Goal: Information Seeking & Learning: Learn about a topic

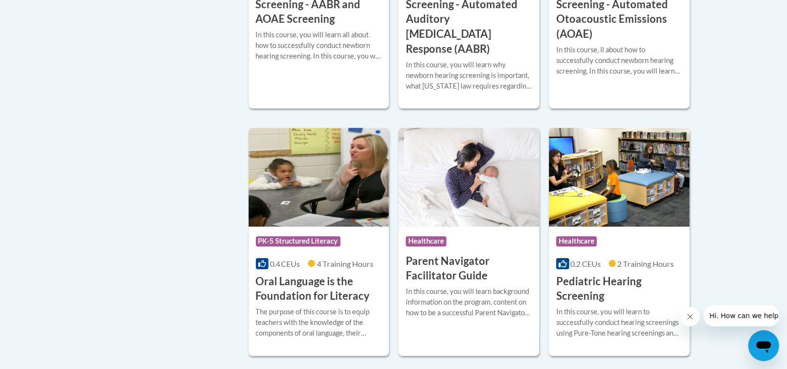
scroll to position [1984, 0]
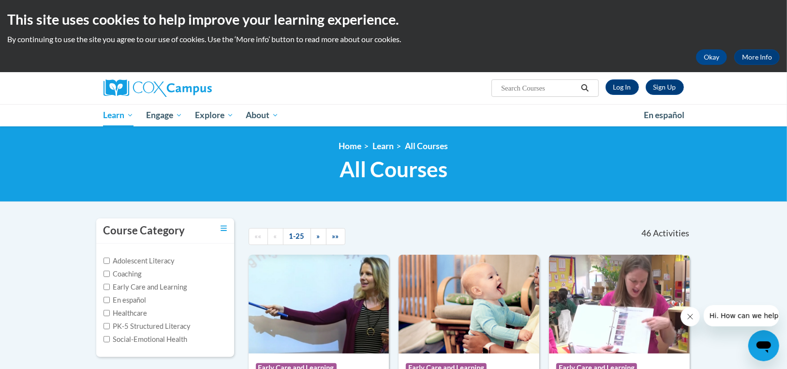
click at [521, 89] on input "Search..." at bounding box center [538, 88] width 77 height 12
type input "talk with me"
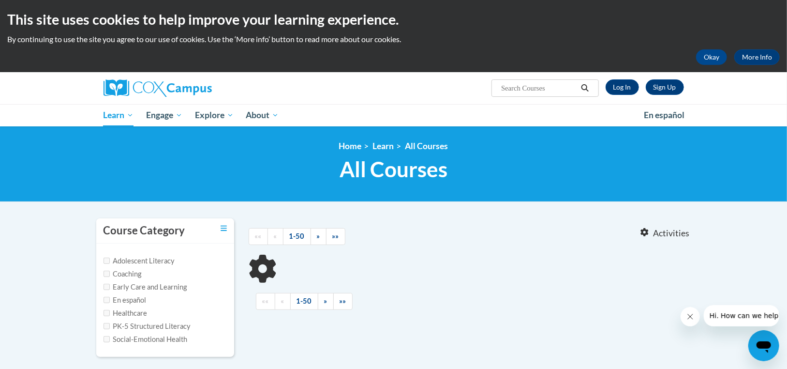
type input "talk with me"
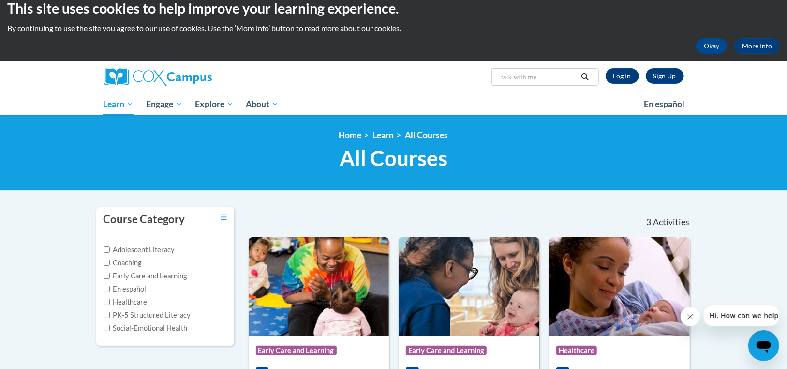
scroll to position [97, 0]
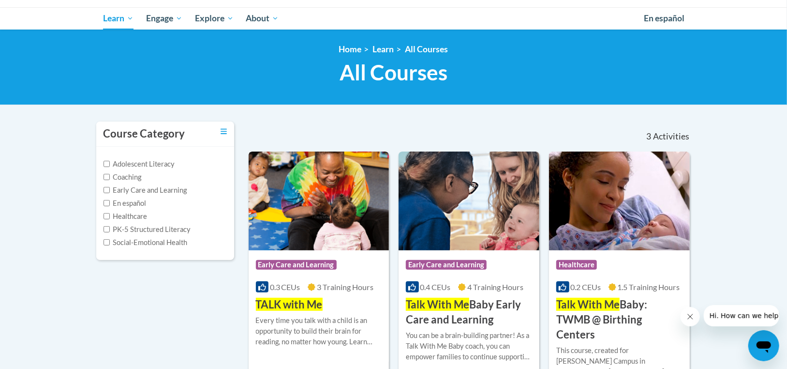
click at [311, 295] on div "Course Category: Early Care and Learning 0.3 CEUs 3 Training Hours COURSE TALK …" at bounding box center [319, 281] width 141 height 62
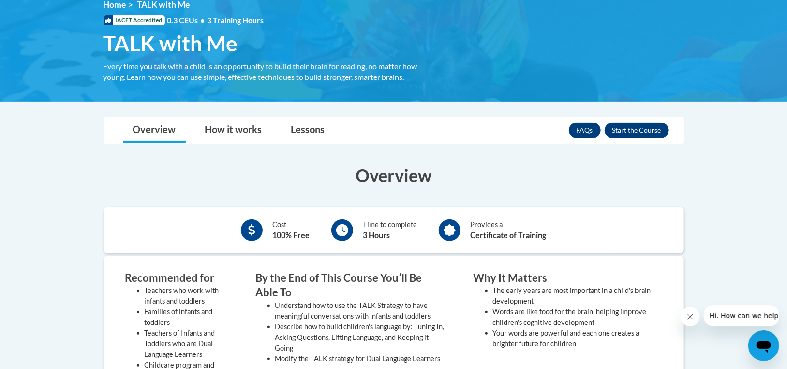
scroll to position [145, 0]
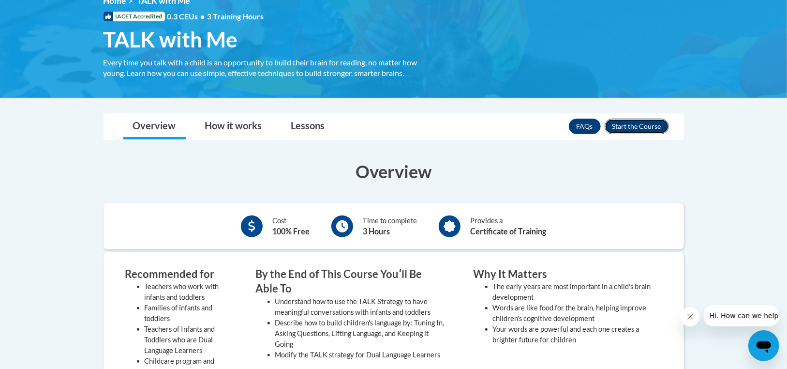
click at [632, 123] on button "Enroll" at bounding box center [637, 126] width 64 height 15
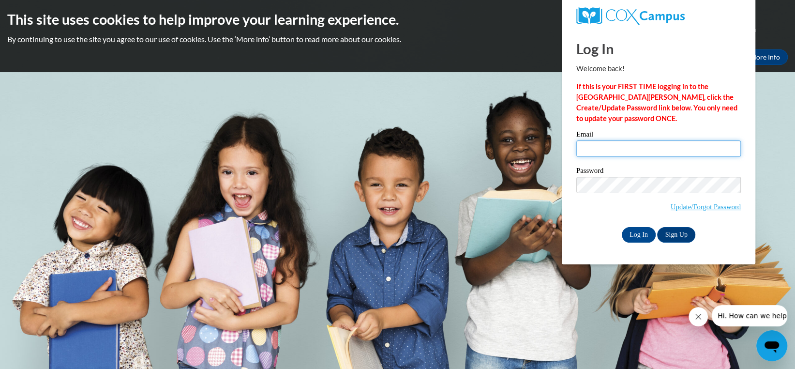
click at [605, 149] on input "Email" at bounding box center [658, 148] width 165 height 16
type input "pdes82@yahoo.com"
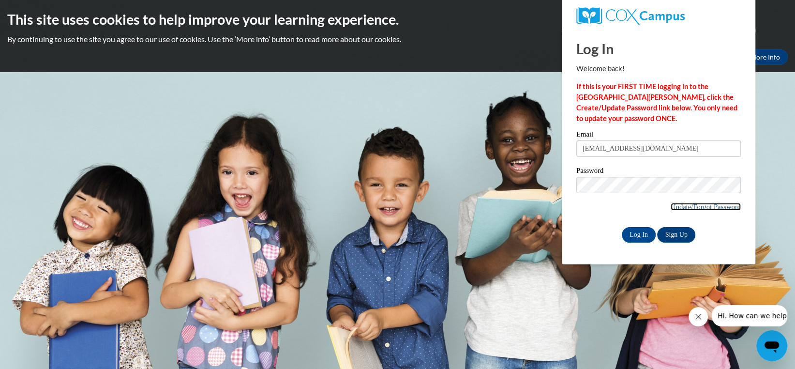
click at [721, 207] on link "Update/Forgot Password" at bounding box center [706, 207] width 70 height 8
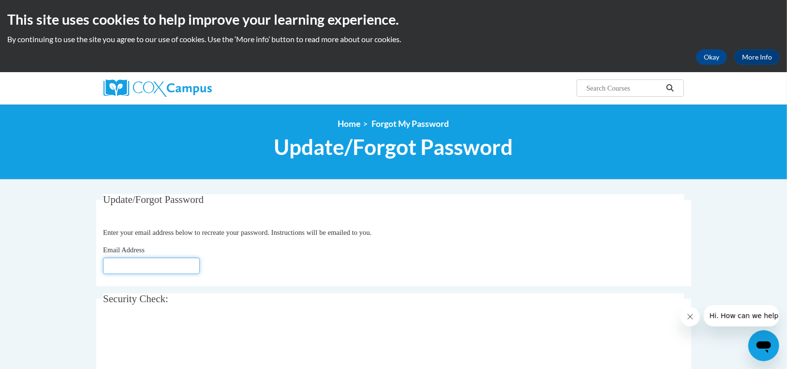
click at [179, 267] on input "Email Address" at bounding box center [151, 265] width 97 height 16
type input "[EMAIL_ADDRESS][DOMAIN_NAME]"
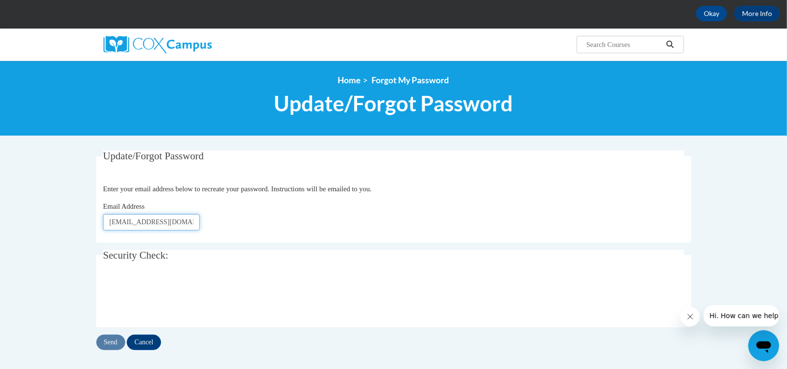
scroll to position [145, 0]
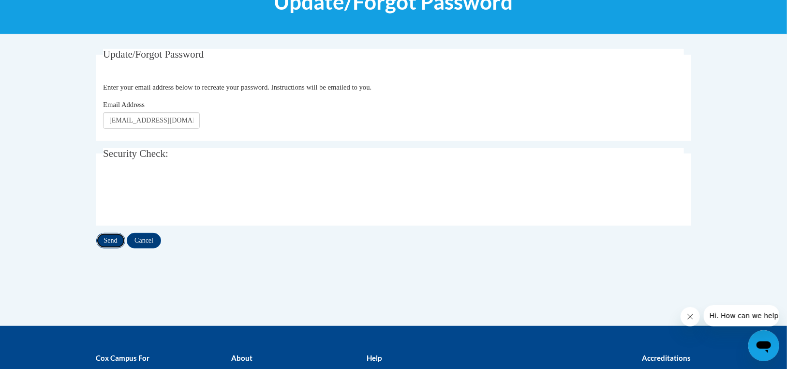
click at [118, 243] on input "Send" at bounding box center [110, 240] width 29 height 15
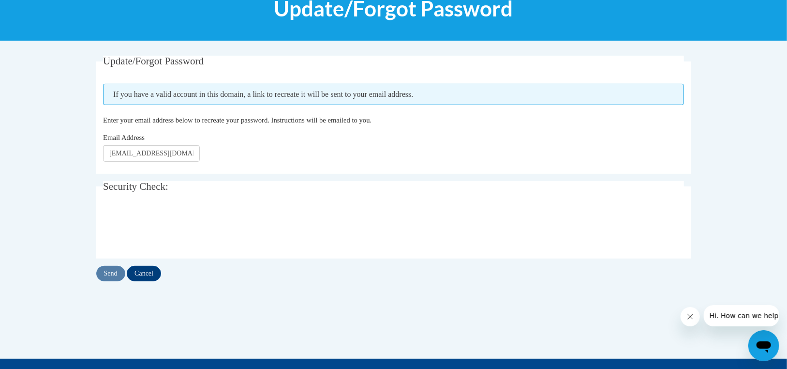
scroll to position [145, 0]
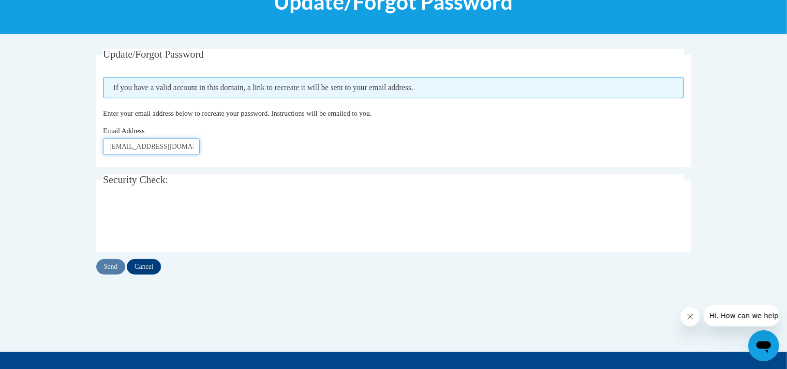
drag, startPoint x: 194, startPoint y: 148, endPoint x: 108, endPoint y: 145, distance: 85.7
click at [108, 145] on input "psmith@towereducation.org" at bounding box center [151, 146] width 97 height 16
type input "[EMAIL_ADDRESS][DOMAIN_NAME]"
click button "Refresh captcha" at bounding box center [0, 0] width 0 height 0
click at [118, 271] on input "Send" at bounding box center [110, 266] width 29 height 15
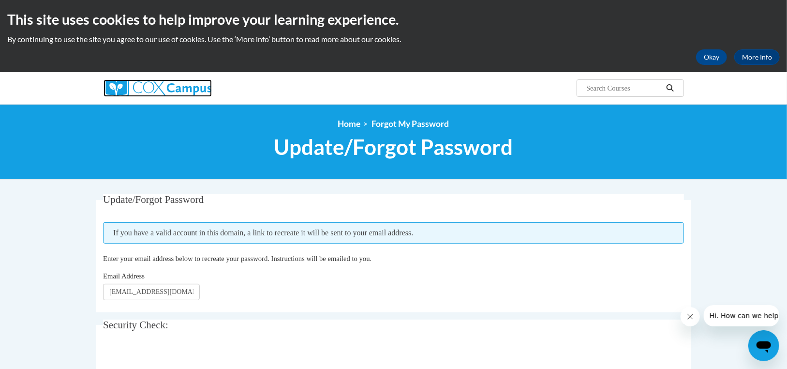
click at [165, 88] on img at bounding box center [158, 87] width 108 height 17
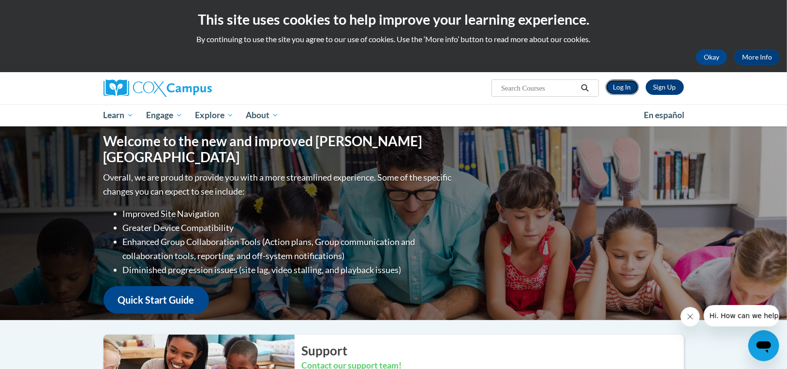
click at [621, 84] on link "Log In" at bounding box center [622, 86] width 33 height 15
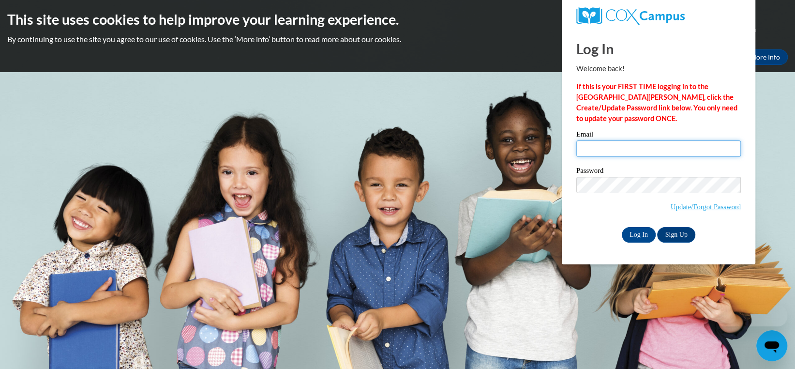
click at [608, 143] on input "Email" at bounding box center [658, 148] width 165 height 16
type input "pdes82@yahoo.com"
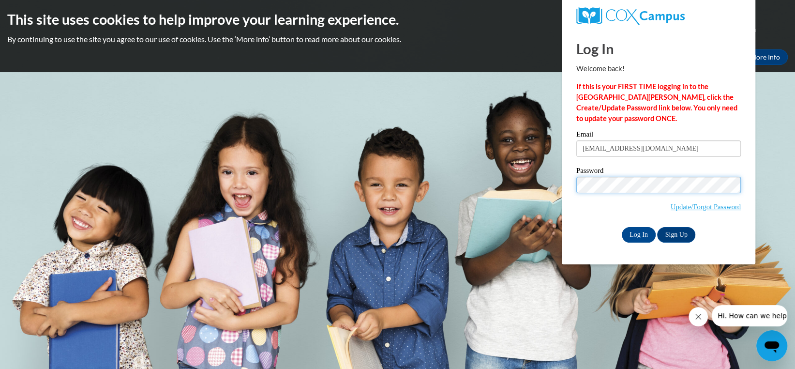
click at [622, 227] on input "Log In" at bounding box center [639, 234] width 34 height 15
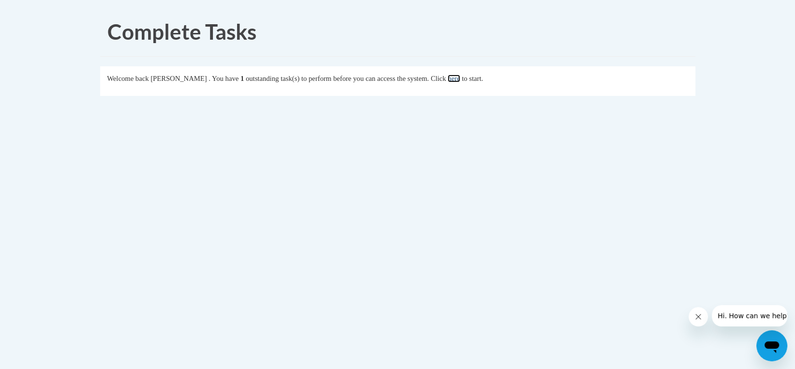
click at [460, 79] on link "here" at bounding box center [454, 79] width 12 height 8
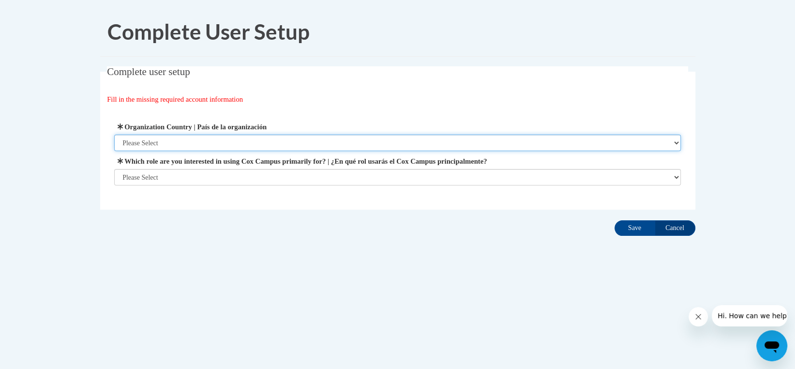
click at [318, 142] on select "Please Select United States | Estados Unidos Outside of the United States | Fue…" at bounding box center [397, 143] width 567 height 16
select select "ad49bcad-a171-4b2e-b99c-48b446064914"
click at [114, 135] on select "Please Select United States | Estados Unidos Outside of the United States | Fue…" at bounding box center [397, 143] width 567 height 16
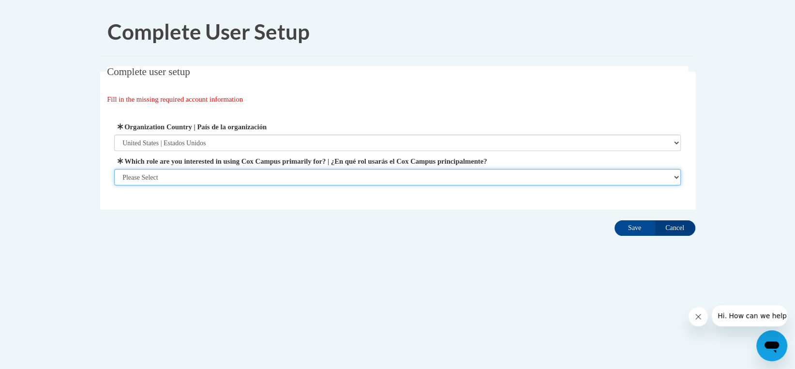
click at [313, 172] on select "Please Select College/University | Colegio/Universidad Community/Nonprofit Part…" at bounding box center [397, 177] width 567 height 16
select select "fbf2d438-af2f-41f8-98f1-81c410e29de3"
click at [114, 185] on select "Please Select College/University | Colegio/Universidad Community/Nonprofit Part…" at bounding box center [397, 177] width 567 height 16
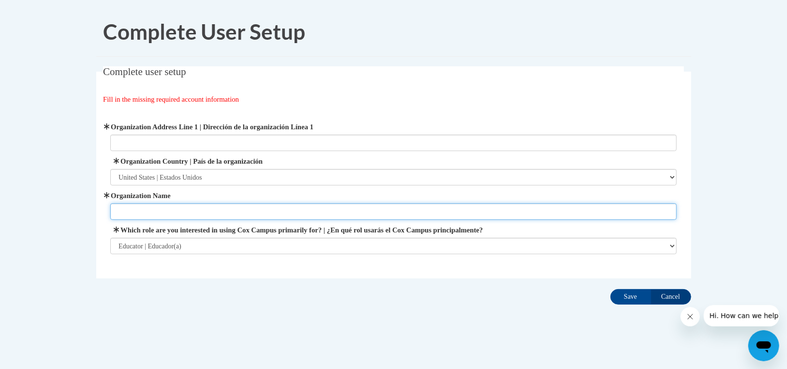
click at [275, 214] on input "Organization Name" at bounding box center [393, 211] width 567 height 16
type input "Tower Education Learning Center"
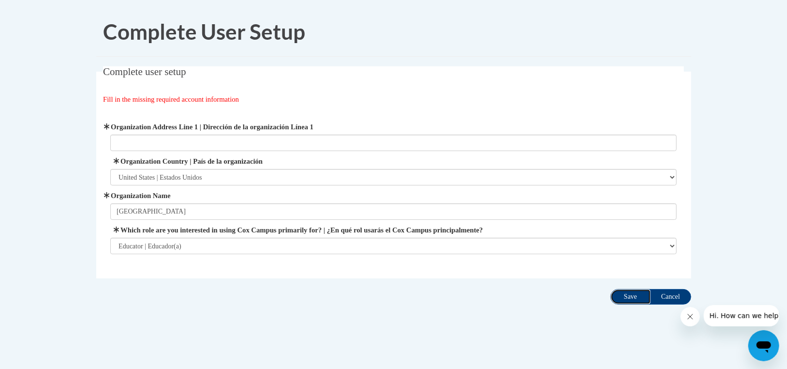
click at [623, 297] on input "Save" at bounding box center [631, 296] width 41 height 15
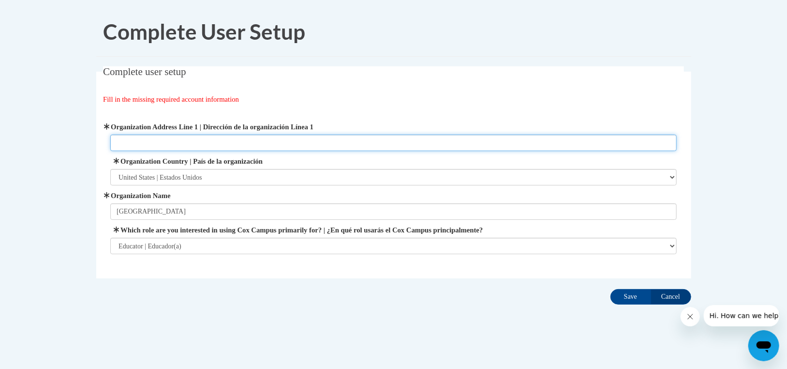
drag, startPoint x: 222, startPoint y: 144, endPoint x: 260, endPoint y: 123, distance: 43.8
click at [222, 144] on input "Organization Address Line 1 | Dirección de la organización Línea 1" at bounding box center [393, 143] width 567 height 16
type input "2936 Wood Ave , Lorain Ohio"
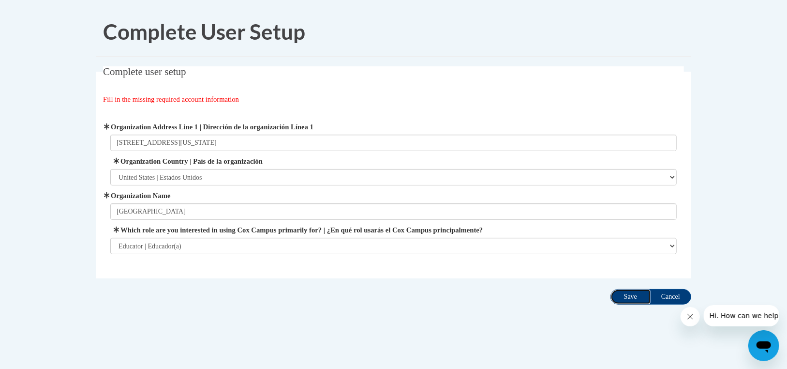
click at [629, 297] on input "Save" at bounding box center [631, 296] width 41 height 15
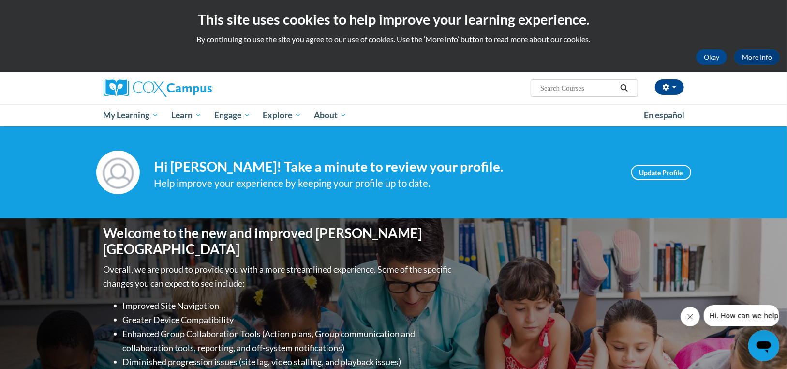
click at [576, 91] on input "Search..." at bounding box center [578, 88] width 77 height 12
type input "Talk with me"
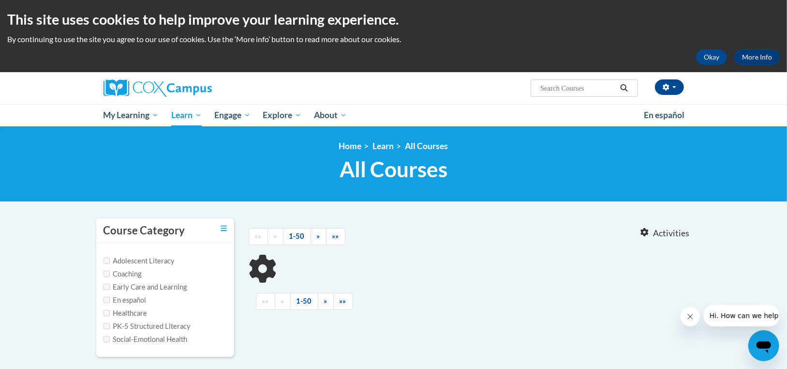
type input "Talk with me"
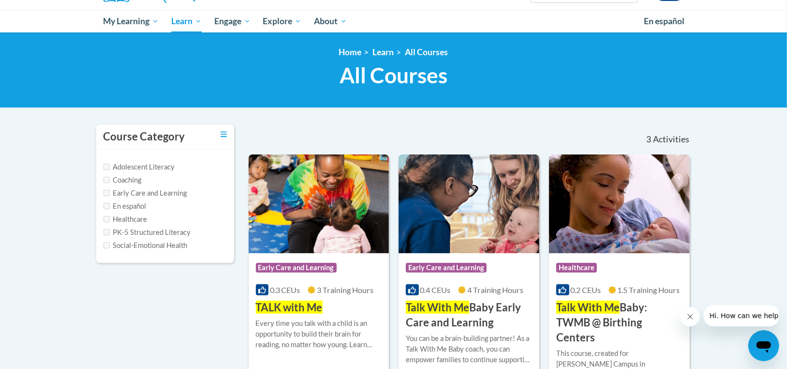
scroll to position [97, 0]
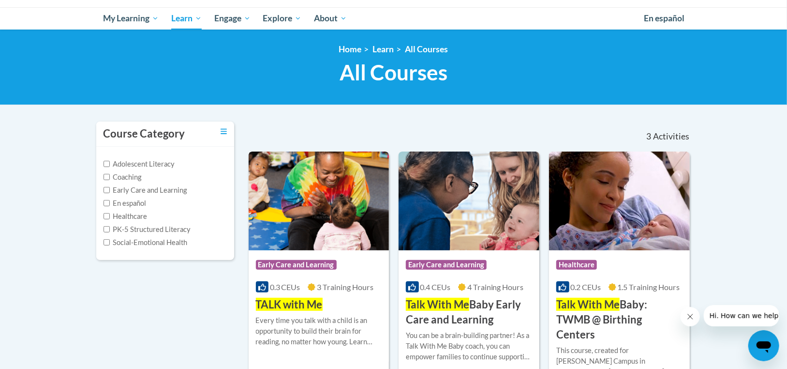
click at [326, 294] on div "Course Category: Early Care and Learning 0.3 CEUs 3 Training Hours COURSE TALK …" at bounding box center [319, 281] width 141 height 62
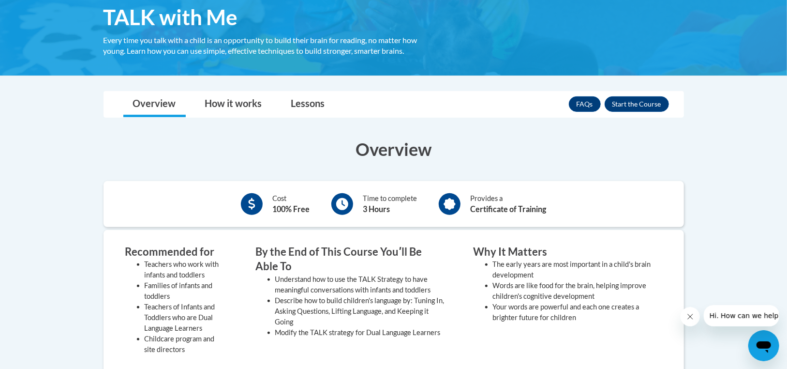
scroll to position [194, 0]
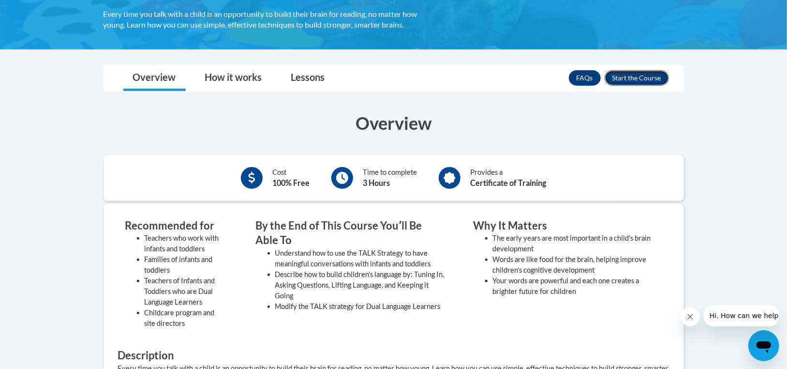
click at [635, 77] on button "Enroll" at bounding box center [637, 77] width 64 height 15
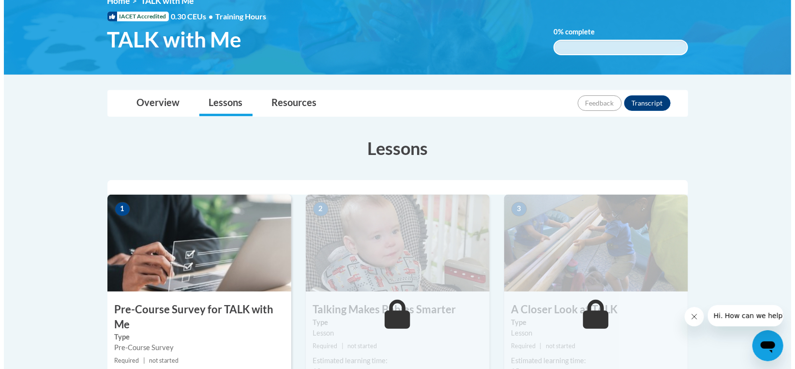
scroll to position [242, 0]
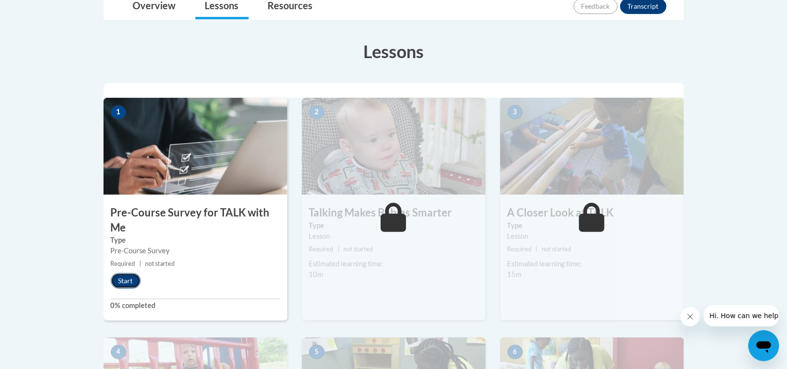
click at [125, 286] on button "Start" at bounding box center [126, 280] width 30 height 15
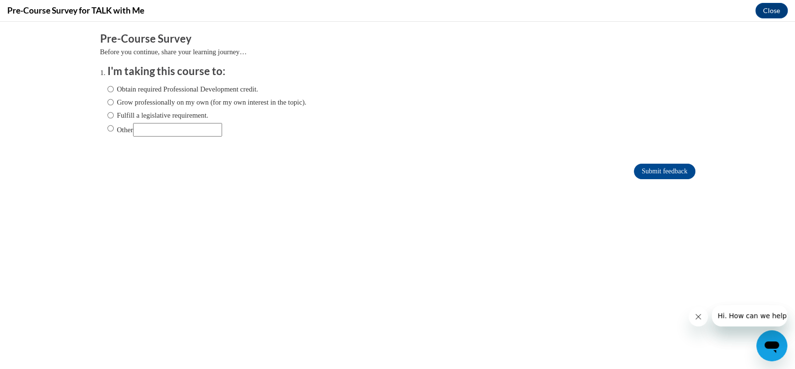
scroll to position [0, 0]
click at [107, 89] on input "Obtain required Professional Development credit." at bounding box center [110, 89] width 6 height 11
radio input "true"
click at [655, 169] on input "Submit feedback" at bounding box center [664, 171] width 61 height 15
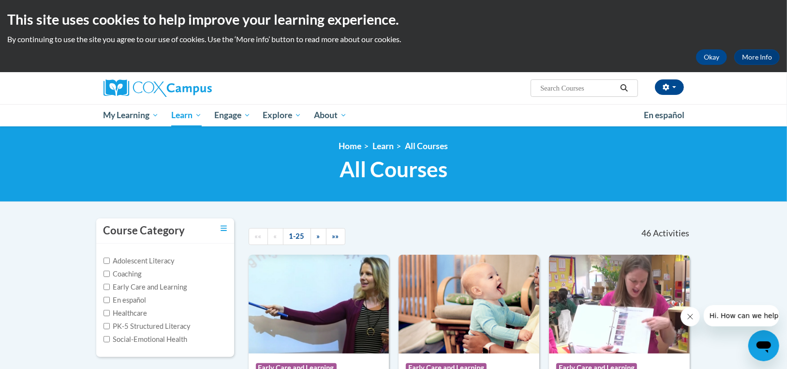
drag, startPoint x: 565, startPoint y: 66, endPoint x: 572, endPoint y: 82, distance: 17.8
click at [566, 67] on div "This site uses cookies to help improve your learning experience. By continuing …" at bounding box center [393, 36] width 787 height 72
click at [572, 85] on input "Search..." at bounding box center [578, 88] width 77 height 12
click at [571, 91] on input "Search..." at bounding box center [578, 88] width 77 height 12
type input "talk with me"
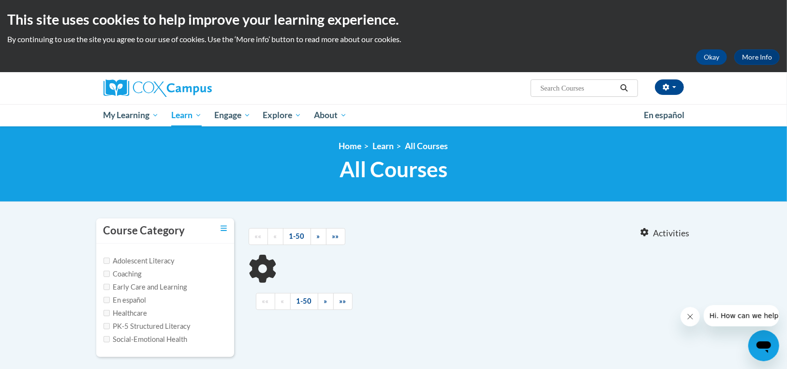
type input "talk with me"
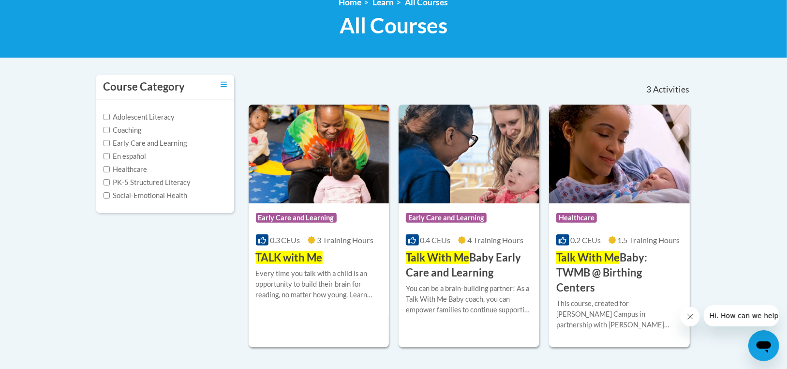
scroll to position [145, 0]
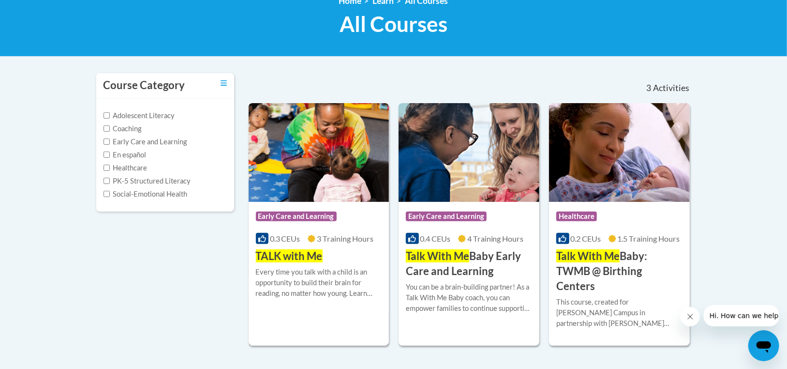
click at [279, 270] on div "Every time you talk with a child is an opportunity to build their brain for rea…" at bounding box center [319, 283] width 126 height 32
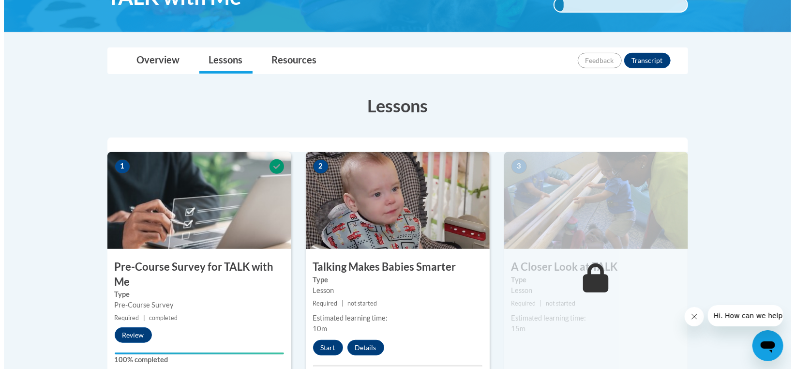
scroll to position [242, 0]
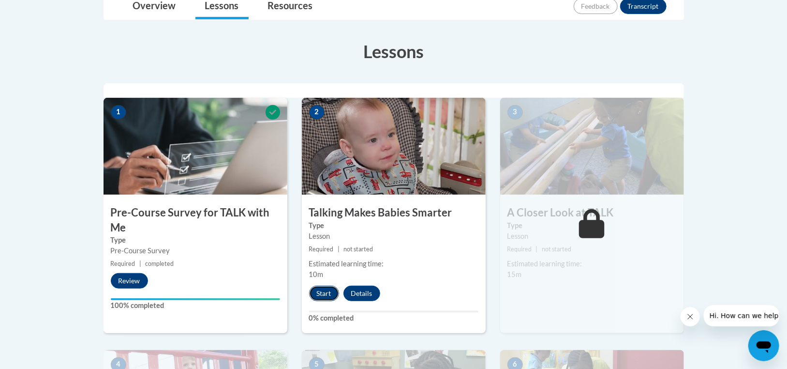
click at [328, 290] on button "Start" at bounding box center [324, 293] width 30 height 15
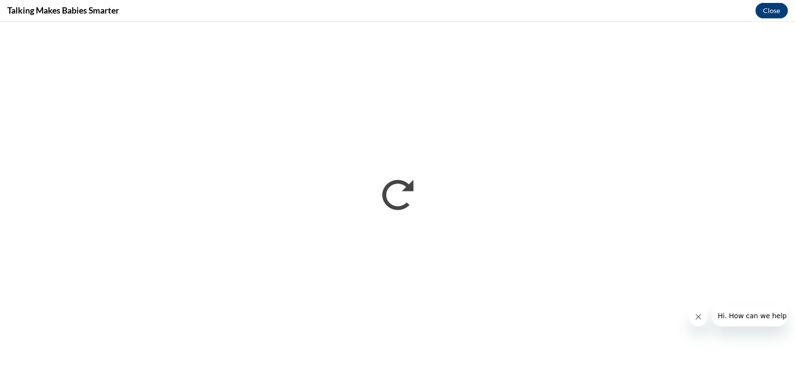
scroll to position [0, 0]
click at [705, 319] on button "Close message from company" at bounding box center [698, 316] width 19 height 19
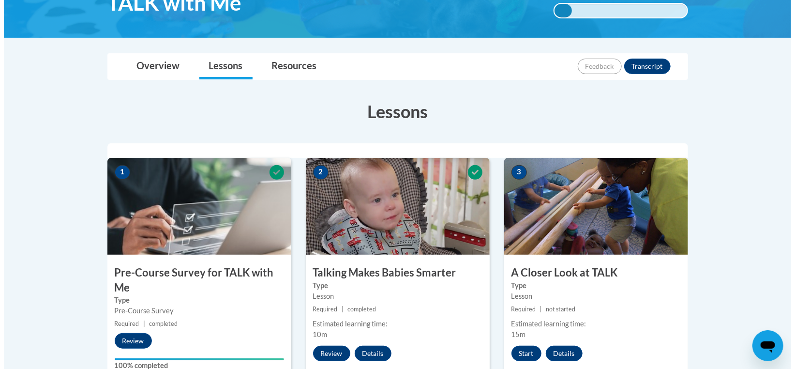
scroll to position [242, 0]
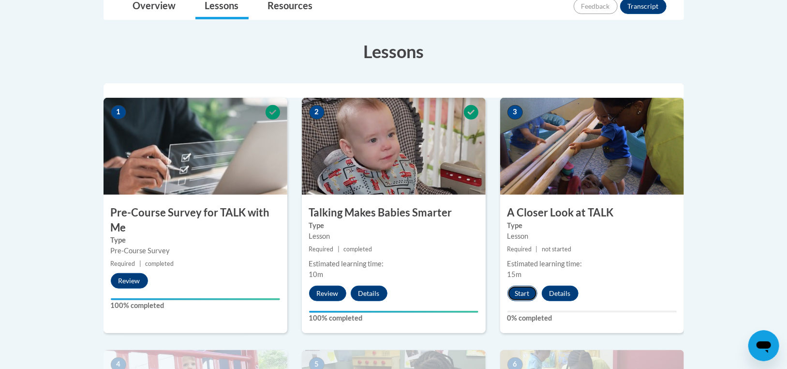
click at [521, 288] on button "Start" at bounding box center [523, 293] width 30 height 15
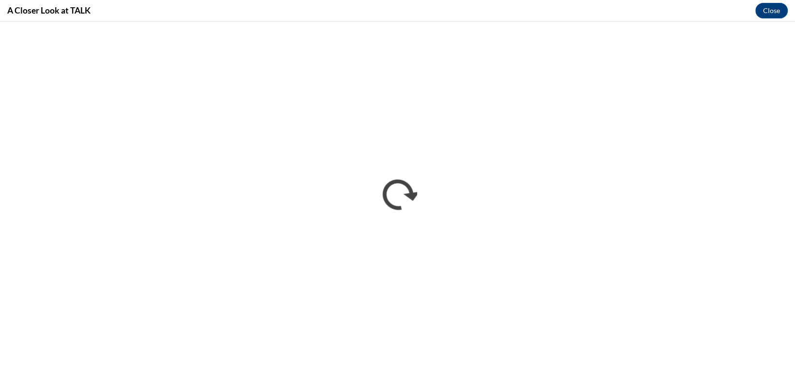
scroll to position [0, 0]
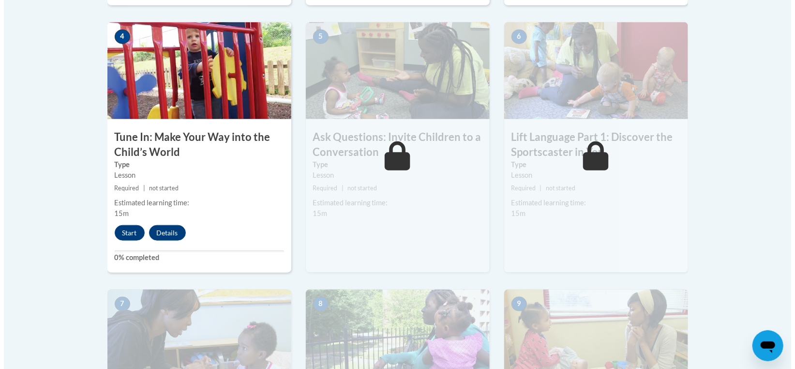
scroll to position [581, 0]
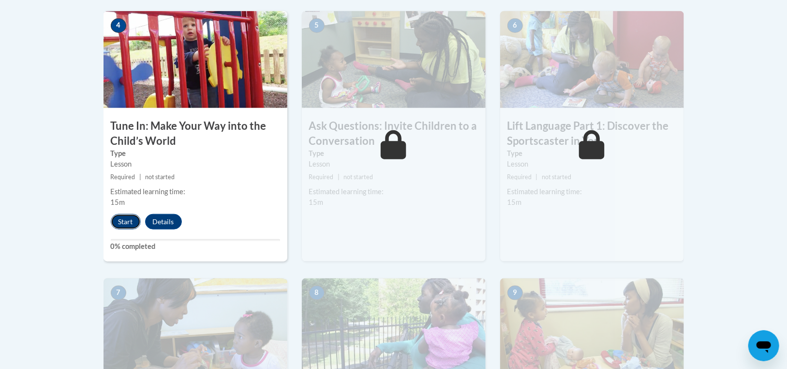
click at [135, 221] on button "Start" at bounding box center [126, 221] width 30 height 15
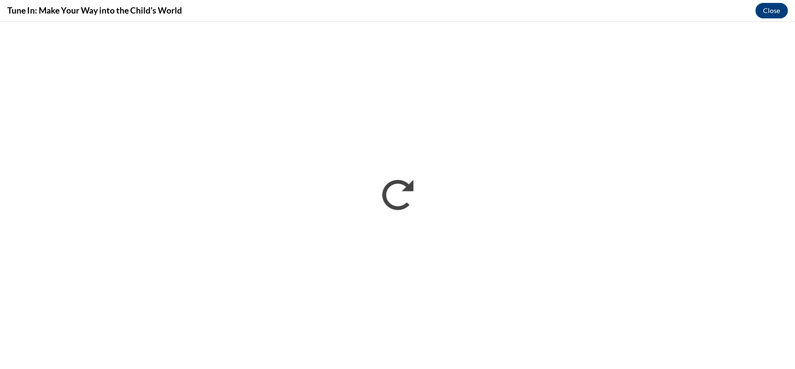
scroll to position [0, 0]
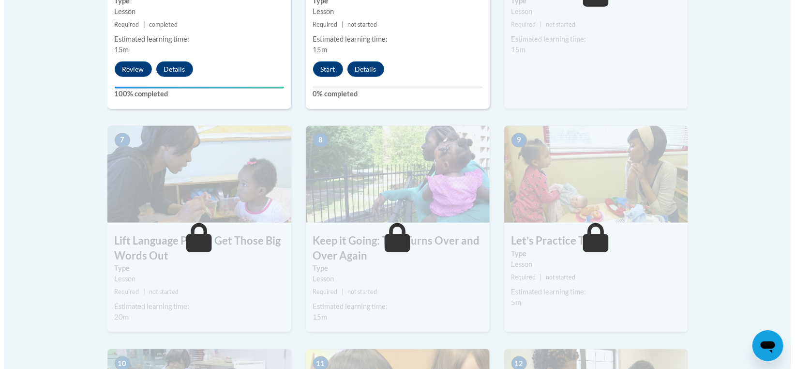
scroll to position [726, 0]
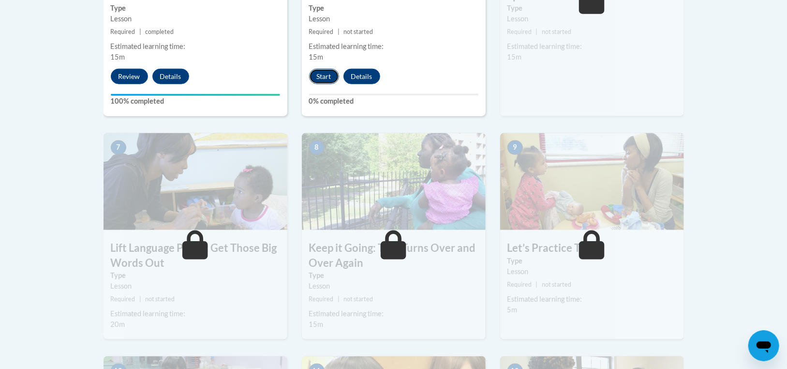
click at [313, 80] on button "Start" at bounding box center [324, 76] width 30 height 15
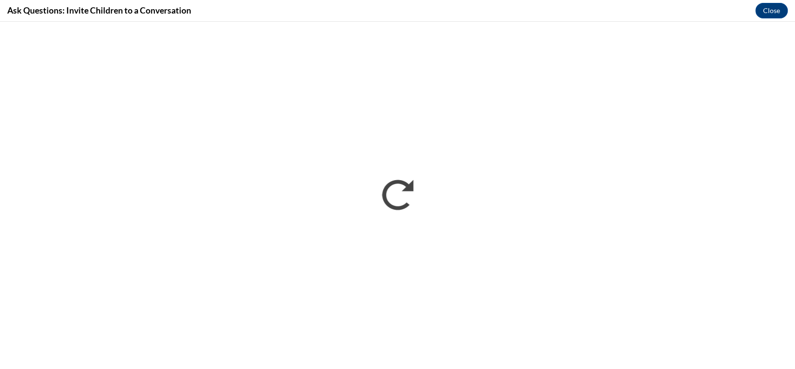
scroll to position [0, 0]
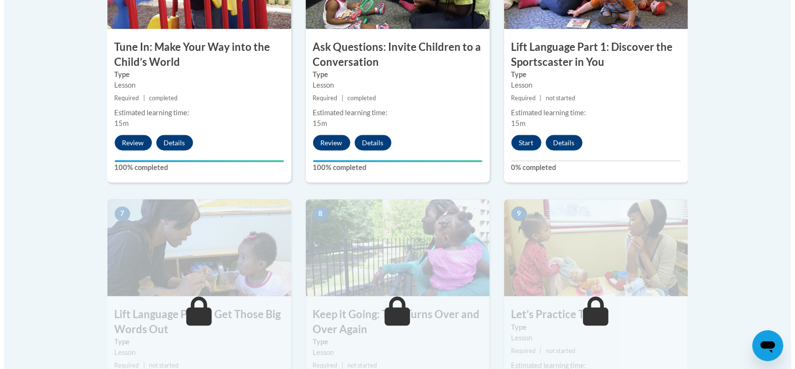
scroll to position [677, 0]
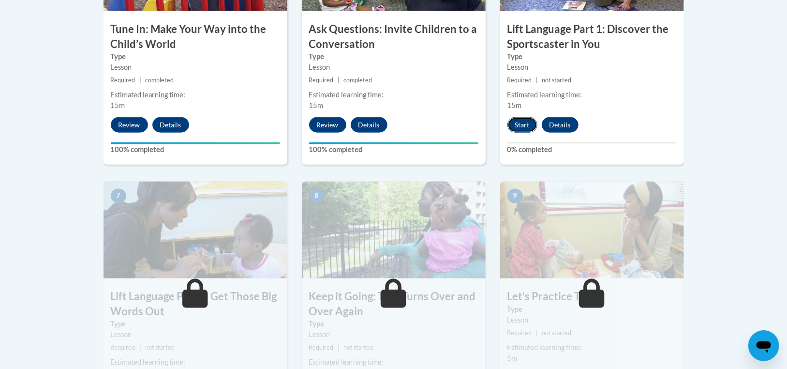
click at [509, 126] on button "Start" at bounding box center [523, 124] width 30 height 15
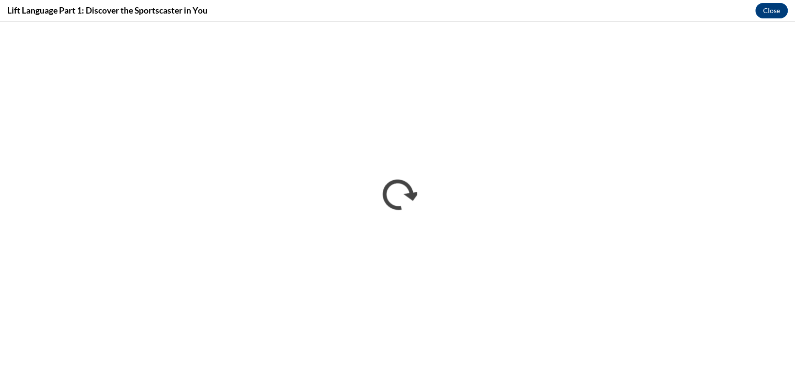
scroll to position [0, 0]
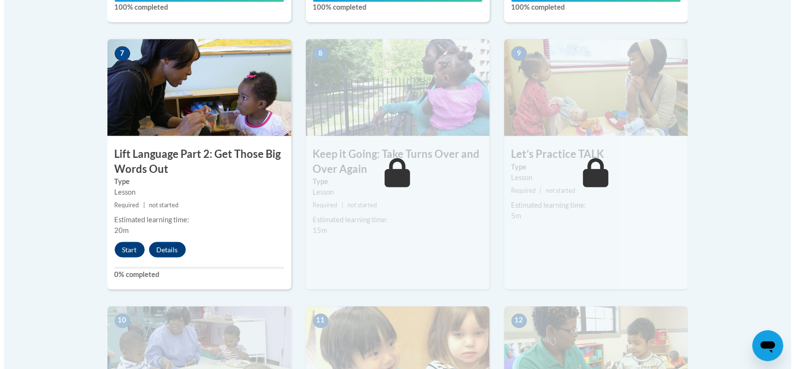
scroll to position [823, 0]
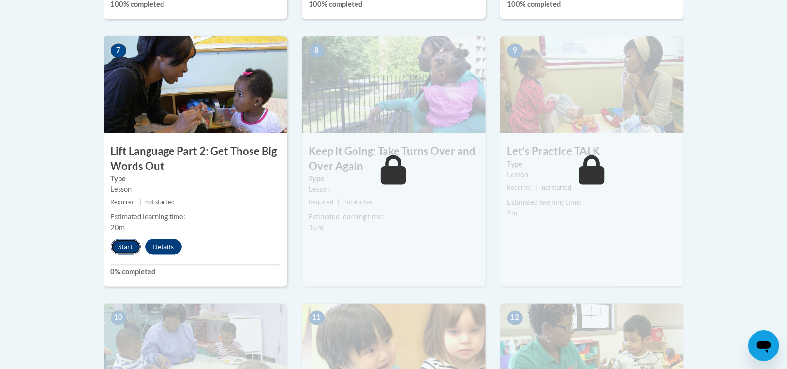
click at [128, 249] on button "Start" at bounding box center [126, 246] width 30 height 15
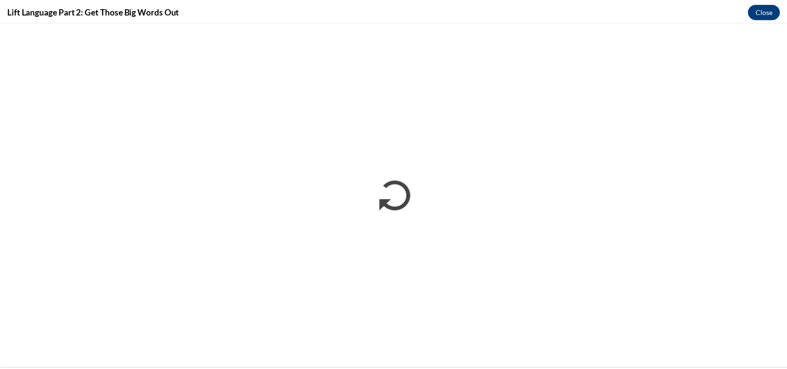
scroll to position [0, 0]
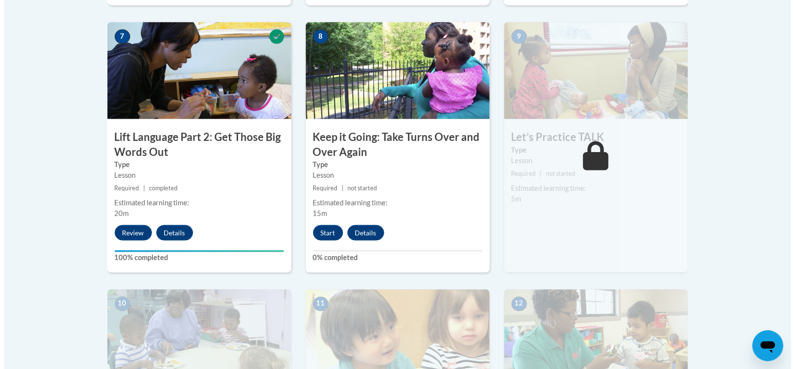
scroll to position [871, 0]
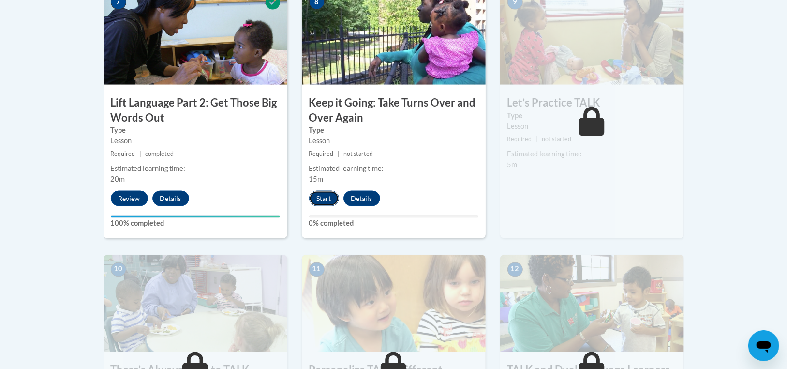
click at [332, 197] on button "Start" at bounding box center [324, 198] width 30 height 15
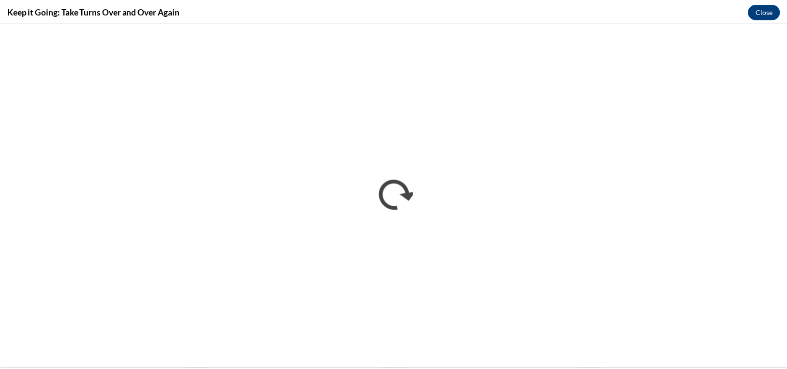
scroll to position [0, 0]
click at [761, 15] on button "Close" at bounding box center [771, 10] width 32 height 15
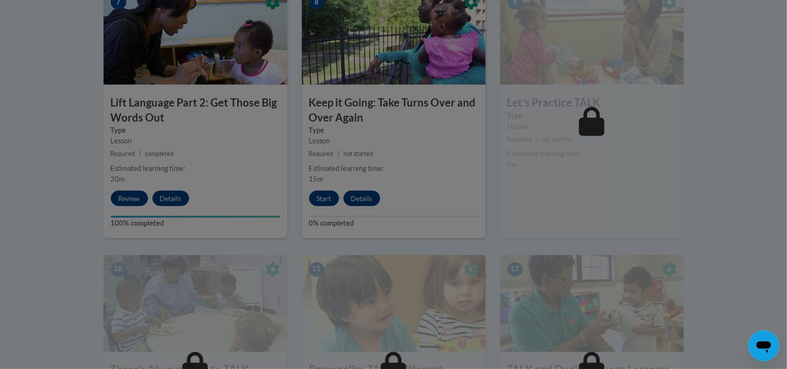
click at [466, 157] on div at bounding box center [393, 184] width 787 height 369
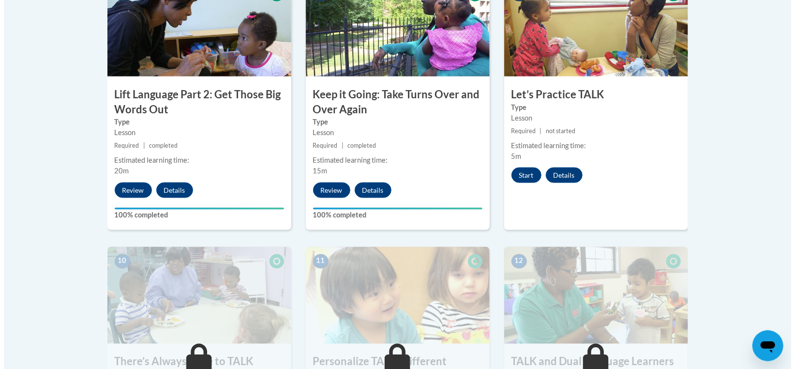
scroll to position [871, 0]
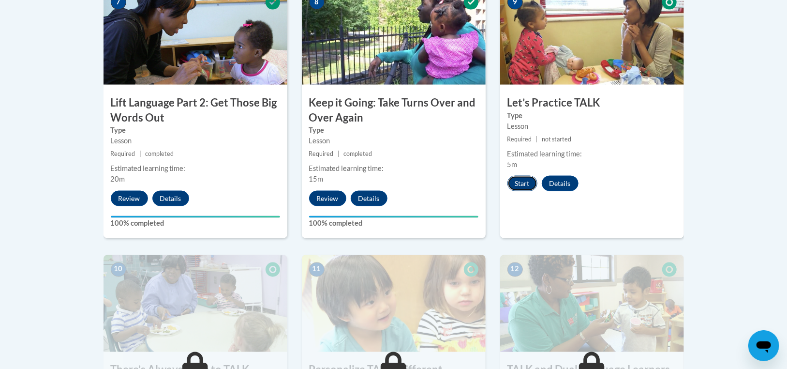
click at [531, 183] on button "Start" at bounding box center [523, 183] width 30 height 15
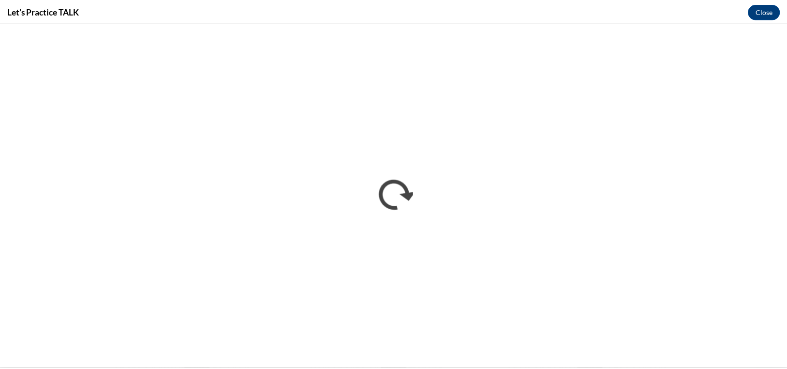
scroll to position [0, 0]
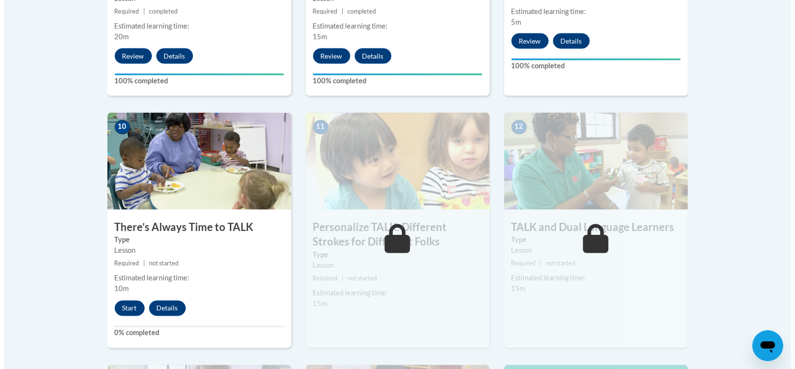
scroll to position [1016, 0]
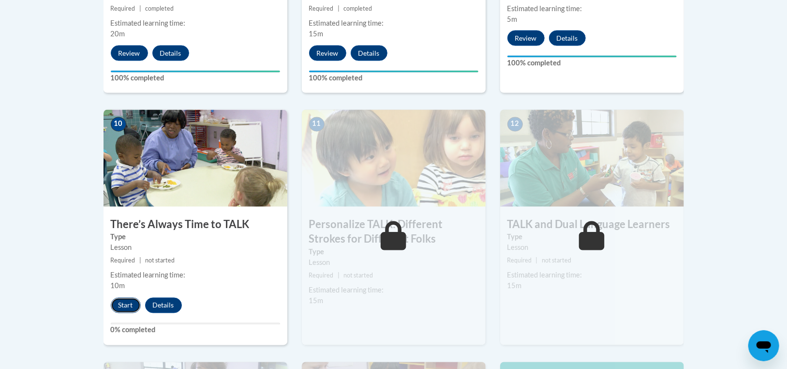
click at [125, 308] on button "Start" at bounding box center [126, 305] width 30 height 15
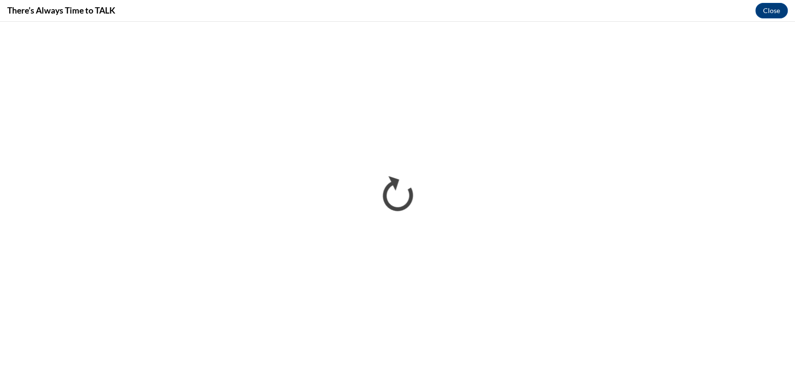
scroll to position [0, 0]
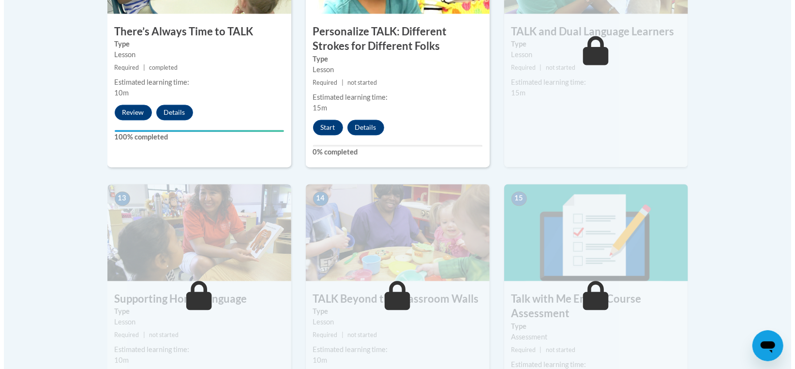
scroll to position [1210, 0]
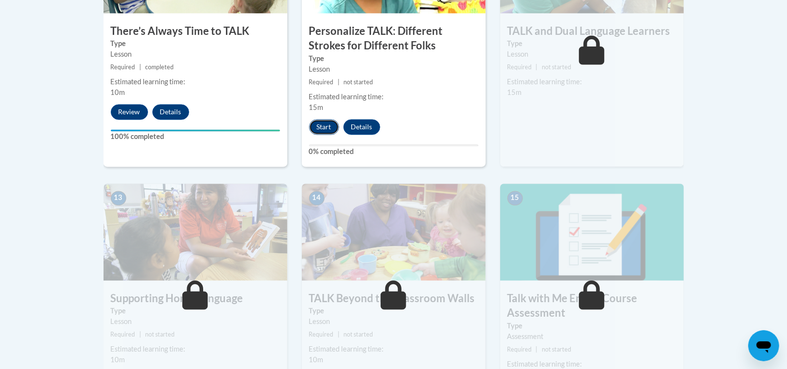
click at [324, 124] on button "Start" at bounding box center [324, 126] width 30 height 15
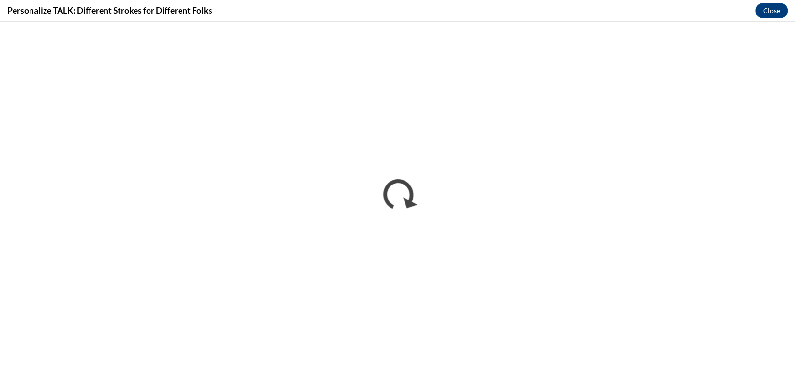
scroll to position [0, 0]
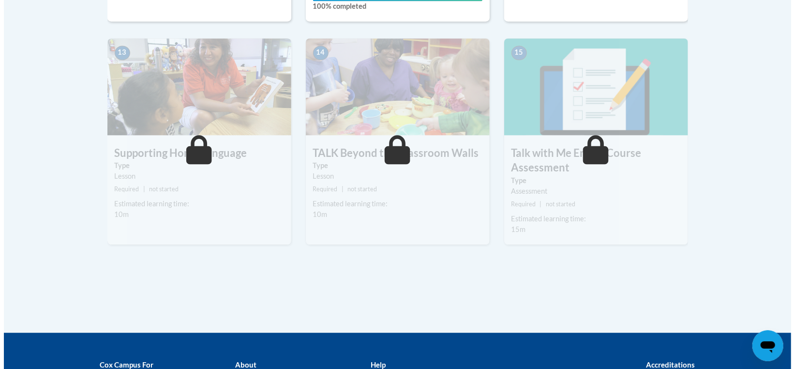
scroll to position [1258, 0]
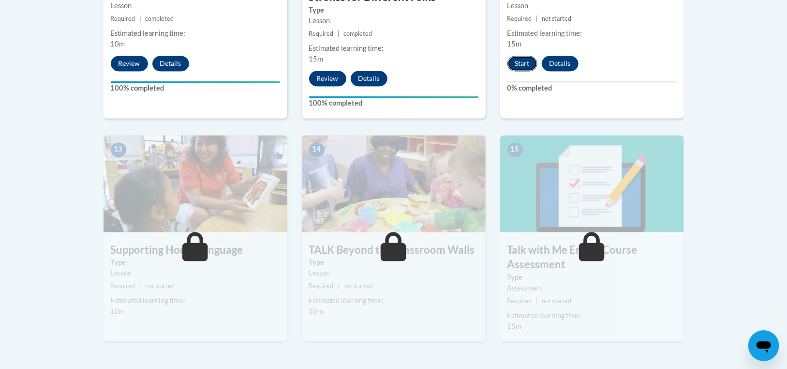
click at [530, 64] on button "Start" at bounding box center [523, 63] width 30 height 15
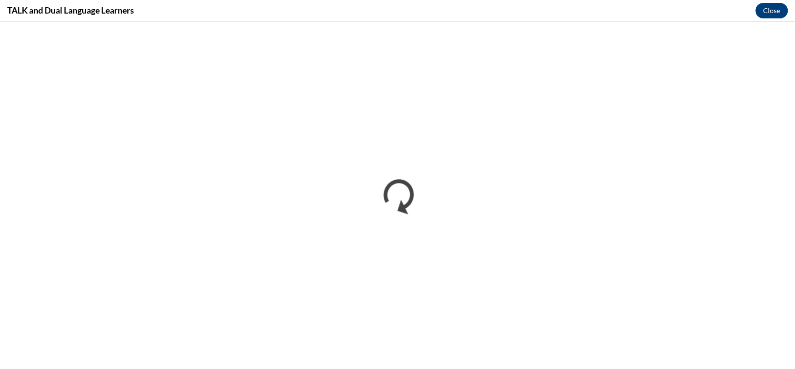
scroll to position [0, 0]
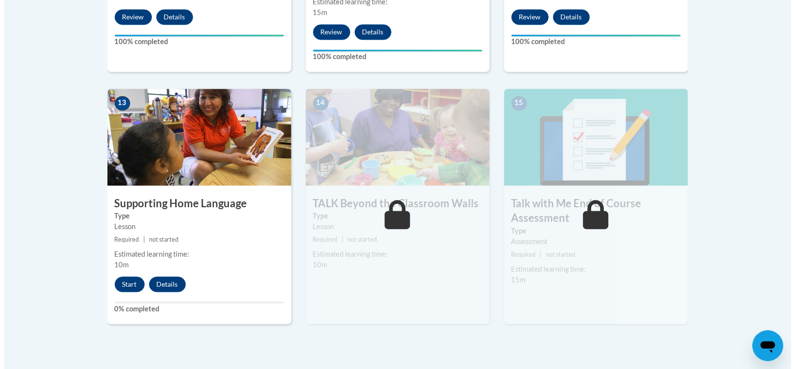
scroll to position [1307, 0]
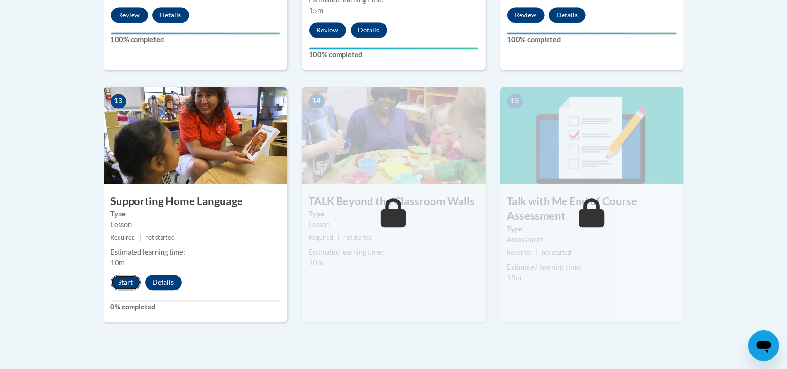
click at [129, 281] on button "Start" at bounding box center [126, 281] width 30 height 15
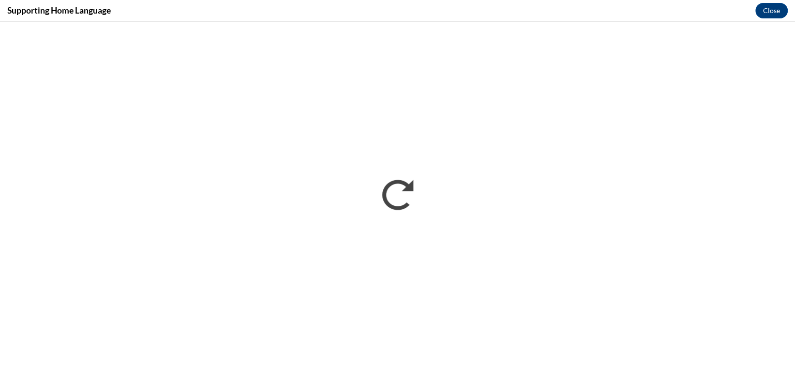
scroll to position [0, 0]
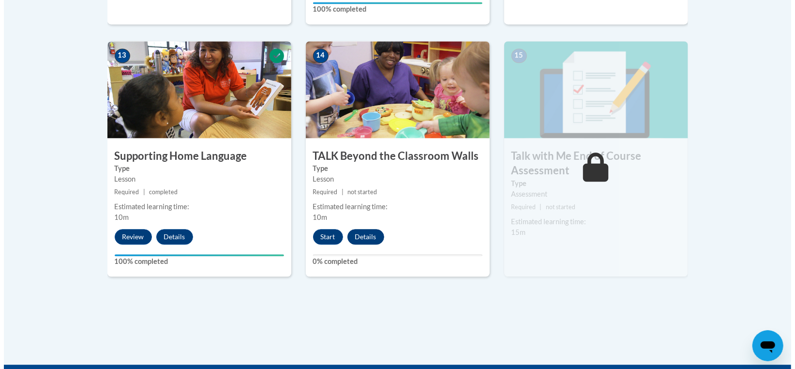
scroll to position [1355, 0]
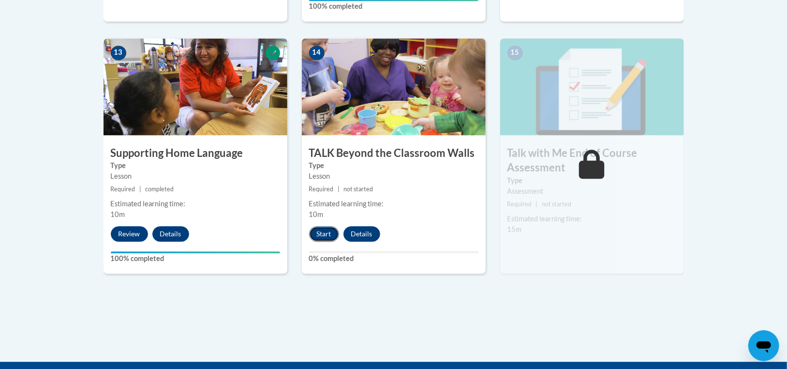
click at [327, 232] on button "Start" at bounding box center [324, 233] width 30 height 15
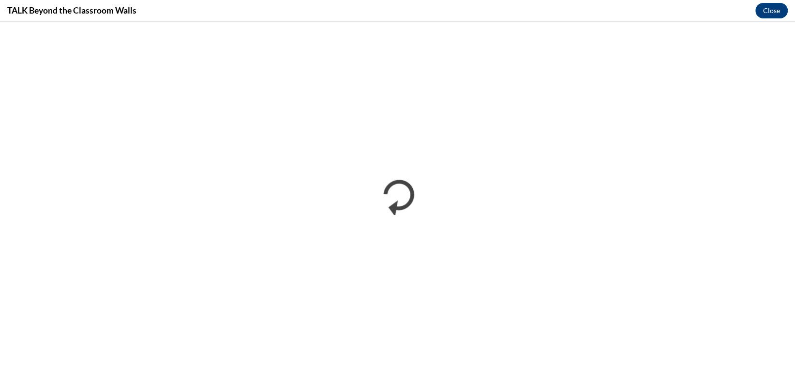
scroll to position [0, 0]
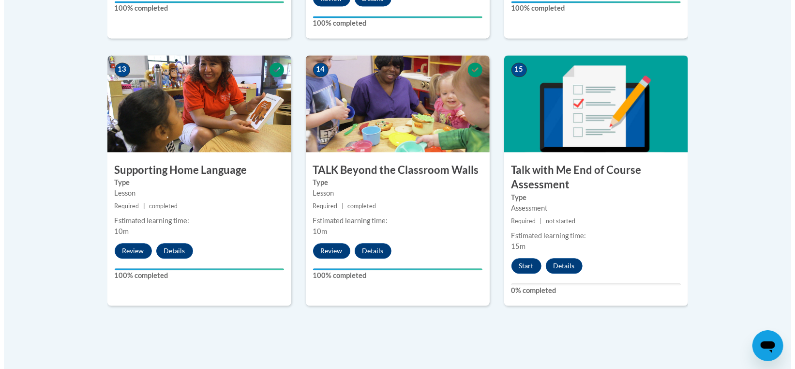
scroll to position [1355, 0]
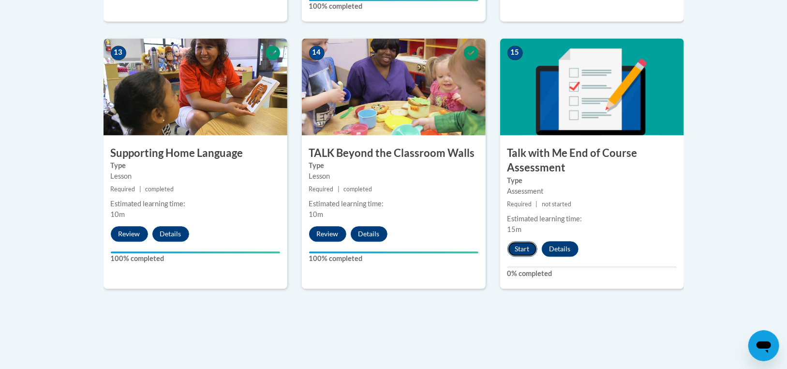
click at [519, 246] on button "Start" at bounding box center [523, 248] width 30 height 15
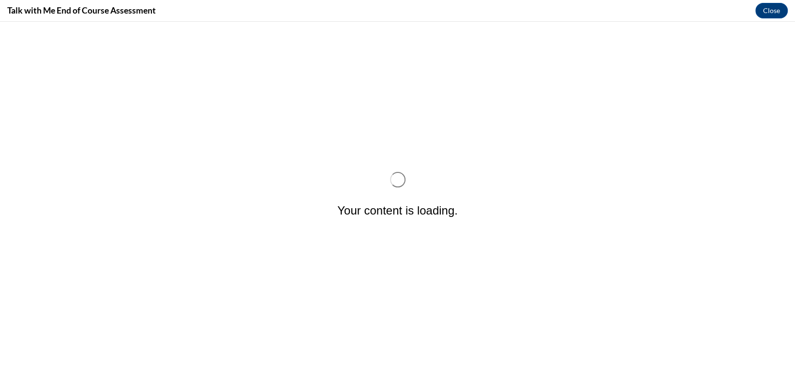
scroll to position [0, 0]
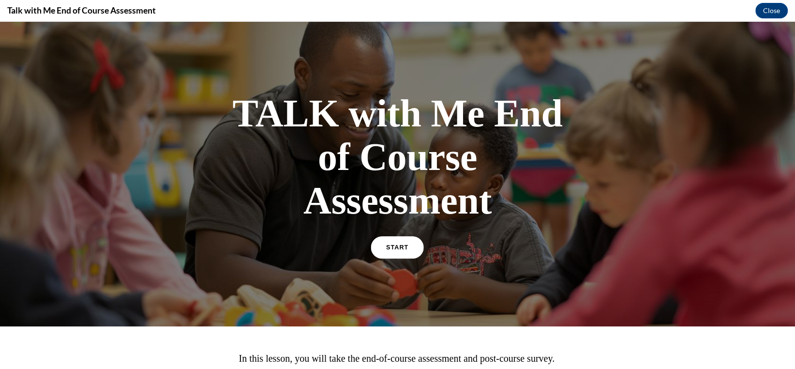
click at [411, 248] on link "START" at bounding box center [397, 247] width 53 height 22
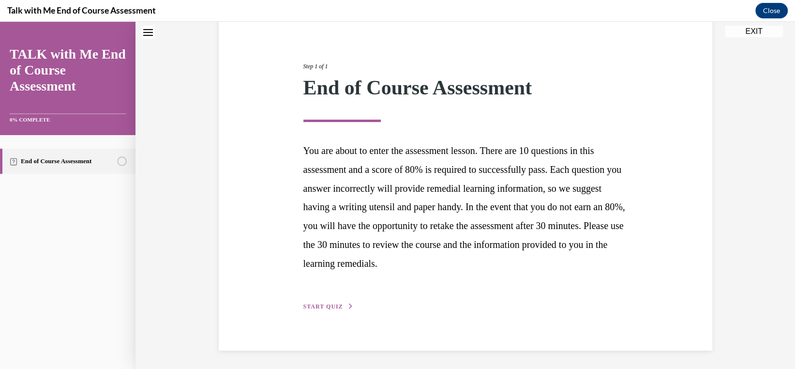
scroll to position [95, 0]
click at [316, 304] on span "START QUIZ" at bounding box center [323, 305] width 40 height 7
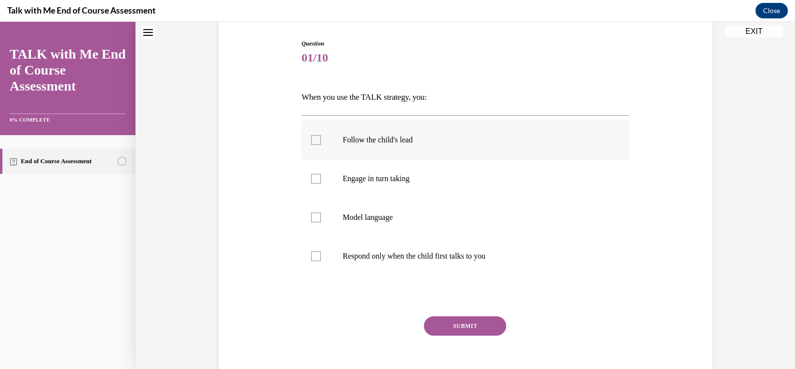
click at [313, 137] on div at bounding box center [316, 140] width 10 height 10
click at [313, 137] on input "Follow the child's lead" at bounding box center [316, 140] width 10 height 10
checkbox input "true"
click at [313, 174] on div at bounding box center [316, 179] width 10 height 10
click at [313, 174] on input "Engage in turn taking" at bounding box center [316, 179] width 10 height 10
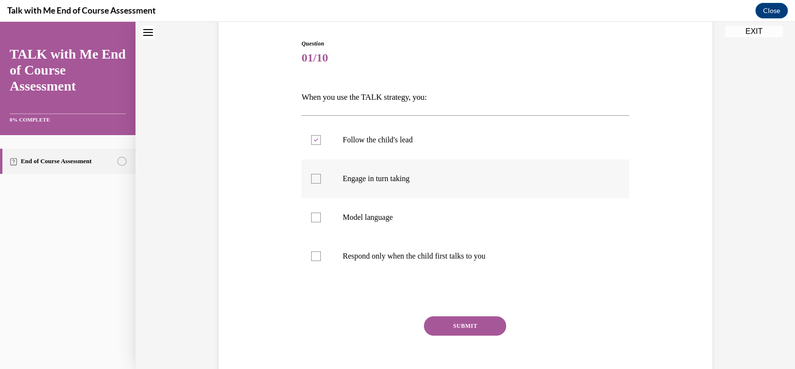
checkbox input "true"
click at [316, 215] on div at bounding box center [316, 217] width 10 height 10
click at [316, 215] on input "Model language" at bounding box center [316, 217] width 10 height 10
checkbox input "true"
click at [482, 328] on button "SUBMIT" at bounding box center [465, 325] width 82 height 19
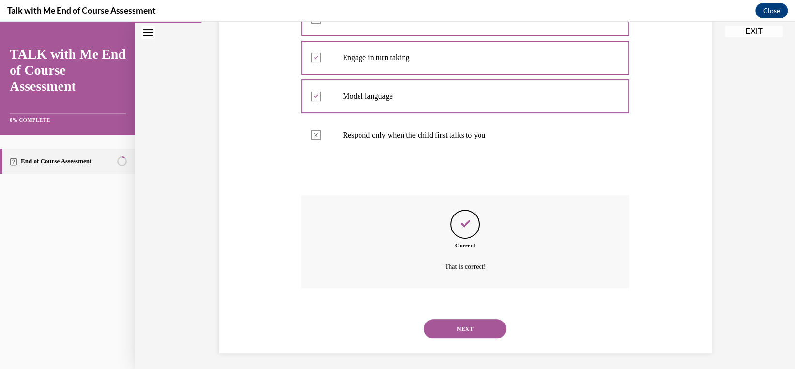
scroll to position [219, 0]
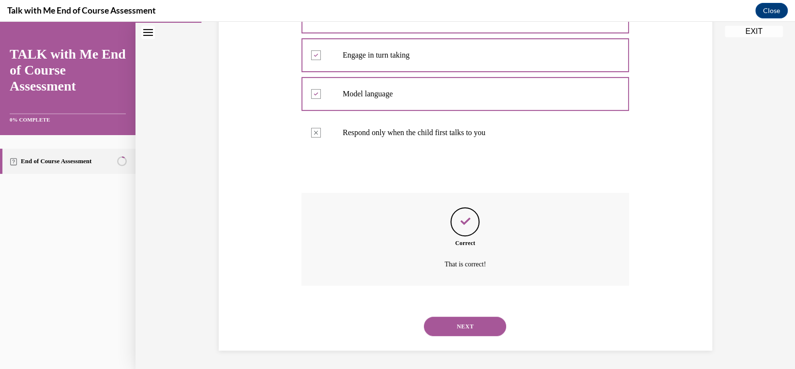
click at [480, 322] on button "NEXT" at bounding box center [465, 325] width 82 height 19
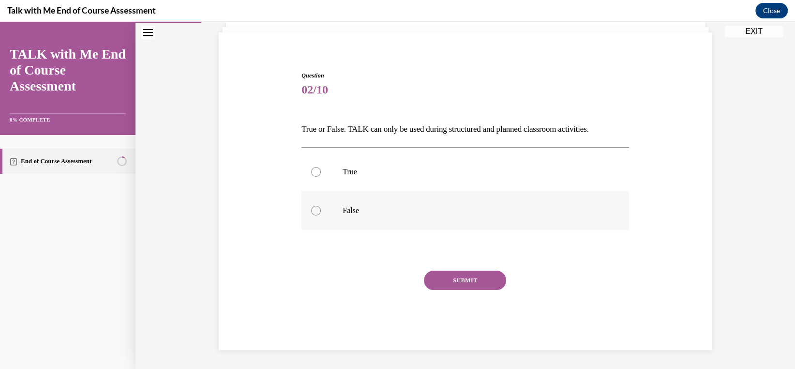
click at [312, 212] on div at bounding box center [316, 211] width 10 height 10
click at [312, 212] on input "False" at bounding box center [316, 211] width 10 height 10
radio input "true"
click at [445, 277] on button "SUBMIT" at bounding box center [465, 280] width 82 height 19
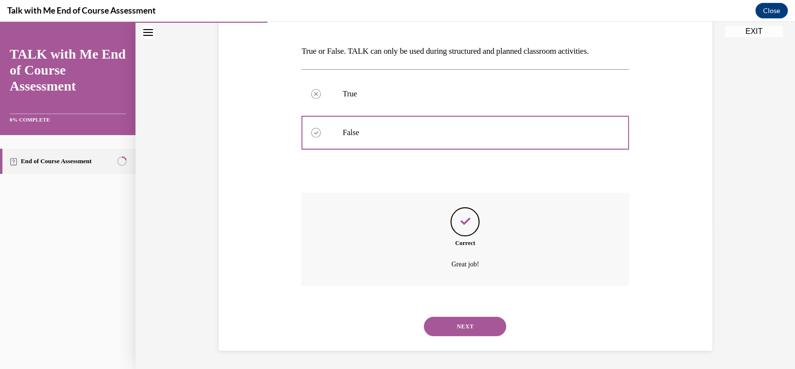
scroll to position [142, 0]
click at [458, 317] on button "NEXT" at bounding box center [465, 325] width 82 height 19
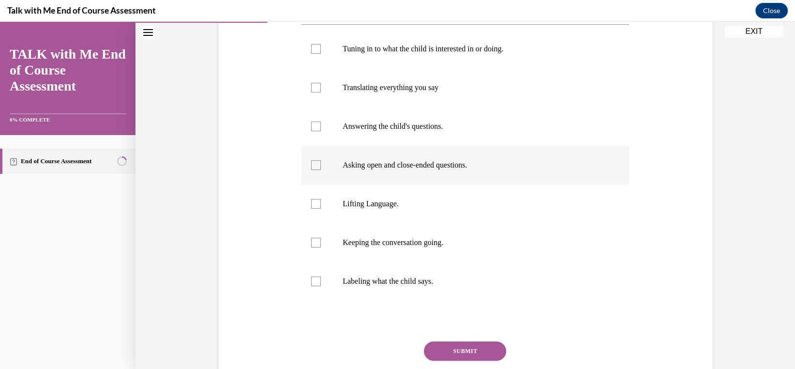
scroll to position [194, 0]
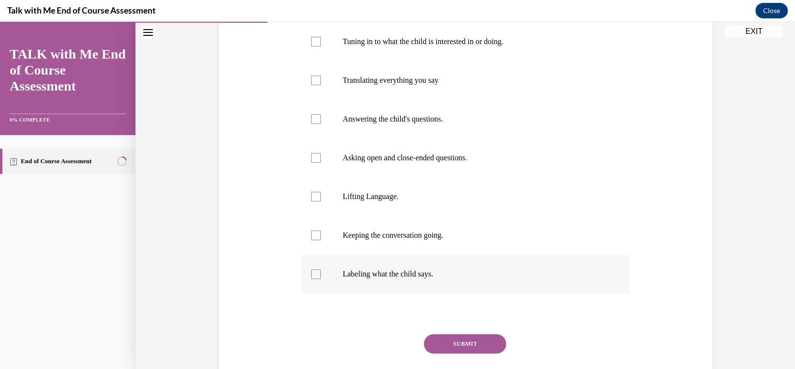
click at [318, 272] on label "Labeling what the child says." at bounding box center [465, 274] width 328 height 39
click at [318, 272] on input "Labeling what the child says." at bounding box center [316, 274] width 10 height 10
checkbox input "true"
click at [311, 237] on div at bounding box center [316, 235] width 10 height 10
click at [311, 237] on input "Keeping the conversation going." at bounding box center [316, 235] width 10 height 10
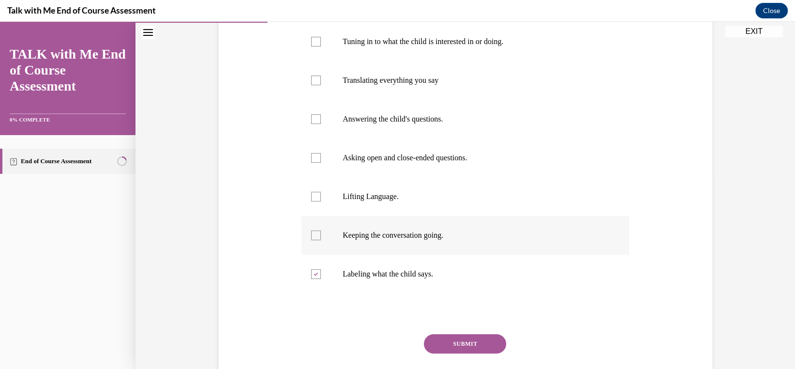
checkbox input "true"
click at [311, 197] on div at bounding box center [316, 197] width 10 height 10
click at [311, 197] on input "Lifting Language." at bounding box center [316, 197] width 10 height 10
checkbox input "true"
click at [311, 163] on label "Asking open and close-ended questions." at bounding box center [465, 157] width 328 height 39
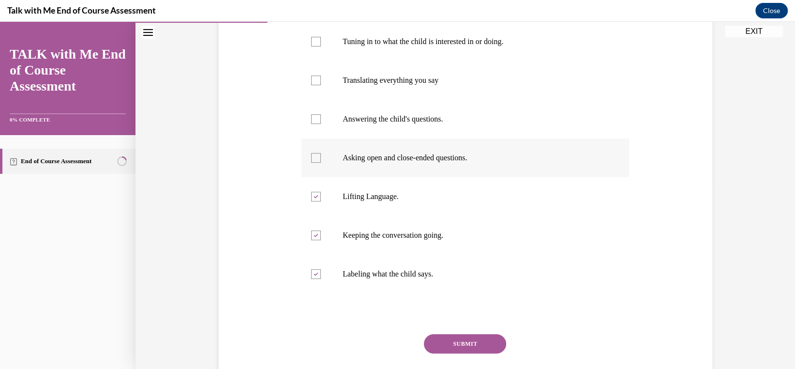
click at [311, 163] on input "Asking open and close-ended questions." at bounding box center [316, 158] width 10 height 10
checkbox input "true"
click at [311, 120] on div at bounding box center [316, 119] width 10 height 10
click at [311, 120] on input "Answering the child's questions." at bounding box center [316, 119] width 10 height 10
checkbox input "true"
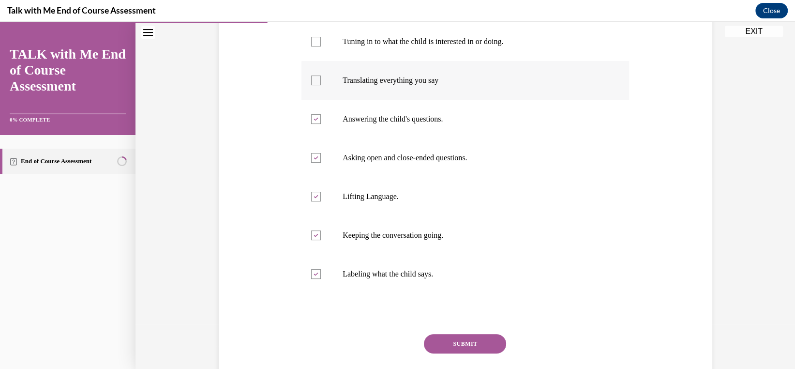
click at [315, 75] on label "Translating everything you say" at bounding box center [465, 80] width 328 height 39
click at [315, 75] on input "Translating everything you say" at bounding box center [316, 80] width 10 height 10
checkbox input "true"
click at [311, 40] on div at bounding box center [316, 42] width 10 height 10
click at [311, 40] on input "Tuning in to what the child is interested in or doing." at bounding box center [316, 42] width 10 height 10
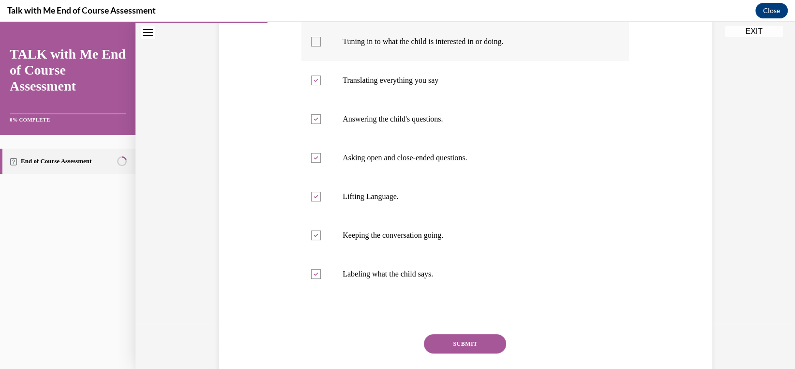
checkbox input "true"
click at [459, 346] on button "SUBMIT" at bounding box center [465, 343] width 82 height 19
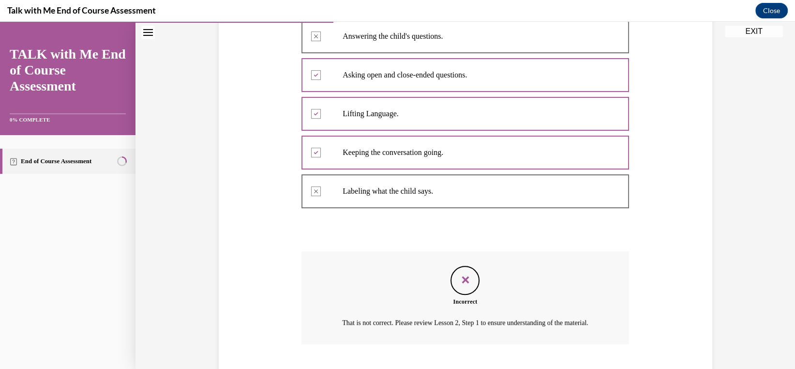
scroll to position [347, 0]
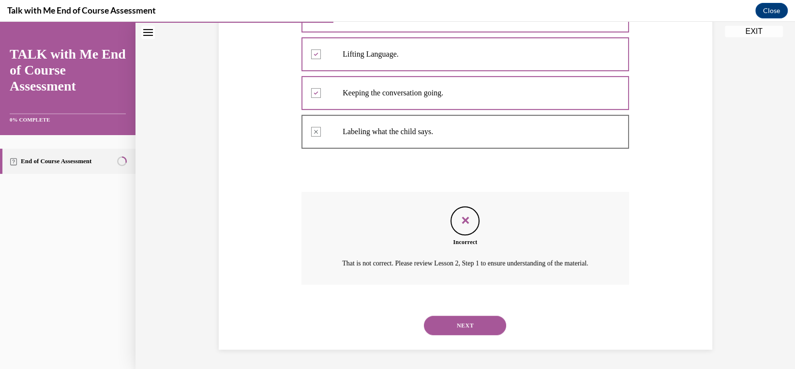
click at [448, 324] on button "NEXT" at bounding box center [465, 325] width 82 height 19
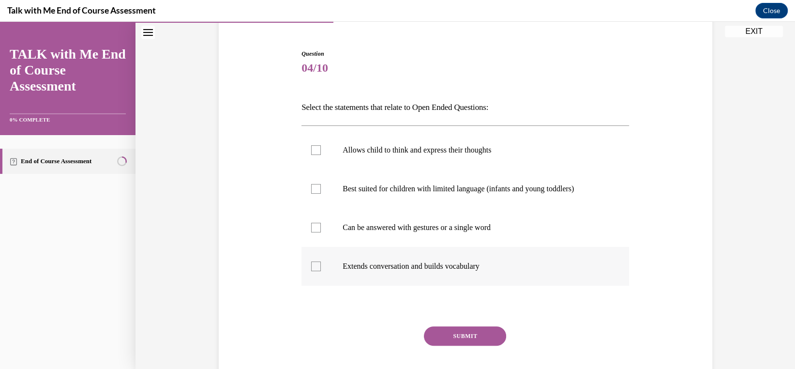
scroll to position [97, 0]
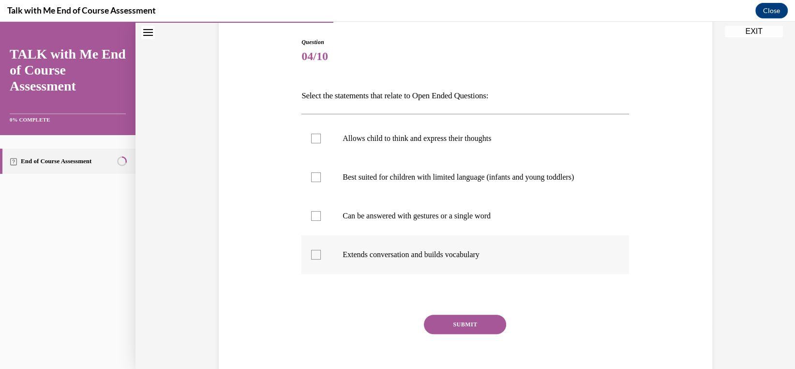
click at [311, 254] on div at bounding box center [316, 255] width 10 height 10
click at [311, 254] on input "Extends conversation and builds vocabulary" at bounding box center [316, 255] width 10 height 10
checkbox input "true"
click at [311, 217] on div at bounding box center [316, 216] width 10 height 10
click at [311, 217] on input "Can be answered with gestures or a single word" at bounding box center [316, 216] width 10 height 10
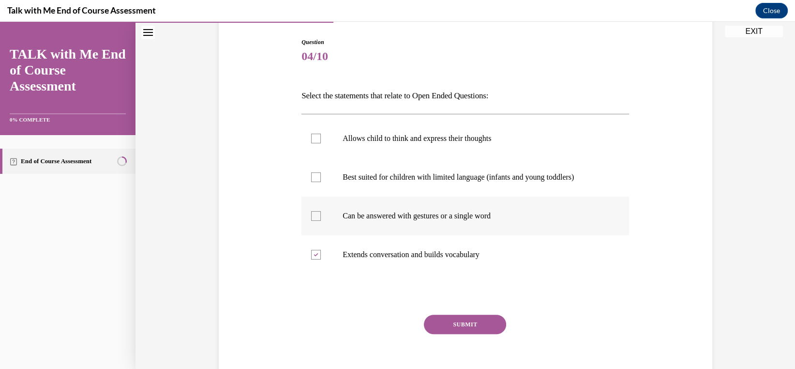
checkbox input "true"
click at [314, 175] on div at bounding box center [316, 177] width 10 height 10
click at [314, 175] on input "Best suited for children with limited language (infants and young toddlers)" at bounding box center [316, 177] width 10 height 10
checkbox input "true"
click at [311, 140] on div at bounding box center [316, 139] width 10 height 10
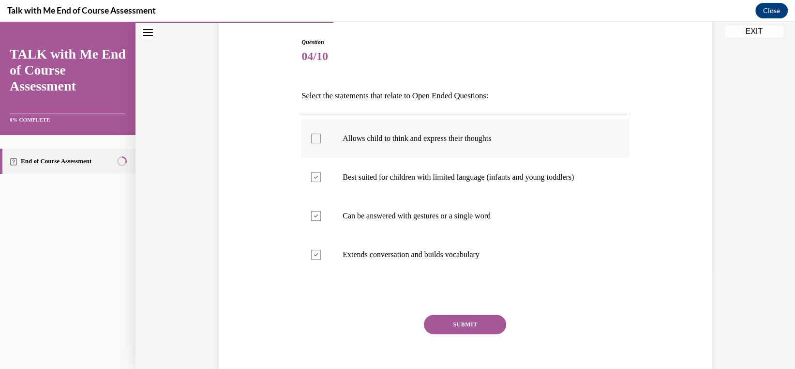
click at [311, 140] on input "Allows child to think and express their thoughts" at bounding box center [316, 139] width 10 height 10
checkbox input "true"
click at [442, 322] on button "SUBMIT" at bounding box center [465, 324] width 82 height 19
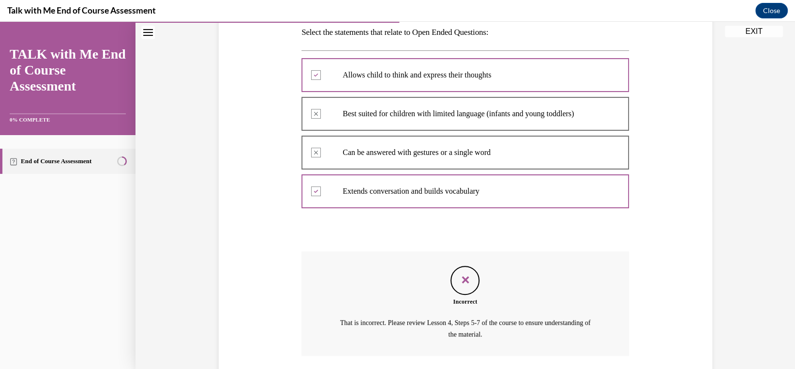
scroll to position [230, 0]
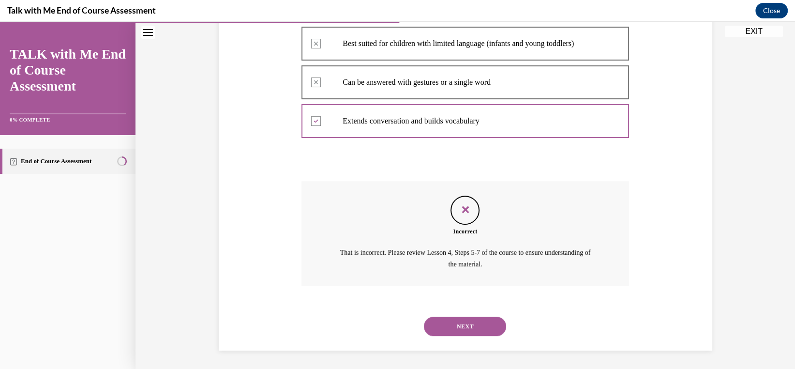
click at [449, 329] on button "NEXT" at bounding box center [465, 325] width 82 height 19
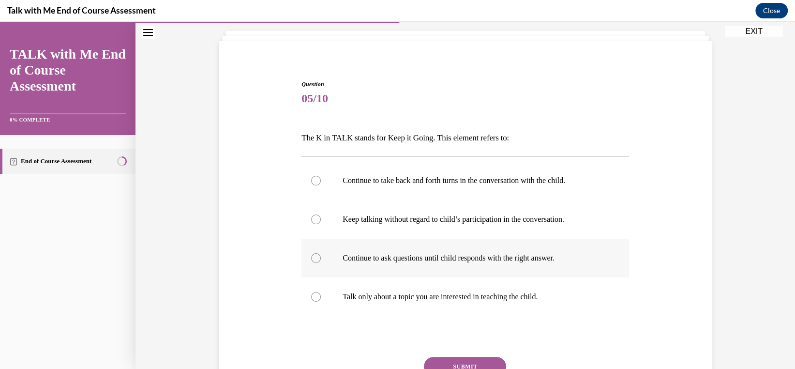
scroll to position [97, 0]
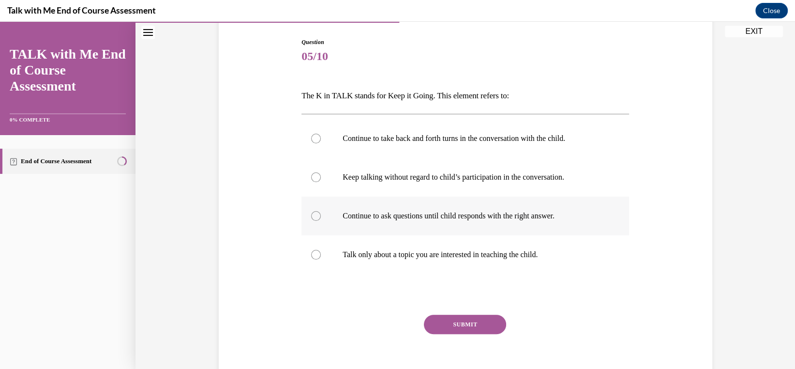
click at [311, 213] on div at bounding box center [316, 216] width 10 height 10
click at [311, 213] on input "Continue to ask questions until child responds with the right answer." at bounding box center [316, 216] width 10 height 10
radio input "true"
click at [311, 134] on div at bounding box center [316, 139] width 10 height 10
click at [311, 134] on input "Continue to take back and forth turns in the conversation with the child." at bounding box center [316, 139] width 10 height 10
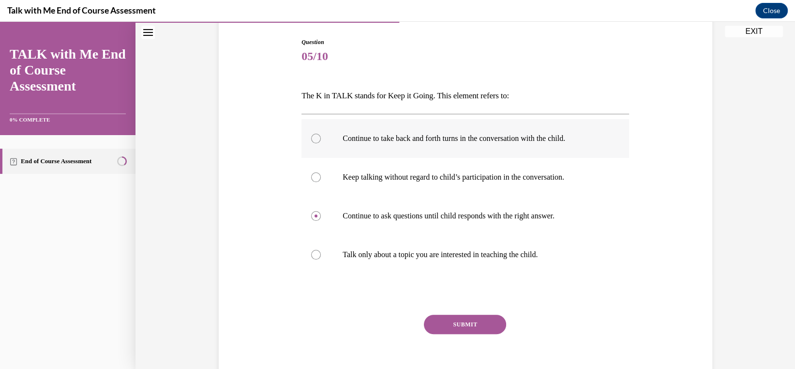
radio input "true"
drag, startPoint x: 447, startPoint y: 331, endPoint x: 444, endPoint y: 326, distance: 6.5
click at [447, 329] on button "SUBMIT" at bounding box center [465, 324] width 82 height 19
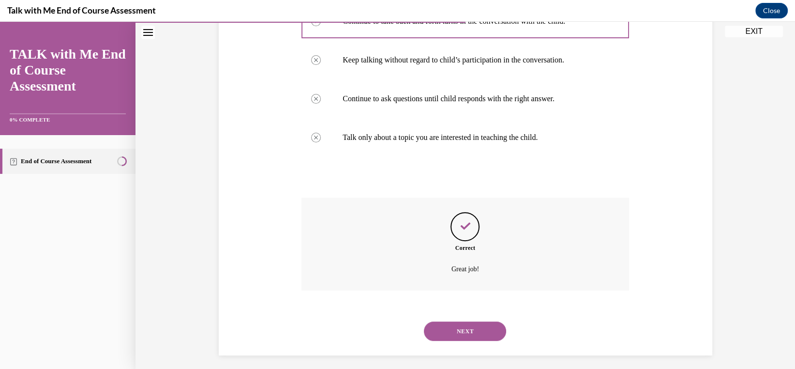
scroll to position [219, 0]
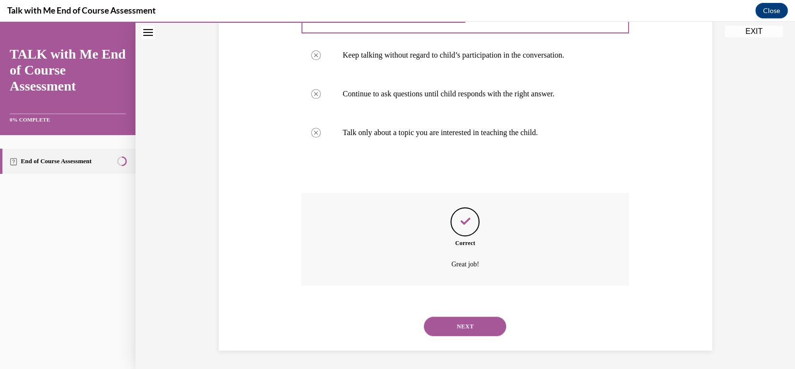
click at [438, 331] on button "NEXT" at bounding box center [465, 325] width 82 height 19
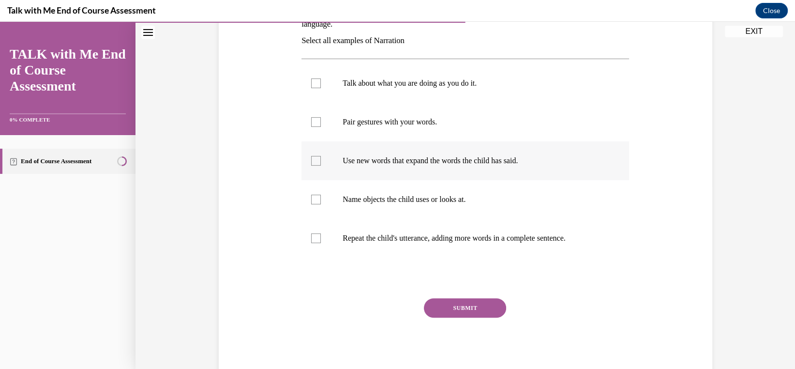
scroll to position [194, 0]
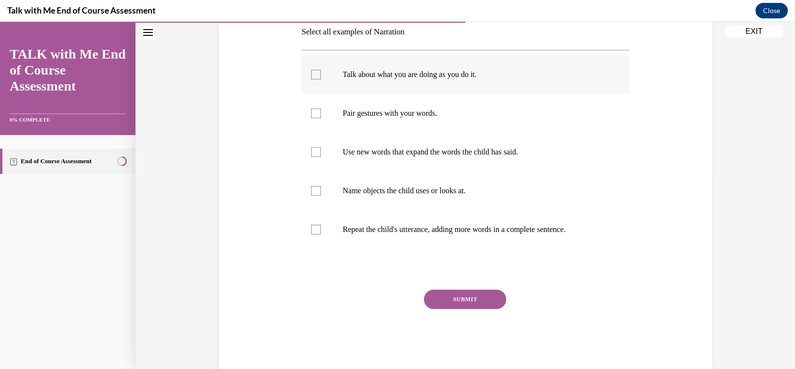
click at [316, 74] on div at bounding box center [316, 75] width 10 height 10
click at [316, 74] on input "Talk about what you are doing as you do it." at bounding box center [316, 75] width 10 height 10
checkbox input "true"
click at [312, 115] on div at bounding box center [316, 113] width 10 height 10
click at [312, 115] on input "Pair gestures with your words." at bounding box center [316, 113] width 10 height 10
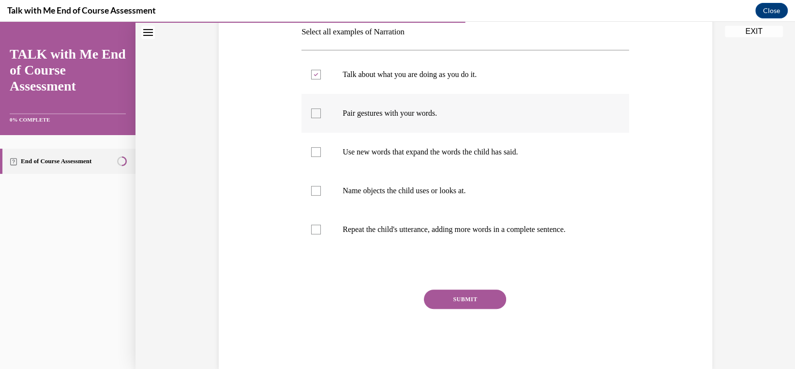
checkbox input "true"
click at [315, 146] on label "Use new words that expand the words the child has said." at bounding box center [465, 152] width 328 height 39
click at [315, 147] on input "Use new words that expand the words the child has said." at bounding box center [316, 152] width 10 height 10
checkbox input "true"
drag, startPoint x: 314, startPoint y: 188, endPoint x: 316, endPoint y: 210, distance: 21.9
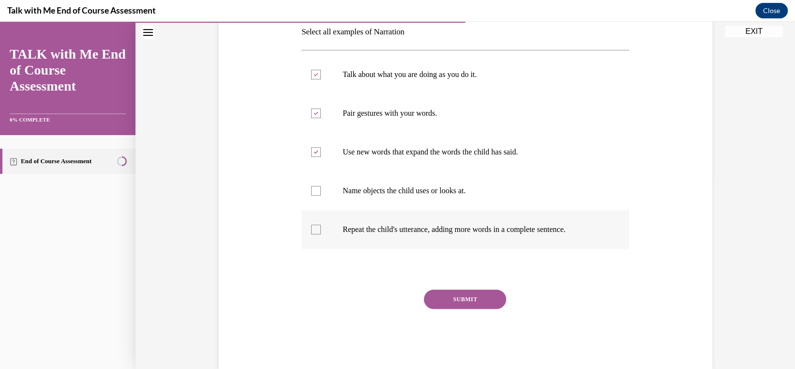
click at [314, 189] on div at bounding box center [316, 191] width 10 height 10
click at [314, 189] on input "Name objects the child uses or looks at." at bounding box center [316, 191] width 10 height 10
checkbox input "true"
click at [314, 233] on div at bounding box center [316, 230] width 10 height 10
click at [314, 233] on input "Repeat the child's utterance, adding more words in a complete sentence." at bounding box center [316, 230] width 10 height 10
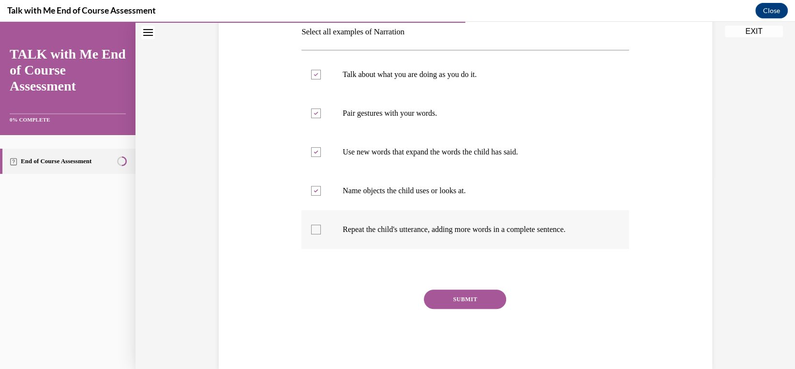
checkbox input "true"
click at [436, 293] on button "SUBMIT" at bounding box center [465, 298] width 82 height 19
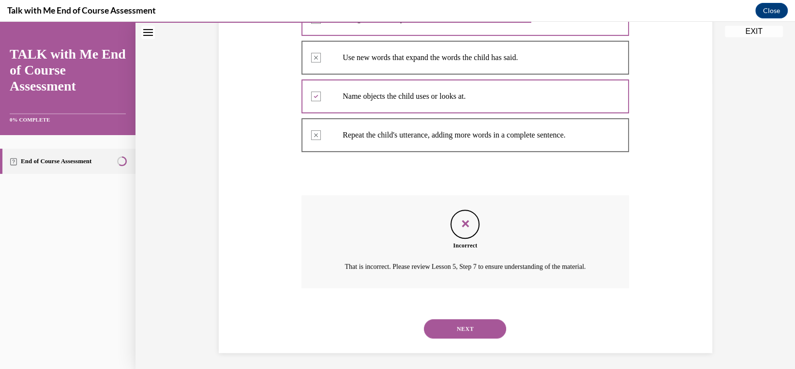
scroll to position [302, 0]
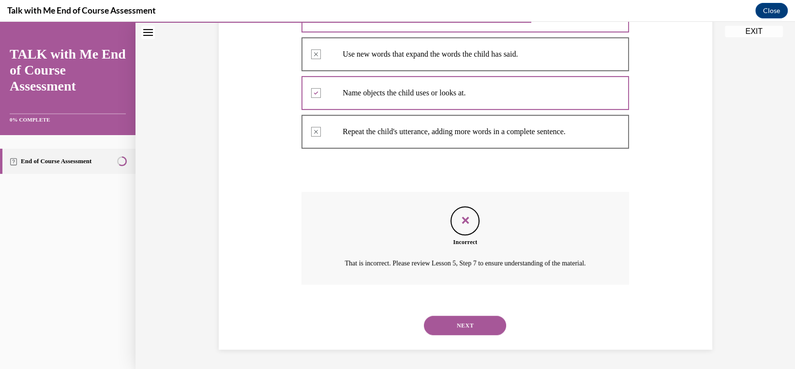
click at [449, 323] on button "NEXT" at bounding box center [465, 325] width 82 height 19
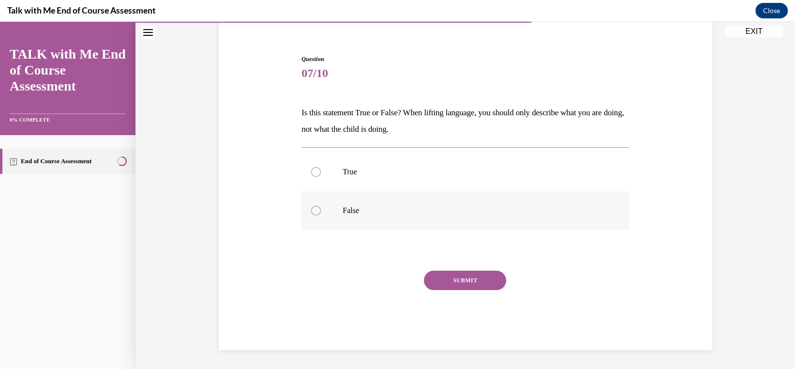
click at [313, 210] on div at bounding box center [316, 211] width 10 height 10
click at [313, 210] on input "False" at bounding box center [316, 211] width 10 height 10
radio input "true"
click at [435, 285] on button "SUBMIT" at bounding box center [465, 280] width 82 height 19
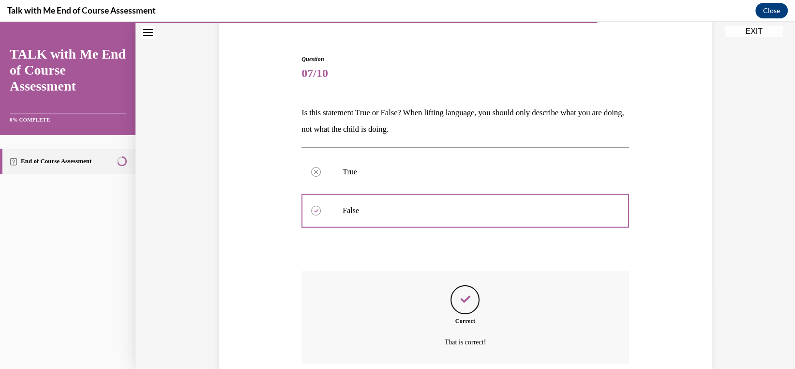
scroll to position [158, 0]
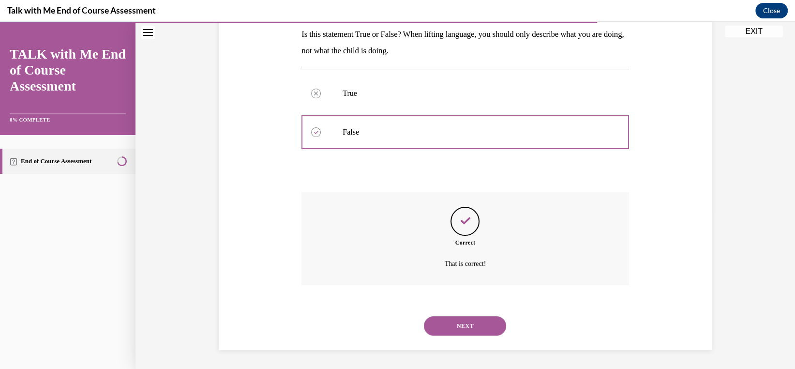
click at [460, 320] on button "NEXT" at bounding box center [465, 325] width 82 height 19
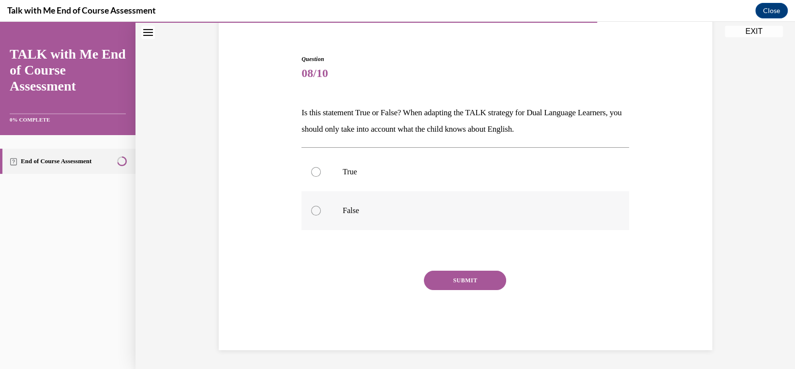
click at [316, 209] on div at bounding box center [316, 211] width 10 height 10
click at [316, 209] on input "False" at bounding box center [316, 211] width 10 height 10
radio input "true"
click at [456, 283] on button "SUBMIT" at bounding box center [465, 280] width 82 height 19
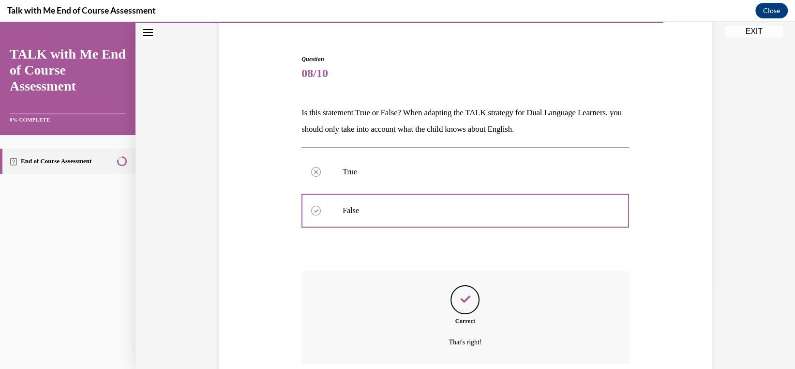
scroll to position [158, 0]
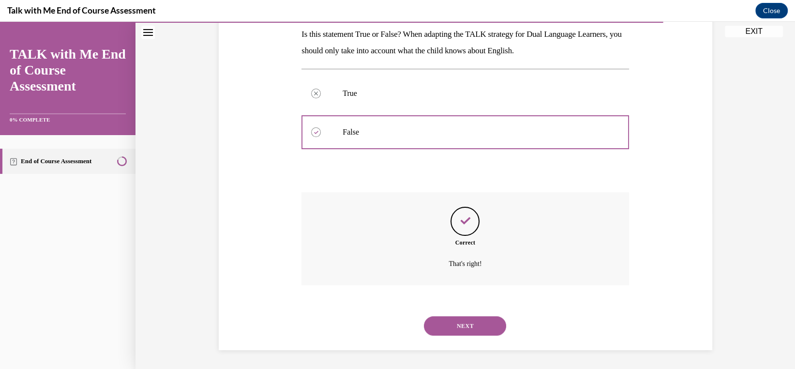
click at [471, 317] on button "NEXT" at bounding box center [465, 325] width 82 height 19
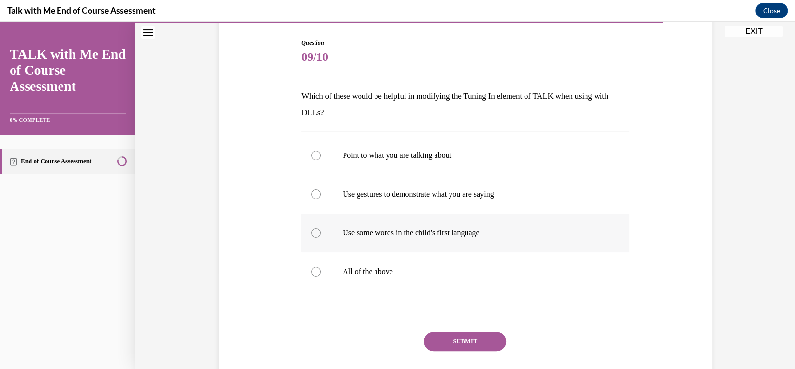
scroll to position [97, 0]
click at [313, 270] on div at bounding box center [316, 271] width 10 height 10
click at [313, 270] on input "All of the above" at bounding box center [316, 271] width 10 height 10
radio input "true"
click at [476, 342] on button "SUBMIT" at bounding box center [465, 340] width 82 height 19
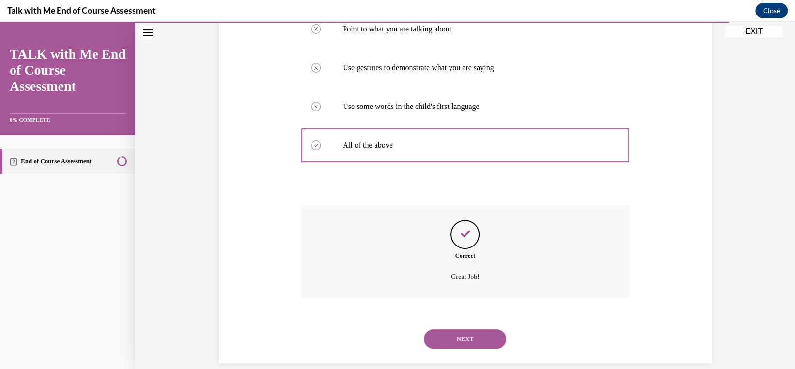
scroll to position [236, 0]
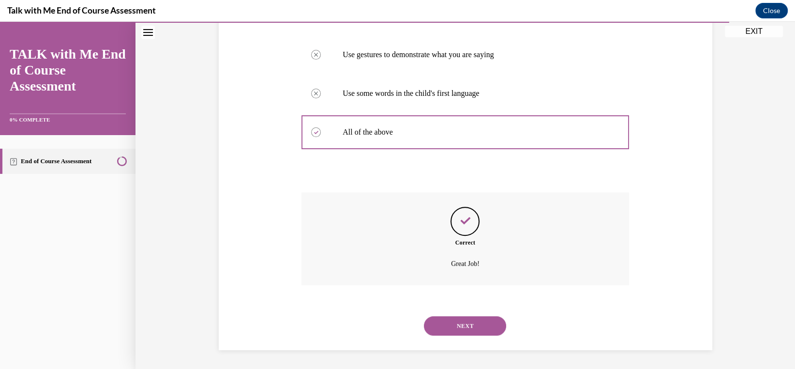
click at [472, 318] on button "NEXT" at bounding box center [465, 325] width 82 height 19
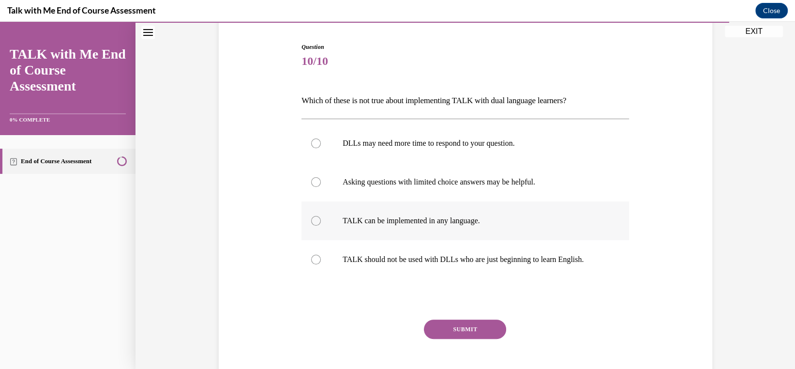
scroll to position [97, 0]
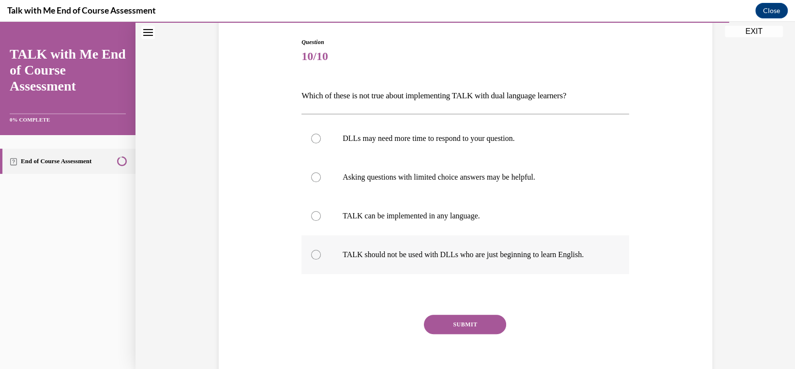
click at [311, 255] on div at bounding box center [316, 255] width 10 height 10
click at [311, 255] on input "TALK should not be used with DLLs who are just beginning to learn English." at bounding box center [316, 255] width 10 height 10
radio input "true"
click at [449, 324] on button "SUBMIT" at bounding box center [465, 324] width 82 height 19
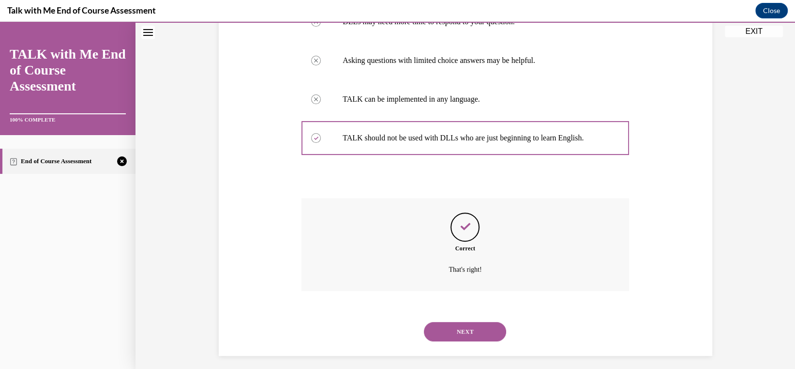
scroll to position [219, 0]
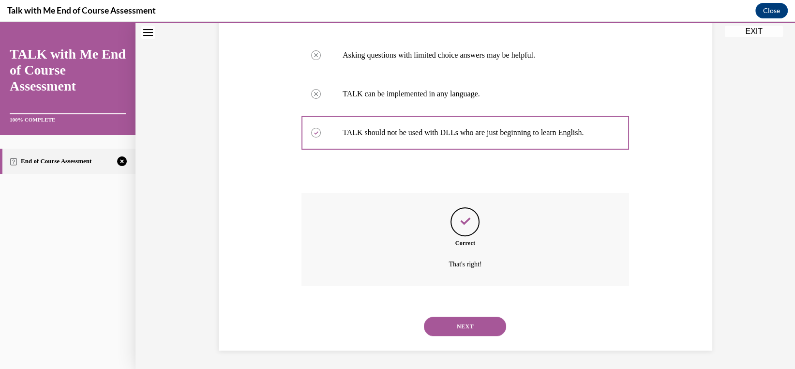
click at [450, 318] on button "NEXT" at bounding box center [465, 325] width 82 height 19
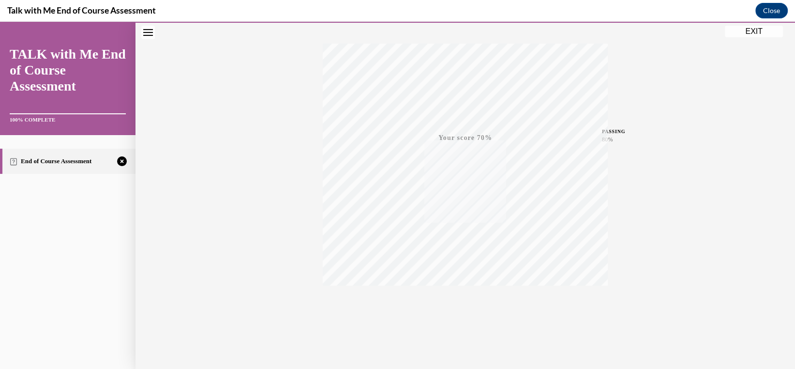
scroll to position [149, 0]
click at [461, 305] on icon "button" at bounding box center [465, 310] width 34 height 11
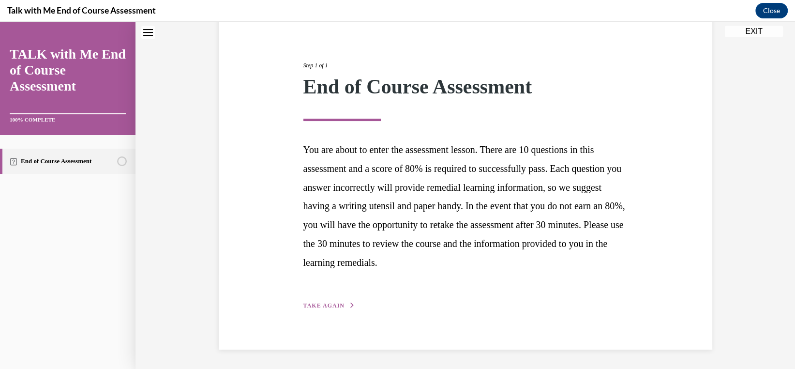
scroll to position [95, 0]
click at [319, 306] on span "TAKE AGAIN" at bounding box center [323, 305] width 41 height 7
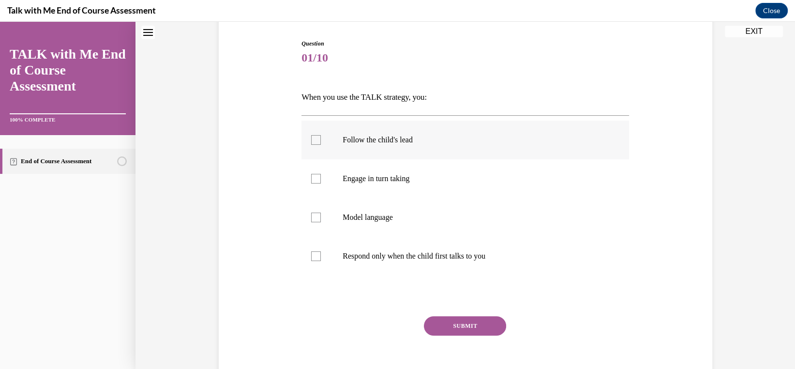
click at [316, 137] on div at bounding box center [316, 140] width 10 height 10
click at [316, 137] on input "Follow the child's lead" at bounding box center [316, 140] width 10 height 10
checkbox input "true"
click at [318, 186] on label "Engage in turn taking" at bounding box center [465, 178] width 328 height 39
click at [318, 183] on input "Engage in turn taking" at bounding box center [316, 179] width 10 height 10
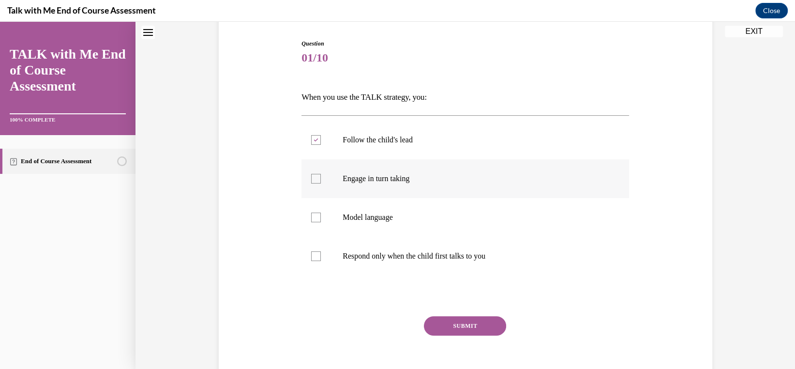
checkbox input "true"
click at [319, 218] on label "Model language" at bounding box center [465, 217] width 328 height 39
click at [319, 218] on input "Model language" at bounding box center [316, 217] width 10 height 10
checkbox input "true"
click at [484, 329] on button "SUBMIT" at bounding box center [465, 325] width 82 height 19
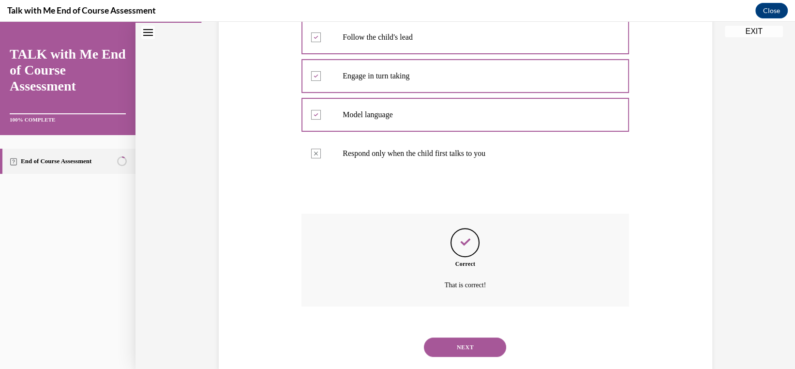
scroll to position [219, 0]
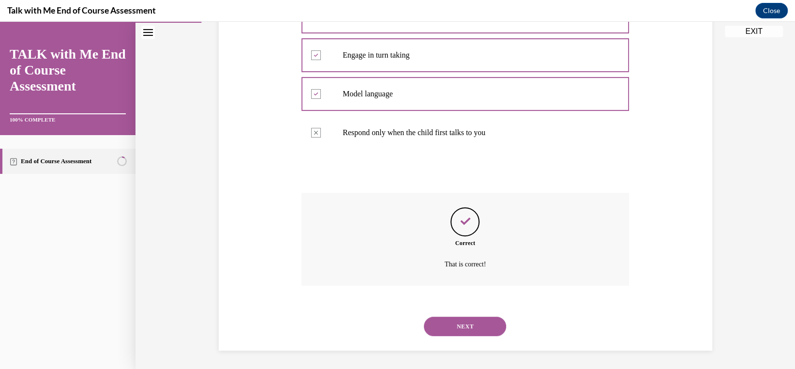
click at [464, 321] on button "NEXT" at bounding box center [465, 325] width 82 height 19
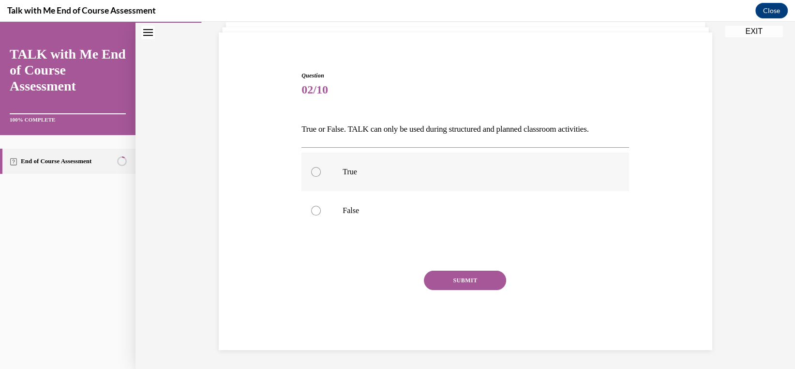
click at [320, 178] on label "True" at bounding box center [465, 171] width 328 height 39
click at [320, 177] on input "True" at bounding box center [316, 172] width 10 height 10
radio input "true"
click at [314, 212] on div at bounding box center [316, 211] width 10 height 10
click at [314, 212] on input "False" at bounding box center [316, 211] width 10 height 10
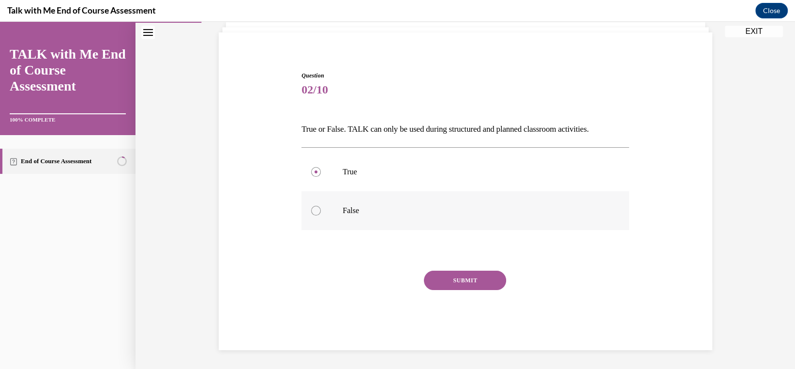
radio input "true"
click at [457, 273] on button "SUBMIT" at bounding box center [465, 280] width 82 height 19
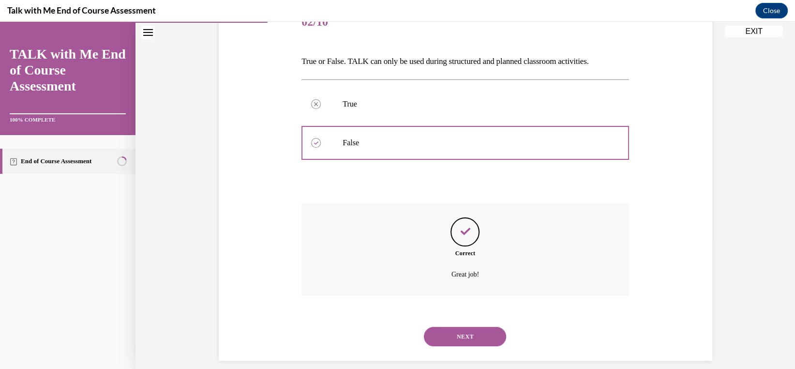
scroll to position [142, 0]
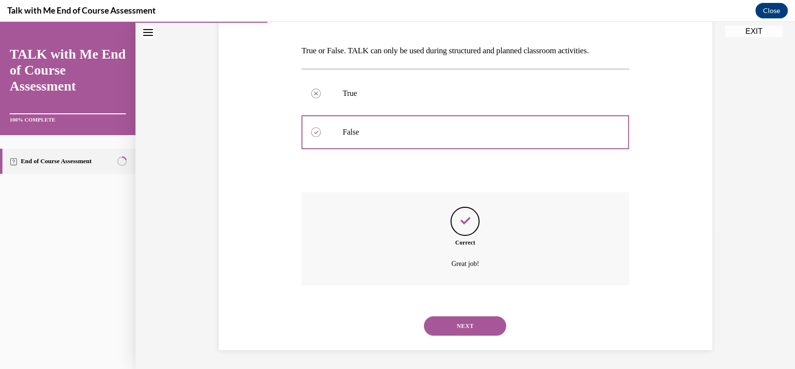
click at [461, 321] on button "NEXT" at bounding box center [465, 325] width 82 height 19
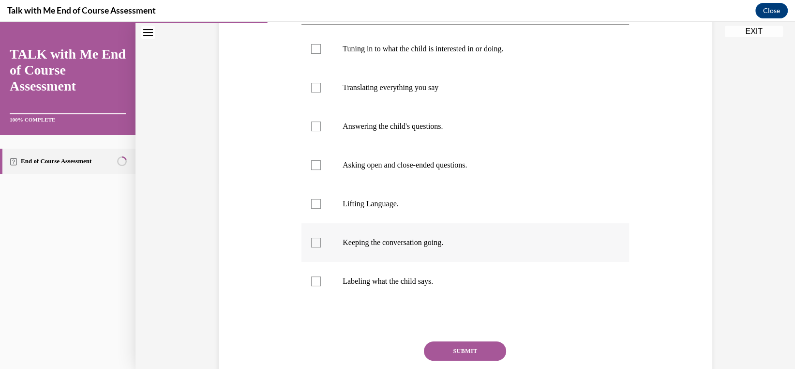
scroll to position [194, 0]
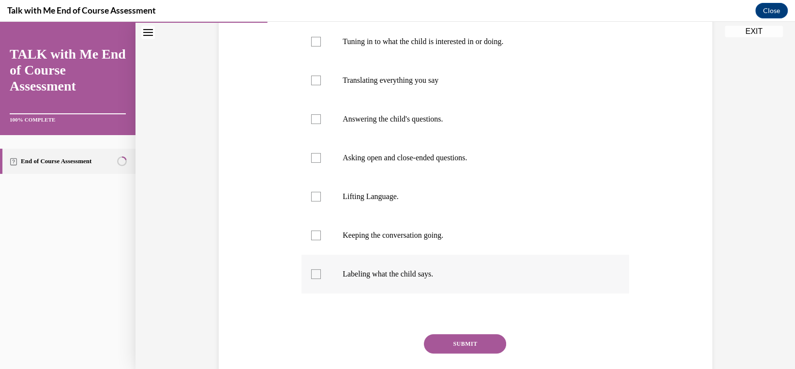
click at [311, 271] on div at bounding box center [316, 274] width 10 height 10
click at [311, 271] on input "Labeling what the child says." at bounding box center [316, 274] width 10 height 10
checkbox input "true"
click at [311, 196] on div at bounding box center [316, 197] width 10 height 10
click at [311, 196] on input "Lifting Language." at bounding box center [316, 197] width 10 height 10
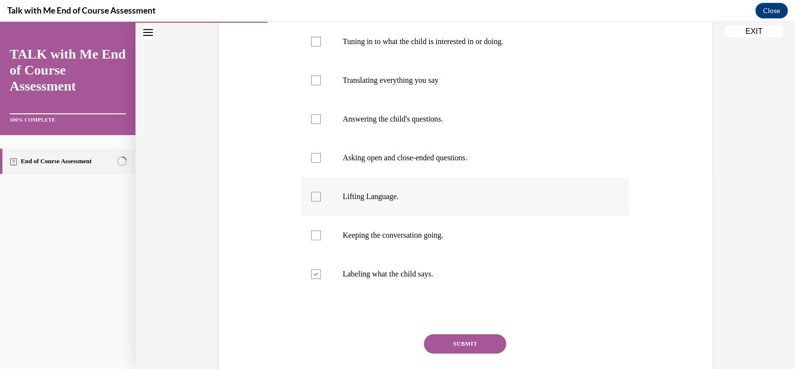
checkbox input "true"
click at [313, 233] on div at bounding box center [316, 235] width 10 height 10
click at [313, 233] on input "Keeping the conversation going." at bounding box center [316, 235] width 10 height 10
checkbox input "true"
click at [311, 157] on div at bounding box center [316, 158] width 10 height 10
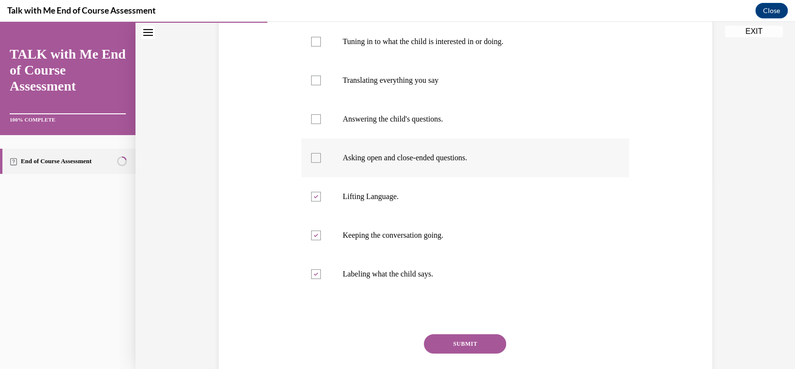
click at [311, 157] on input "Asking open and close-ended questions." at bounding box center [316, 158] width 10 height 10
checkbox input "true"
click at [313, 116] on div at bounding box center [316, 119] width 10 height 10
click at [313, 116] on input "Answering the child's questions." at bounding box center [316, 119] width 10 height 10
checkbox input "true"
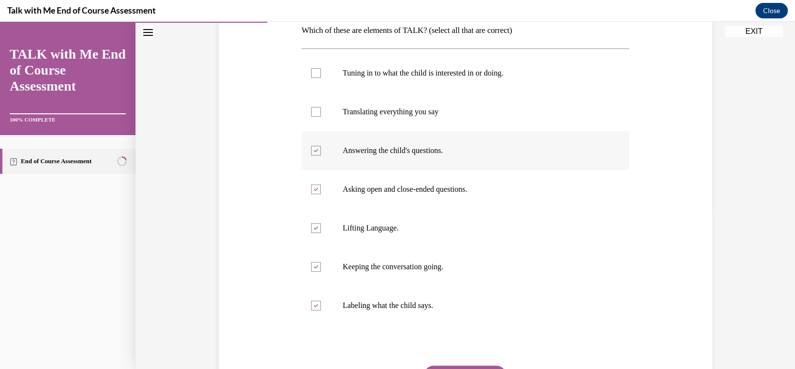
scroll to position [145, 0]
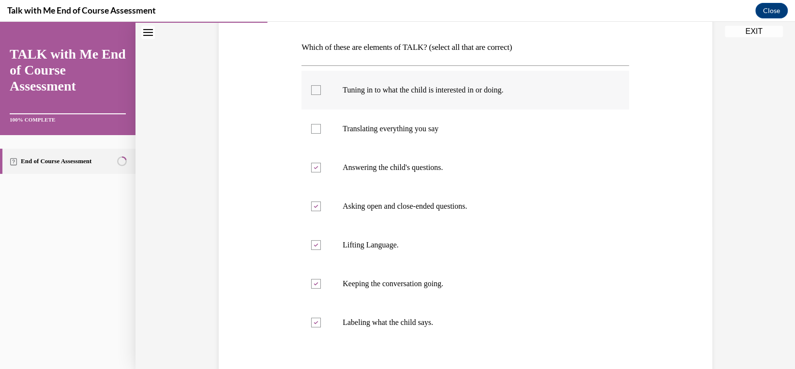
click at [304, 95] on label "Tuning in to what the child is interested in or doing." at bounding box center [465, 90] width 328 height 39
click at [311, 95] on input "Tuning in to what the child is interested in or doing." at bounding box center [316, 90] width 10 height 10
checkbox input "true"
click at [311, 135] on label "Translating everything you say" at bounding box center [465, 128] width 328 height 39
click at [311, 134] on input "Translating everything you say" at bounding box center [316, 129] width 10 height 10
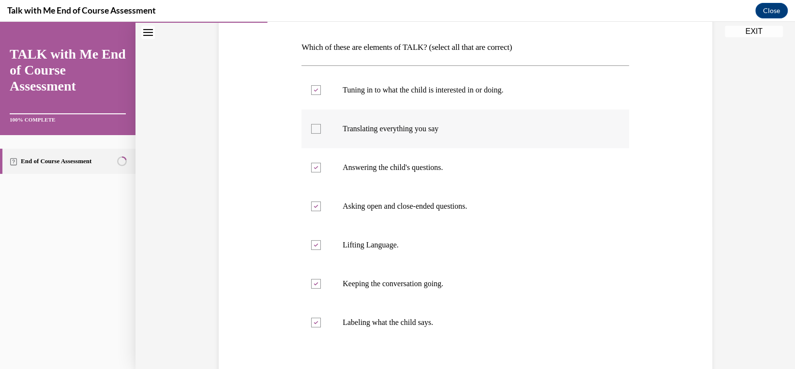
checkbox input "true"
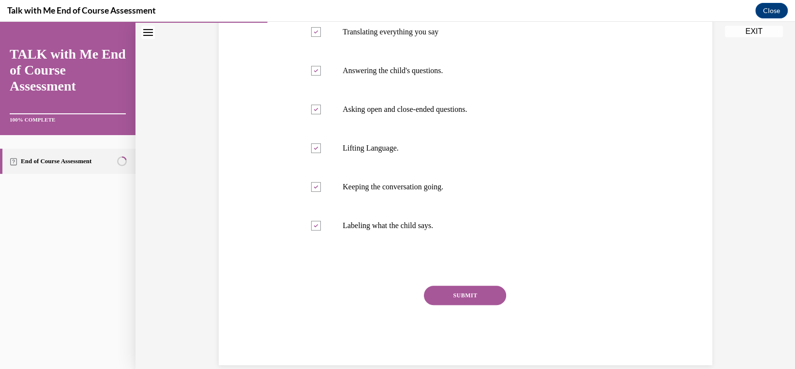
click at [427, 303] on button "SUBMIT" at bounding box center [465, 295] width 82 height 19
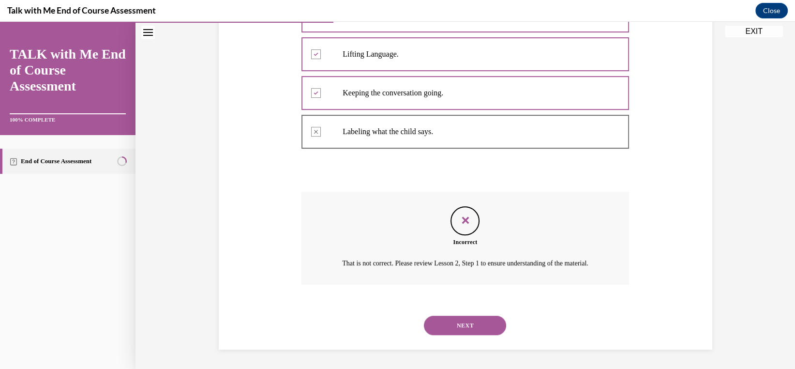
scroll to position [347, 0]
click at [446, 323] on button "NEXT" at bounding box center [465, 325] width 82 height 19
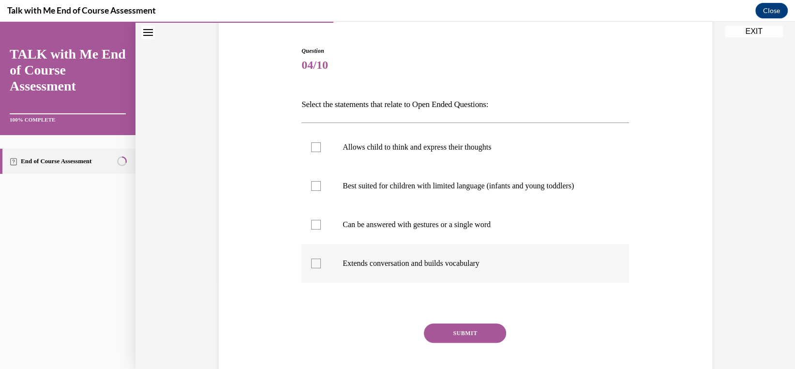
scroll to position [97, 0]
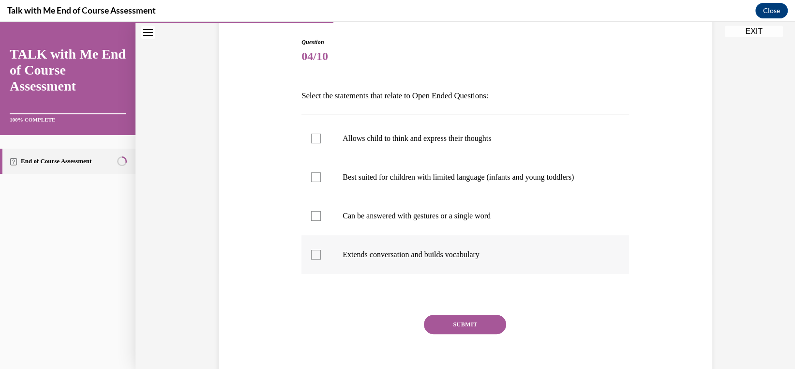
click at [313, 253] on div at bounding box center [316, 255] width 10 height 10
click at [313, 253] on input "Extends conversation and builds vocabulary" at bounding box center [316, 255] width 10 height 10
checkbox input "true"
click at [311, 212] on div at bounding box center [316, 216] width 10 height 10
click at [311, 212] on input "Can be answered with gestures or a single word" at bounding box center [316, 216] width 10 height 10
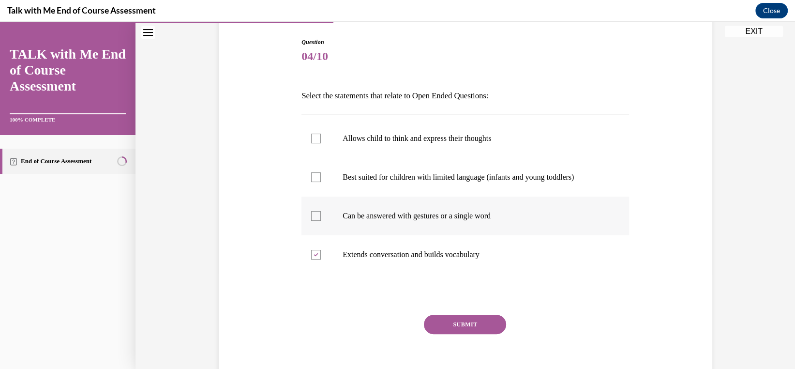
checkbox input "true"
click at [305, 135] on label "Allows child to think and express their thoughts" at bounding box center [465, 138] width 328 height 39
click at [311, 135] on input "Allows child to think and express their thoughts" at bounding box center [316, 139] width 10 height 10
checkbox input "true"
click at [450, 322] on button "SUBMIT" at bounding box center [465, 324] width 82 height 19
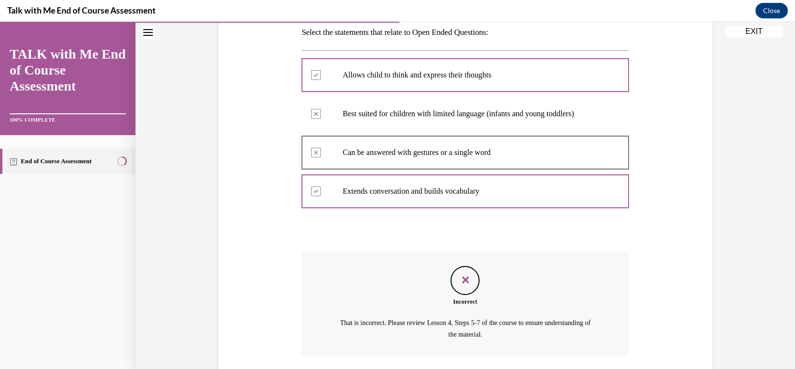
scroll to position [230, 0]
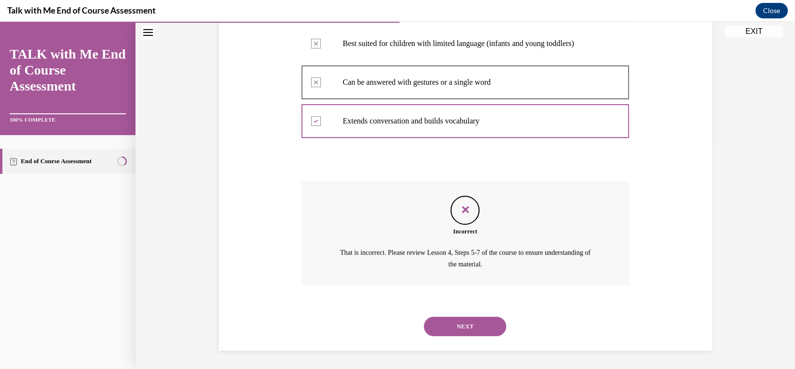
click at [450, 322] on button "NEXT" at bounding box center [465, 325] width 82 height 19
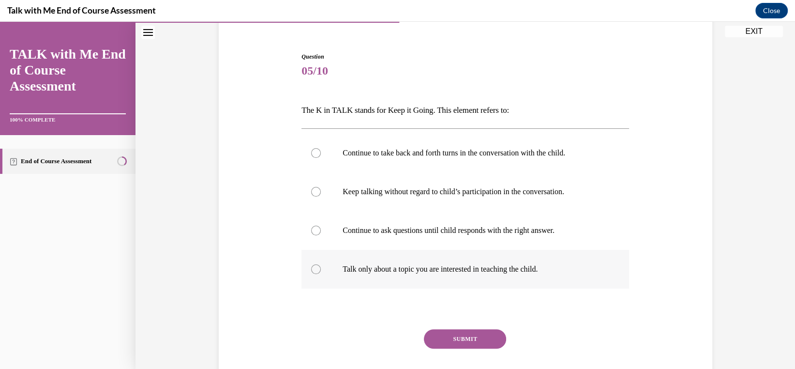
scroll to position [97, 0]
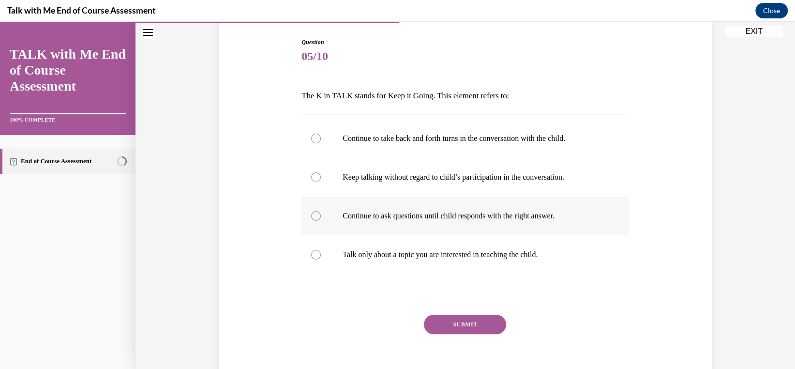
click at [310, 206] on label "Continue to ask questions until child responds with the right answer." at bounding box center [465, 215] width 328 height 39
click at [311, 211] on input "Continue to ask questions until child responds with the right answer." at bounding box center [316, 216] width 10 height 10
radio input "true"
click at [311, 213] on div at bounding box center [316, 216] width 10 height 10
click at [311, 213] on input "Continue to ask questions until child responds with the right answer." at bounding box center [316, 216] width 10 height 10
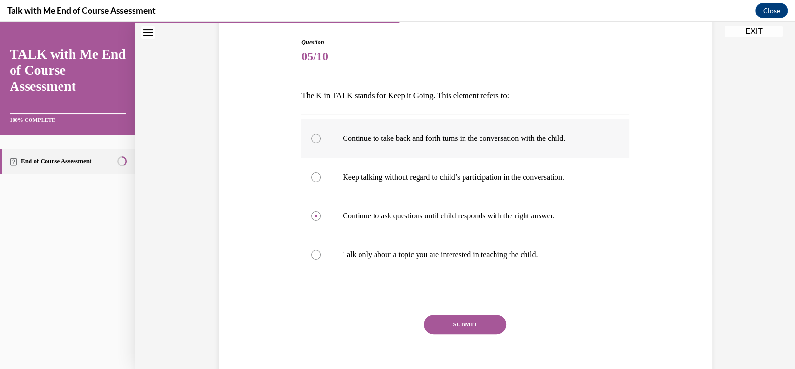
click at [311, 134] on div at bounding box center [316, 139] width 10 height 10
click at [311, 134] on input "Continue to take back and forth turns in the conversation with the child." at bounding box center [316, 139] width 10 height 10
radio input "true"
click at [442, 323] on button "SUBMIT" at bounding box center [465, 324] width 82 height 19
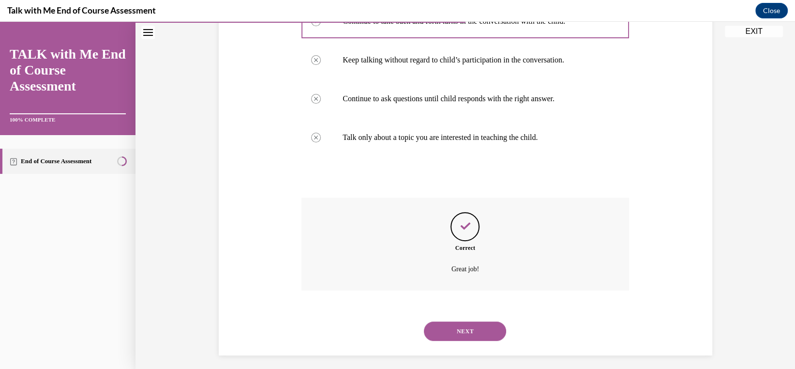
scroll to position [219, 0]
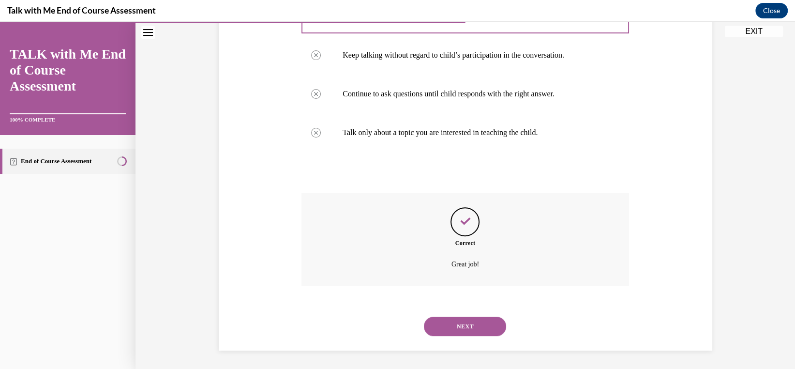
click at [450, 326] on button "NEXT" at bounding box center [465, 325] width 82 height 19
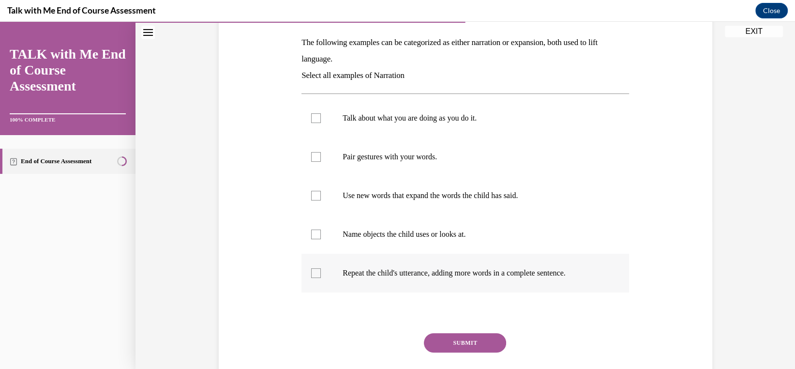
scroll to position [97, 0]
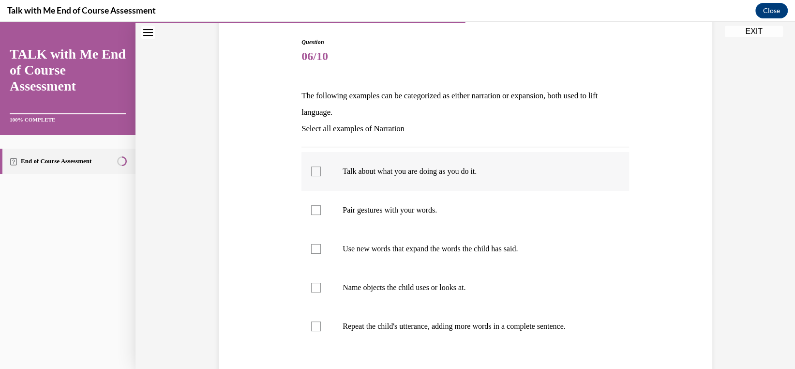
click at [313, 175] on div at bounding box center [316, 171] width 10 height 10
click at [313, 175] on input "Talk about what you are doing as you do it." at bounding box center [316, 171] width 10 height 10
checkbox input "true"
click at [312, 214] on div at bounding box center [316, 210] width 10 height 10
click at [312, 214] on input "Pair gestures with your words." at bounding box center [316, 210] width 10 height 10
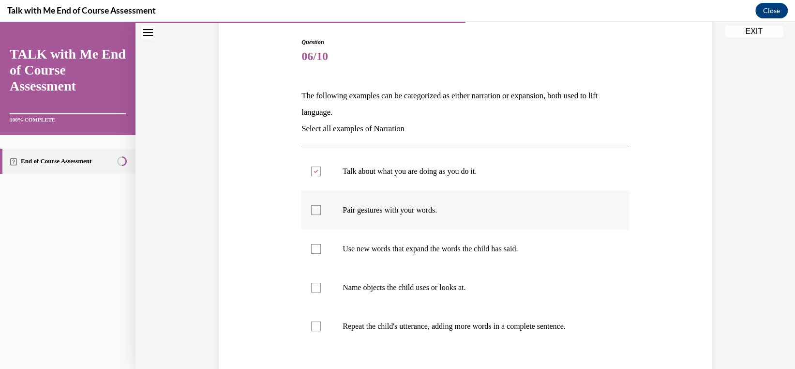
checkbox input "true"
click at [316, 285] on div at bounding box center [316, 288] width 10 height 10
click at [316, 285] on input "Name objects the child uses or looks at." at bounding box center [316, 288] width 10 height 10
checkbox input "true"
click at [314, 330] on div at bounding box center [316, 326] width 10 height 10
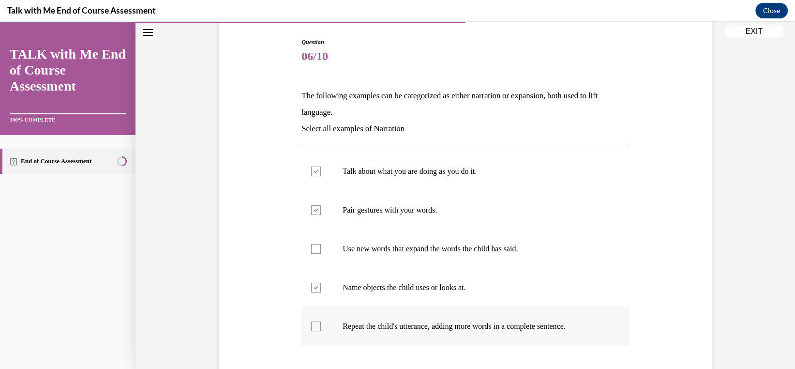
click at [314, 330] on input "Repeat the child's utterance, adding more words in a complete sentence." at bounding box center [316, 326] width 10 height 10
checkbox input "true"
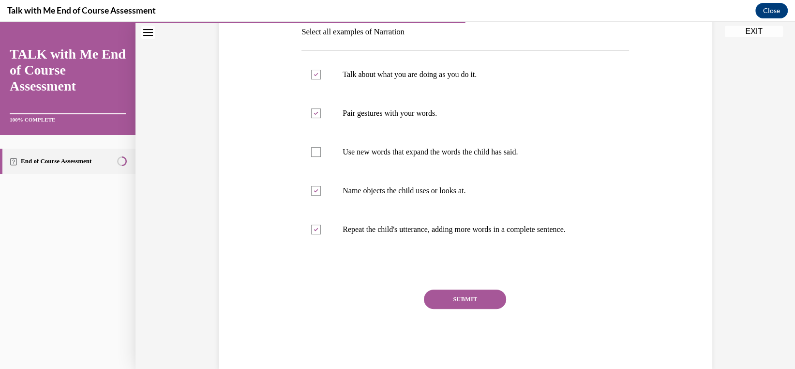
click at [452, 297] on button "SUBMIT" at bounding box center [465, 298] width 82 height 19
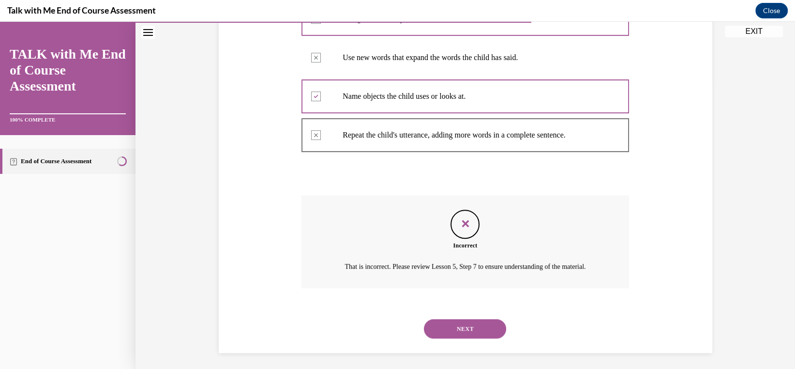
scroll to position [302, 0]
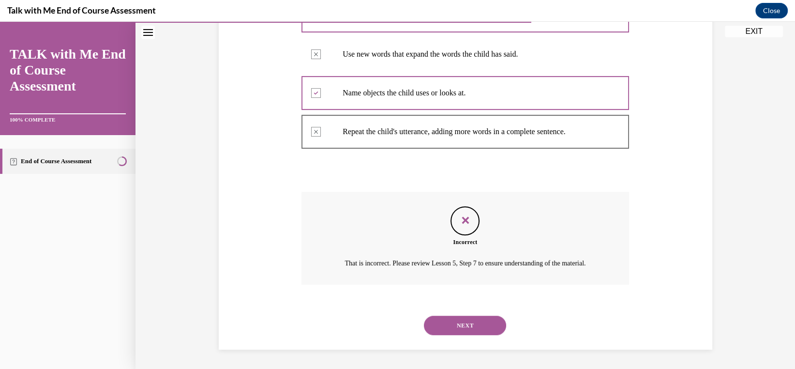
click at [455, 329] on button "NEXT" at bounding box center [465, 325] width 82 height 19
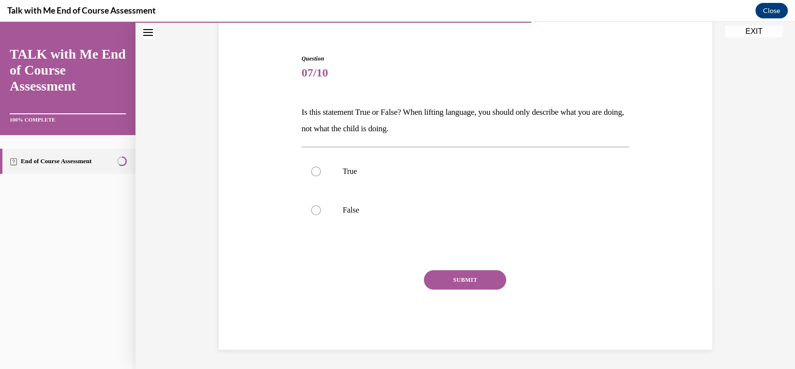
scroll to position [80, 0]
click at [316, 212] on div at bounding box center [316, 211] width 10 height 10
click at [316, 212] on input "False" at bounding box center [316, 211] width 10 height 10
radio input "true"
click at [466, 275] on button "SUBMIT" at bounding box center [465, 280] width 82 height 19
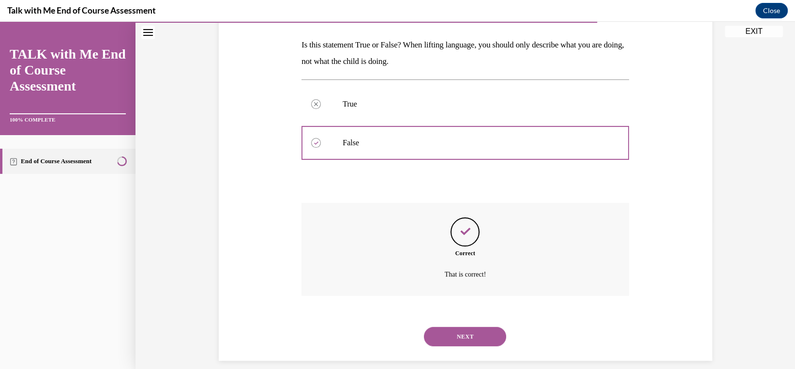
scroll to position [158, 0]
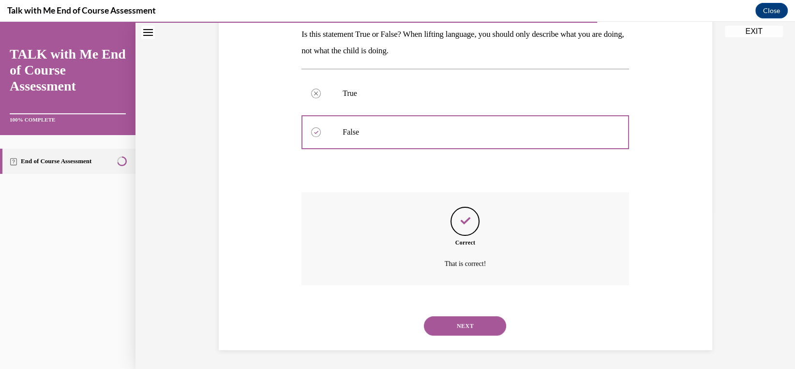
click at [474, 320] on button "NEXT" at bounding box center [465, 325] width 82 height 19
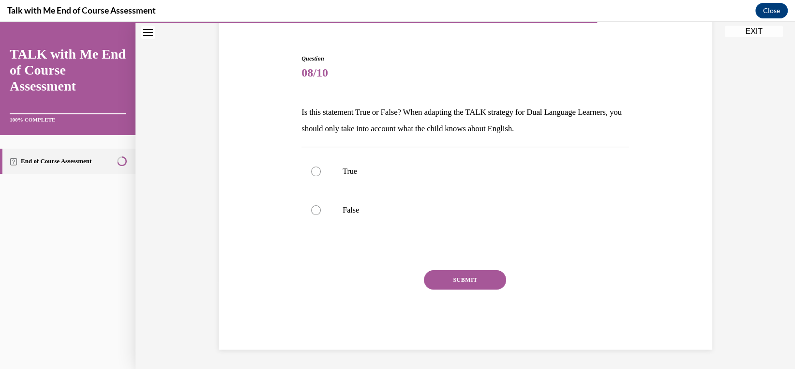
scroll to position [80, 0]
click at [316, 211] on div at bounding box center [316, 211] width 10 height 10
click at [316, 211] on input "False" at bounding box center [316, 211] width 10 height 10
radio input "true"
click at [467, 277] on button "SUBMIT" at bounding box center [465, 280] width 82 height 19
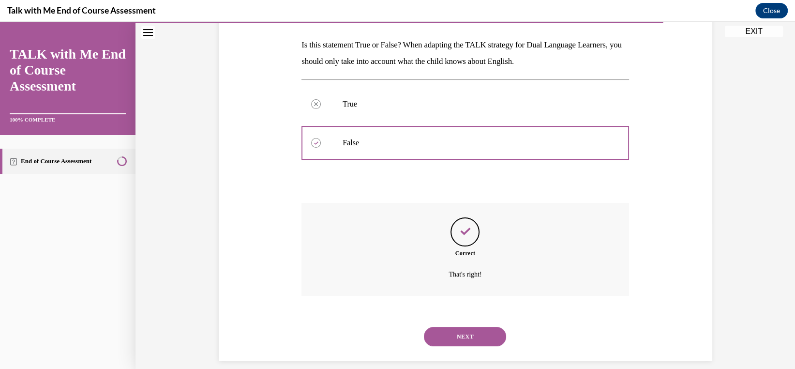
scroll to position [158, 0]
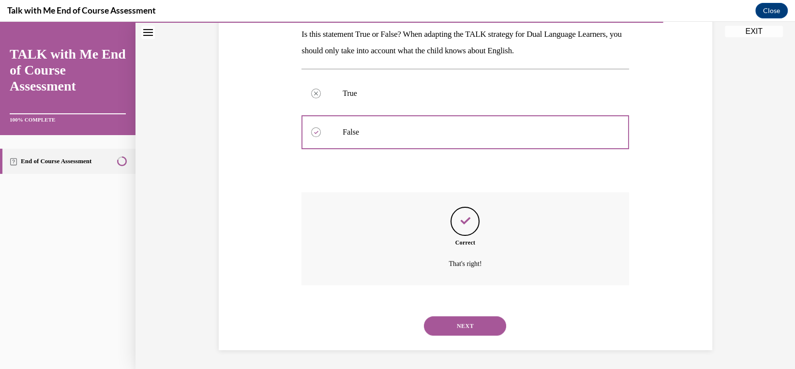
click at [472, 329] on button "NEXT" at bounding box center [465, 325] width 82 height 19
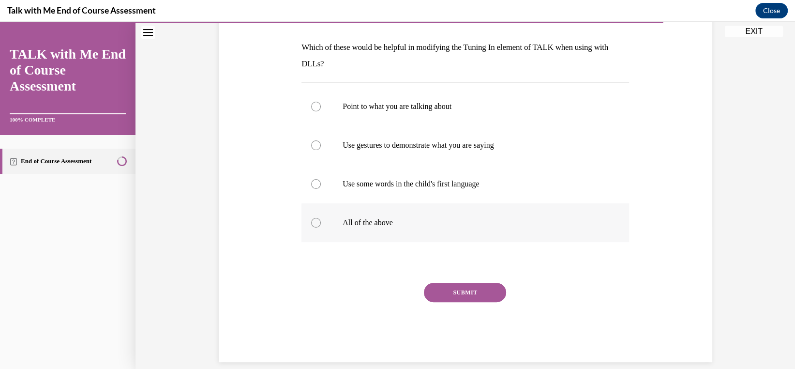
scroll to position [145, 0]
click at [313, 221] on div at bounding box center [316, 223] width 10 height 10
click at [313, 221] on input "All of the above" at bounding box center [316, 223] width 10 height 10
radio input "true"
click at [478, 287] on button "SUBMIT" at bounding box center [465, 292] width 82 height 19
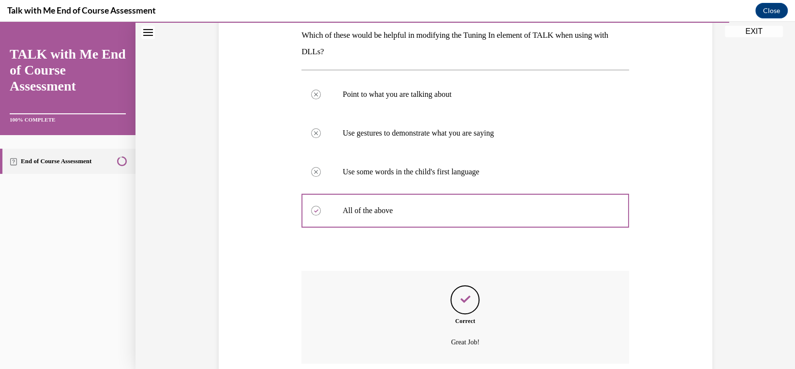
scroll to position [236, 0]
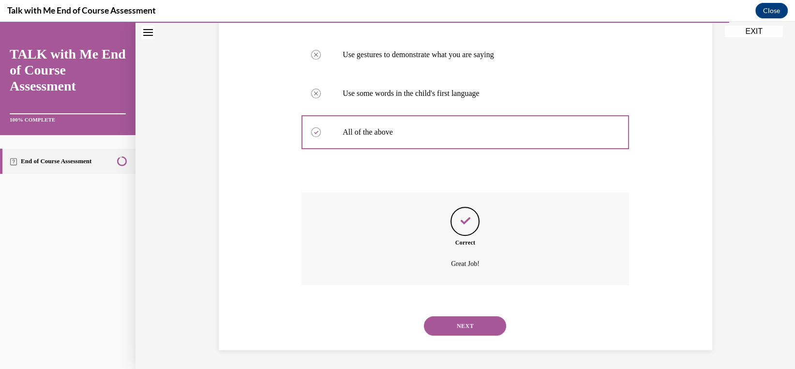
click at [479, 319] on button "NEXT" at bounding box center [465, 325] width 82 height 19
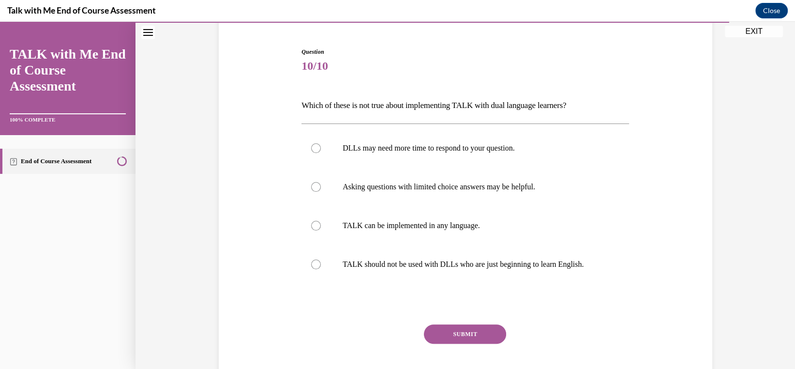
scroll to position [97, 0]
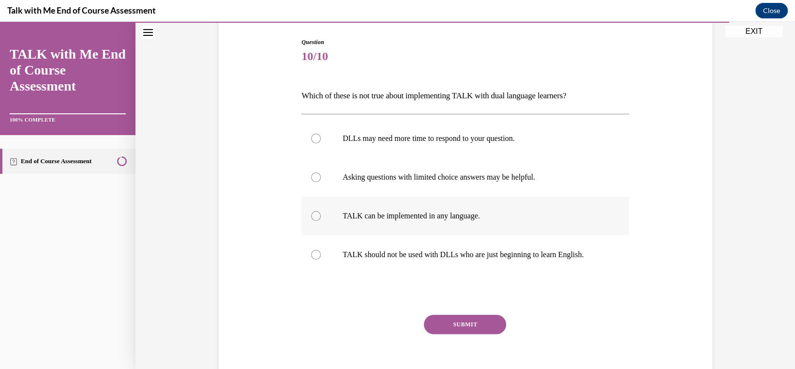
click at [313, 214] on div at bounding box center [316, 216] width 10 height 10
click at [313, 214] on input "TALK can be implemented in any language." at bounding box center [316, 216] width 10 height 10
radio input "true"
click at [311, 255] on div at bounding box center [316, 255] width 10 height 10
click at [311, 255] on input "TALK should not be used with DLLs who are just beginning to learn English." at bounding box center [316, 255] width 10 height 10
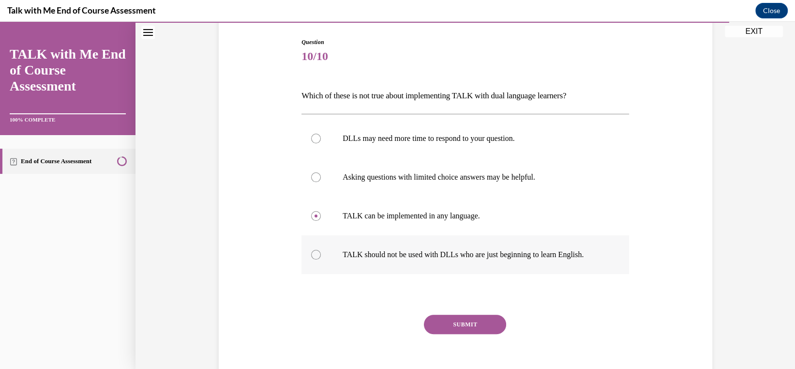
radio input "true"
click at [447, 327] on button "SUBMIT" at bounding box center [465, 324] width 82 height 19
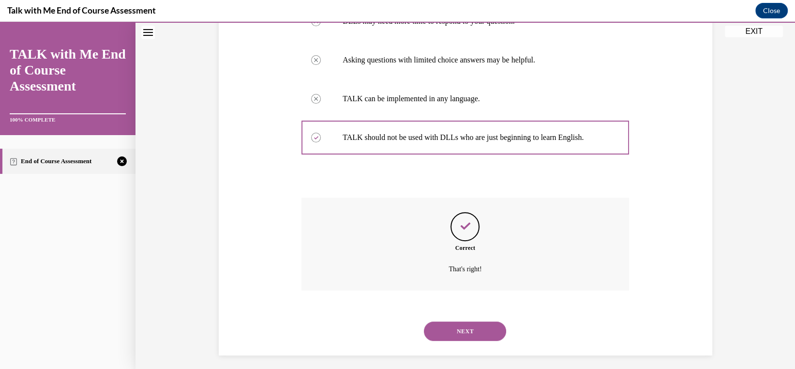
scroll to position [219, 0]
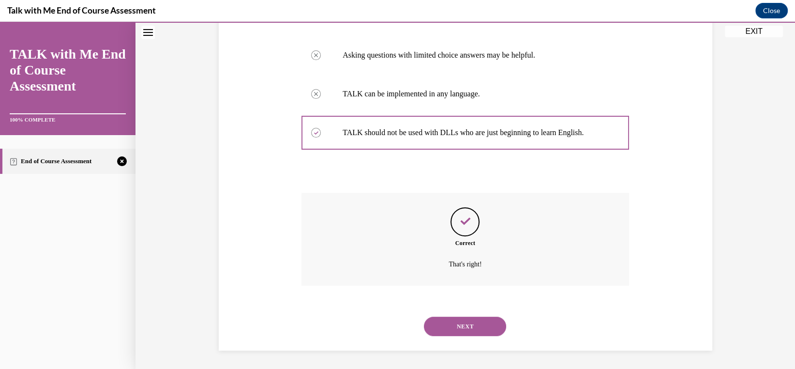
click at [454, 326] on button "NEXT" at bounding box center [465, 325] width 82 height 19
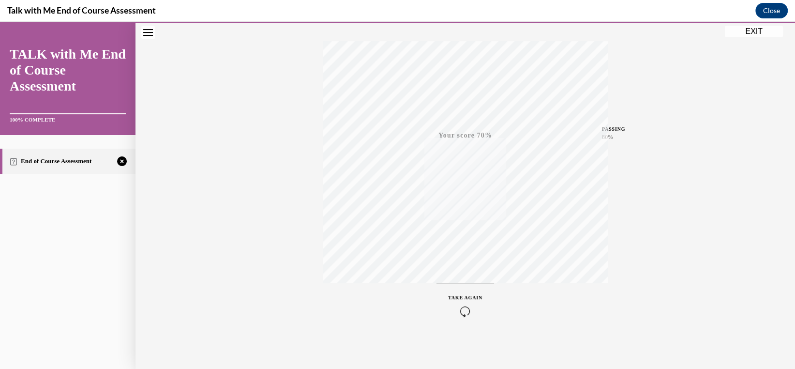
scroll to position [149, 0]
click at [461, 291] on button "TAKE AGAIN" at bounding box center [465, 304] width 58 height 44
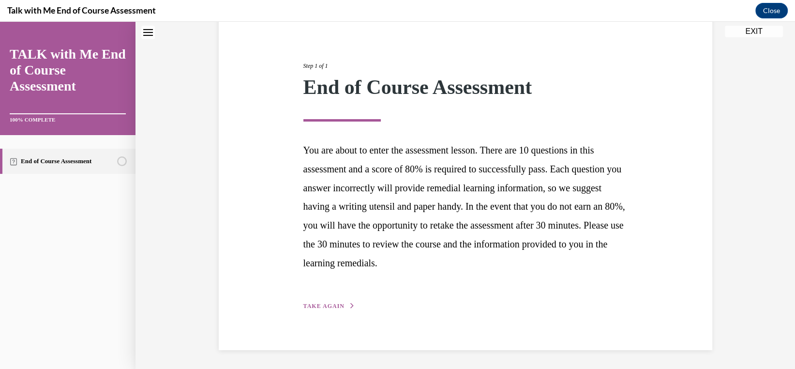
click at [317, 300] on div "Step 1 of 1 End of Course Assessment You are about to enter the assessment less…" at bounding box center [465, 175] width 339 height 272
click at [320, 303] on span "TAKE AGAIN" at bounding box center [323, 305] width 41 height 7
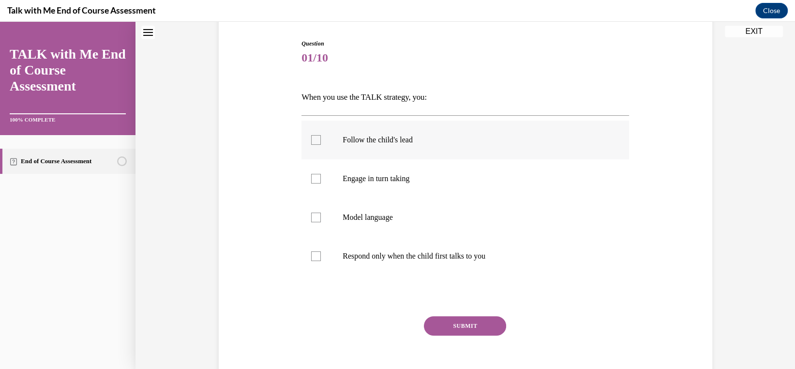
click at [311, 142] on div at bounding box center [316, 140] width 10 height 10
click at [311, 142] on input "Follow the child's lead" at bounding box center [316, 140] width 10 height 10
checkbox input "true"
click at [312, 172] on label "Engage in turn taking" at bounding box center [465, 178] width 328 height 39
click at [312, 174] on input "Engage in turn taking" at bounding box center [316, 179] width 10 height 10
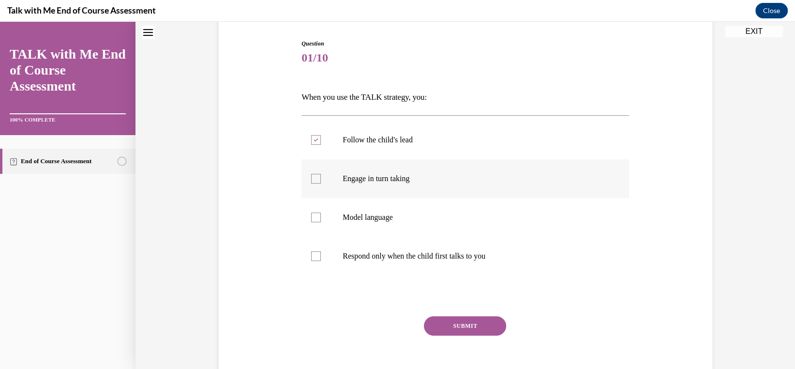
checkbox input "true"
click at [317, 215] on label "Model language" at bounding box center [465, 217] width 328 height 39
click at [317, 215] on input "Model language" at bounding box center [316, 217] width 10 height 10
checkbox input "true"
click at [457, 329] on button "SUBMIT" at bounding box center [465, 325] width 82 height 19
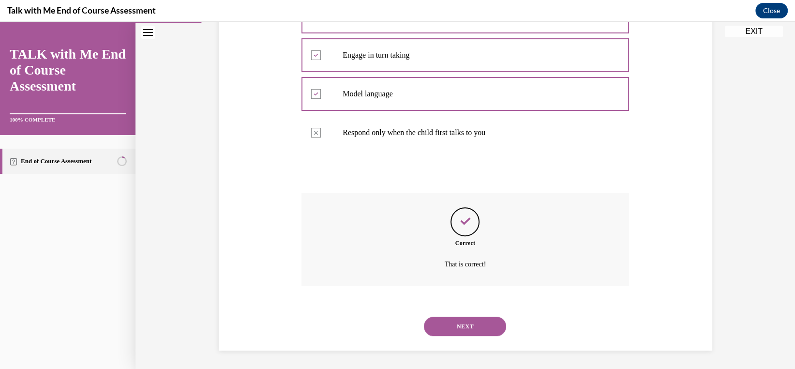
click at [455, 327] on button "NEXT" at bounding box center [465, 325] width 82 height 19
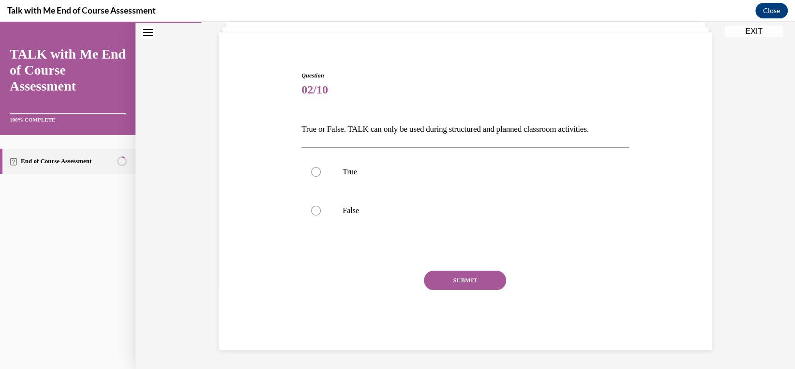
drag, startPoint x: 314, startPoint y: 206, endPoint x: 357, endPoint y: 234, distance: 51.7
click at [313, 206] on div at bounding box center [316, 211] width 10 height 10
click at [313, 206] on input "False" at bounding box center [316, 211] width 10 height 10
radio input "true"
click at [491, 283] on button "SUBMIT" at bounding box center [465, 280] width 82 height 19
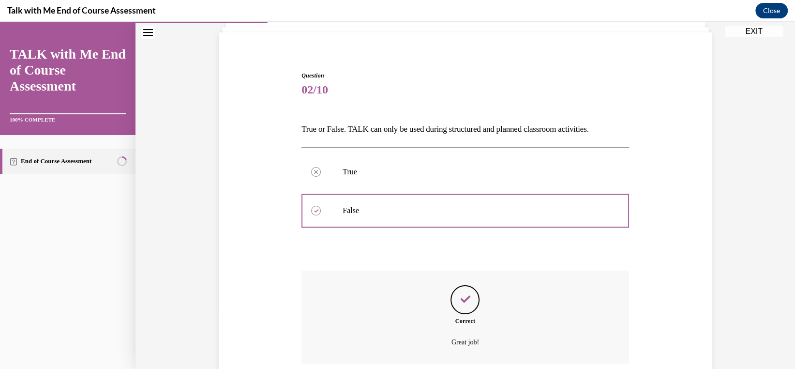
scroll to position [142, 0]
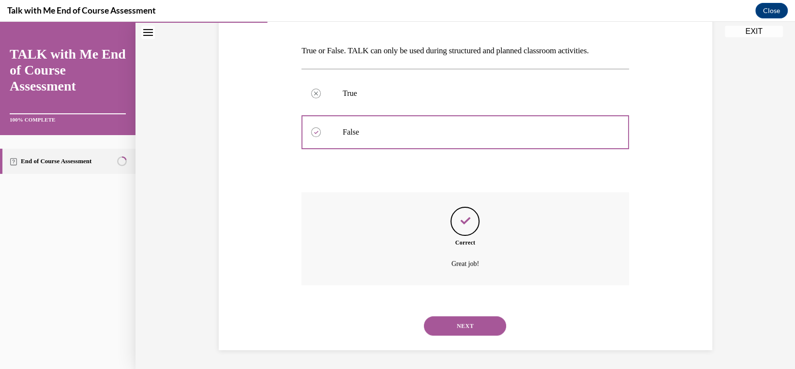
click at [474, 325] on button "NEXT" at bounding box center [465, 325] width 82 height 19
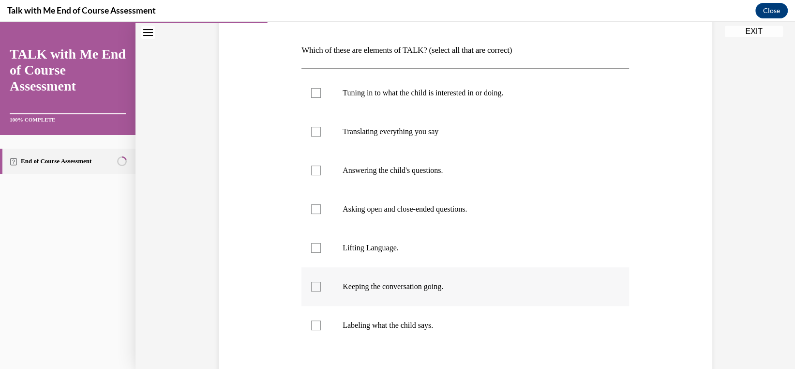
scroll to position [145, 0]
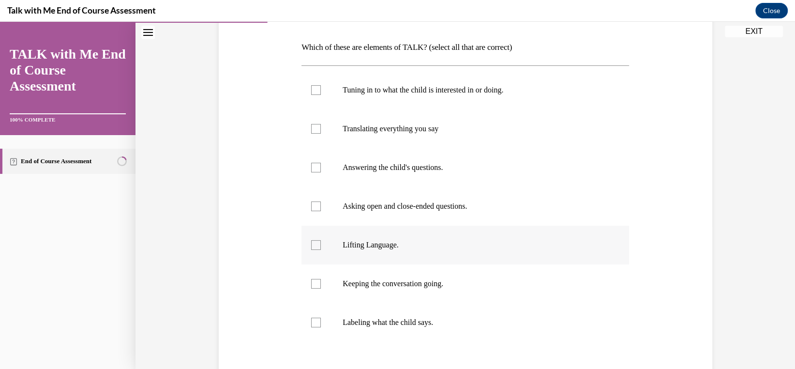
click at [313, 244] on div at bounding box center [316, 245] width 10 height 10
click at [313, 244] on input "Lifting Language." at bounding box center [316, 245] width 10 height 10
checkbox input "true"
click at [313, 279] on div at bounding box center [316, 284] width 10 height 10
click at [313, 279] on input "Keeping the conversation going." at bounding box center [316, 284] width 10 height 10
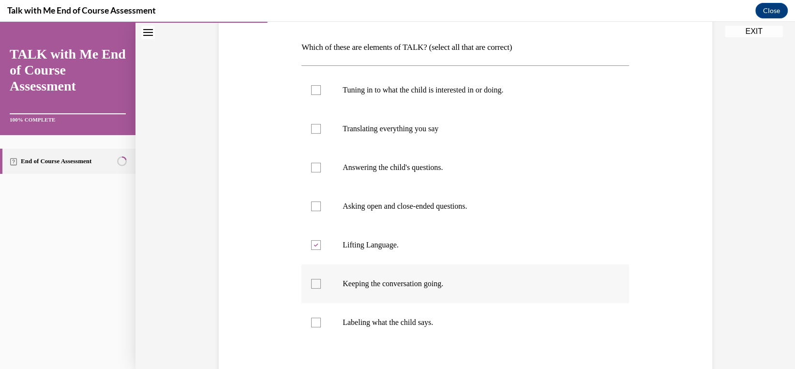
checkbox input "true"
click at [315, 202] on div at bounding box center [316, 206] width 10 height 10
click at [315, 202] on input "Asking open and close-ended questions." at bounding box center [316, 206] width 10 height 10
checkbox input "true"
click at [312, 167] on div at bounding box center [316, 168] width 10 height 10
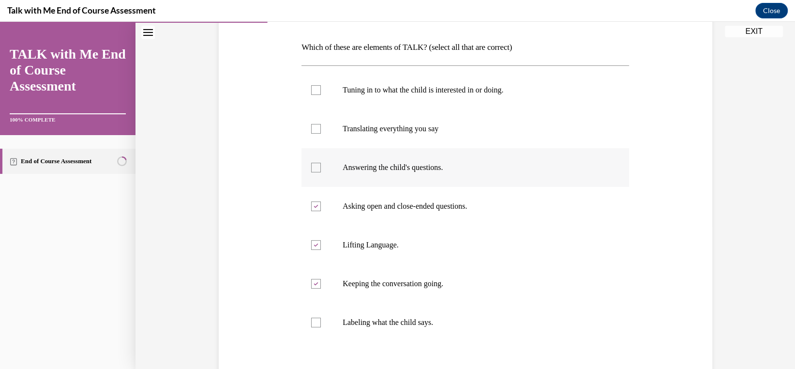
click at [312, 167] on input "Answering the child's questions." at bounding box center [316, 168] width 10 height 10
checkbox input "true"
click at [313, 92] on div at bounding box center [316, 90] width 10 height 10
click at [313, 92] on input "Tuning in to what the child is interested in or doing." at bounding box center [316, 90] width 10 height 10
click at [314, 93] on div at bounding box center [316, 90] width 10 height 10
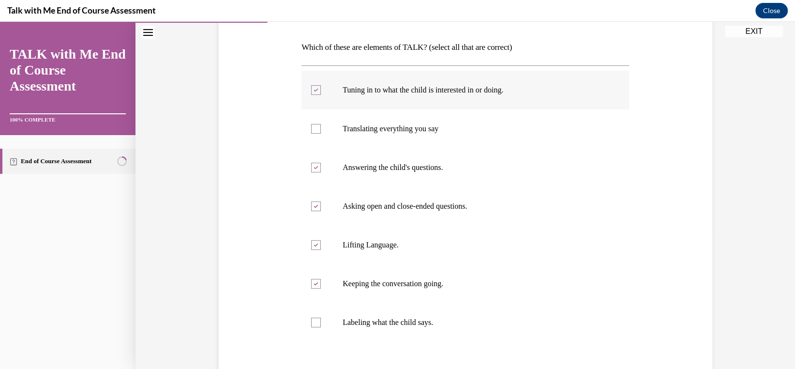
click at [314, 93] on input "Tuning in to what the child is interested in or doing." at bounding box center [316, 90] width 10 height 10
checkbox input "false"
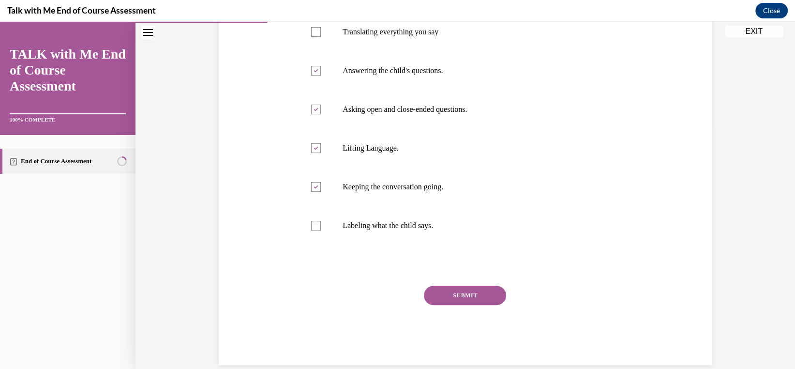
click at [456, 298] on button "SUBMIT" at bounding box center [465, 295] width 82 height 19
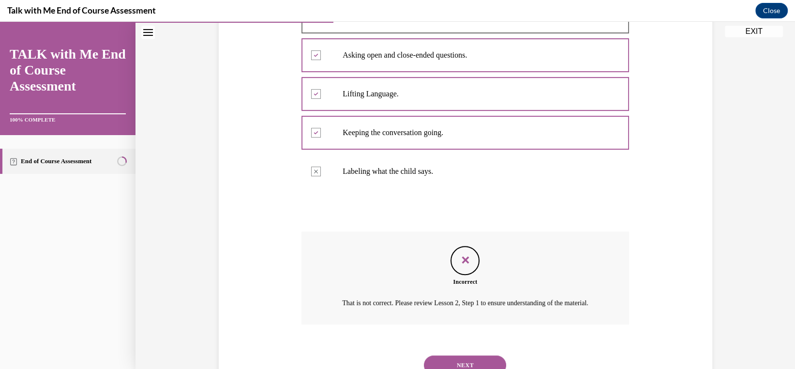
scroll to position [299, 0]
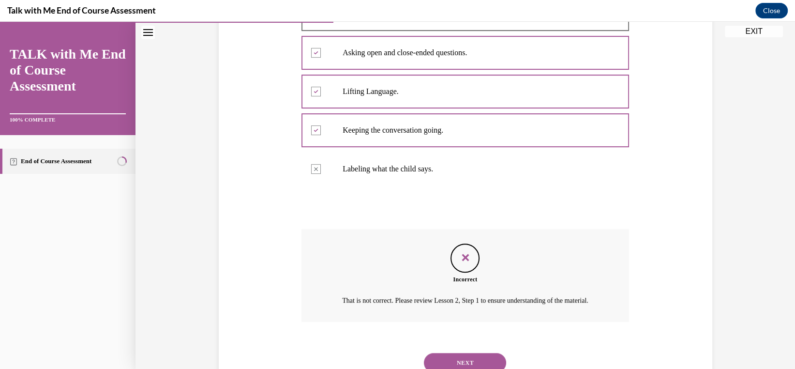
click at [479, 364] on button "NEXT" at bounding box center [465, 362] width 82 height 19
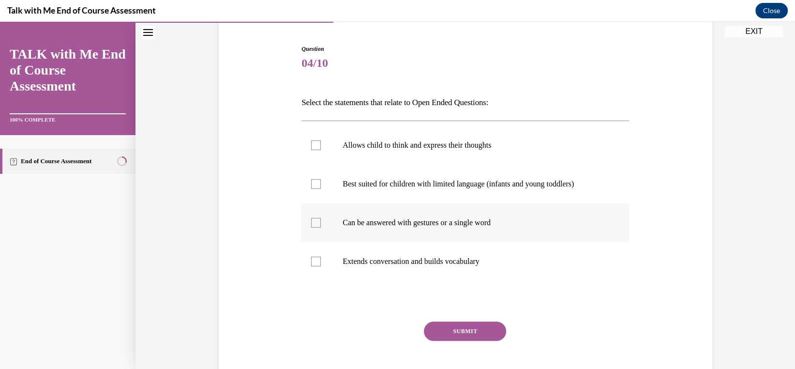
scroll to position [97, 0]
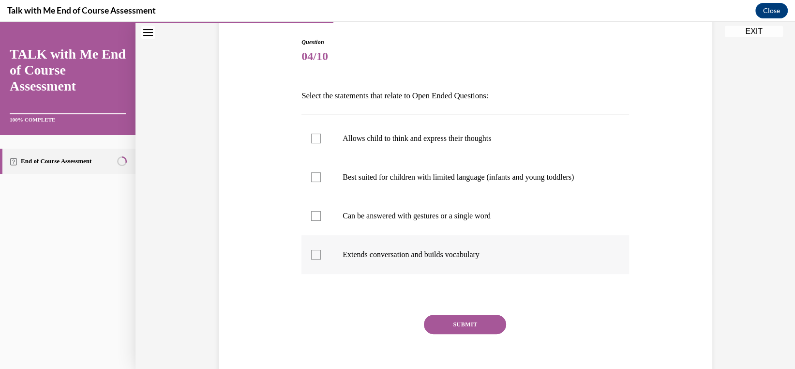
click at [321, 255] on label "Extends conversation and builds vocabulary" at bounding box center [465, 254] width 328 height 39
click at [321, 255] on input "Extends conversation and builds vocabulary" at bounding box center [316, 255] width 10 height 10
checkbox input "true"
click at [313, 218] on div at bounding box center [316, 216] width 10 height 10
click at [313, 218] on input "Can be answered with gestures or a single word" at bounding box center [316, 216] width 10 height 10
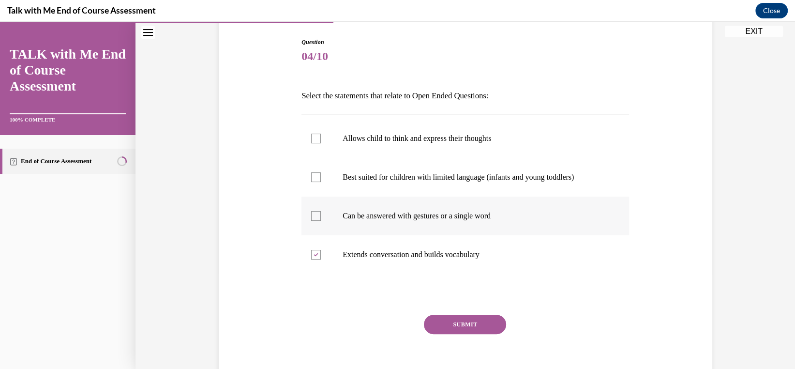
checkbox input "true"
click at [468, 320] on button "SUBMIT" at bounding box center [465, 324] width 82 height 19
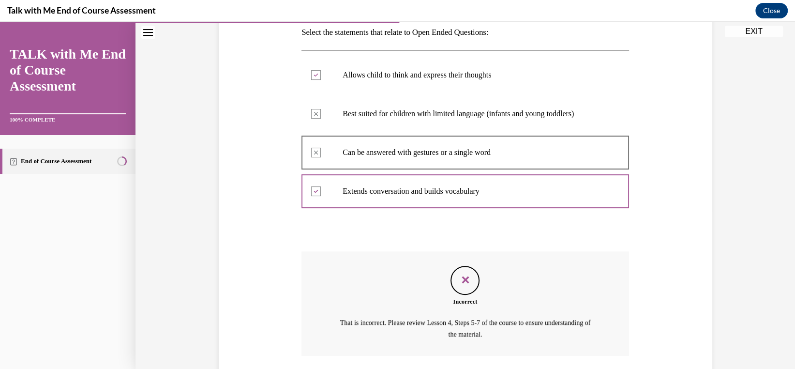
scroll to position [230, 0]
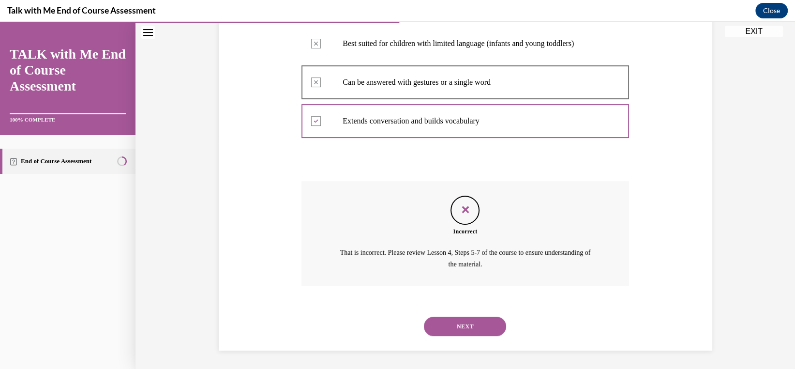
click at [469, 328] on button "NEXT" at bounding box center [465, 325] width 82 height 19
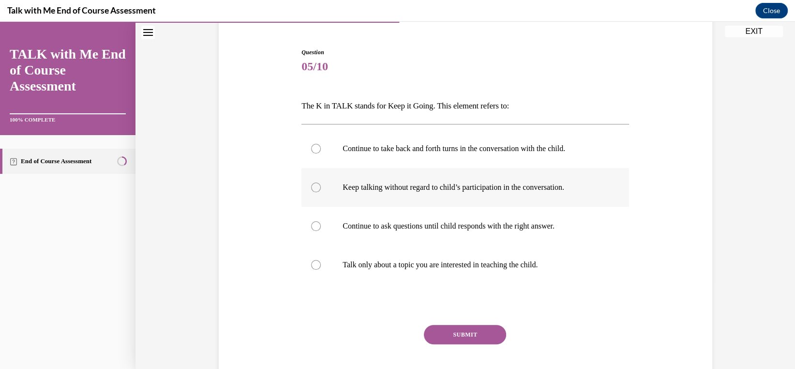
scroll to position [97, 0]
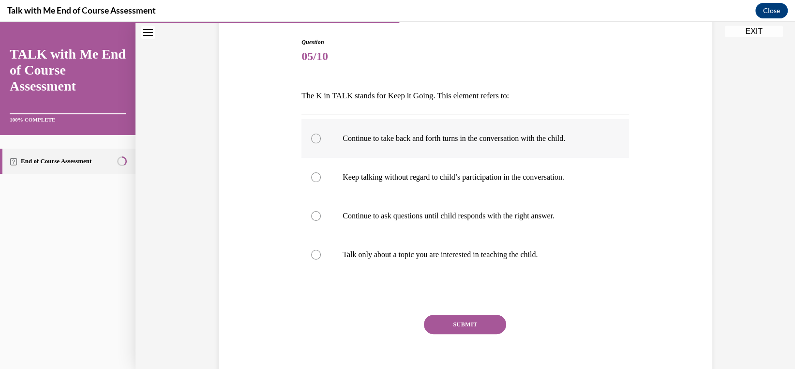
click at [310, 132] on label "Continue to take back and forth turns in the conversation with the child." at bounding box center [465, 138] width 328 height 39
click at [311, 134] on input "Continue to take back and forth turns in the conversation with the child." at bounding box center [316, 139] width 10 height 10
radio input "true"
click at [475, 312] on div "Question 05/10 The K in TALK stands for Keep it Going. This element refers to: …" at bounding box center [465, 216] width 328 height 356
click at [475, 314] on div "Question 05/10 The K in TALK stands for Keep it Going. This element refers to: …" at bounding box center [465, 216] width 328 height 356
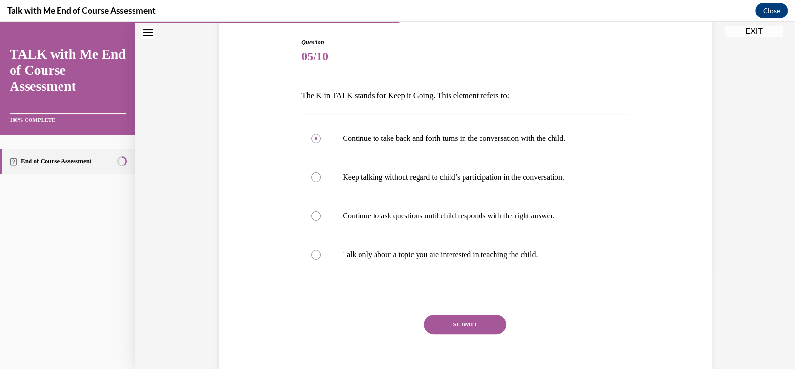
click at [476, 315] on button "SUBMIT" at bounding box center [465, 324] width 82 height 19
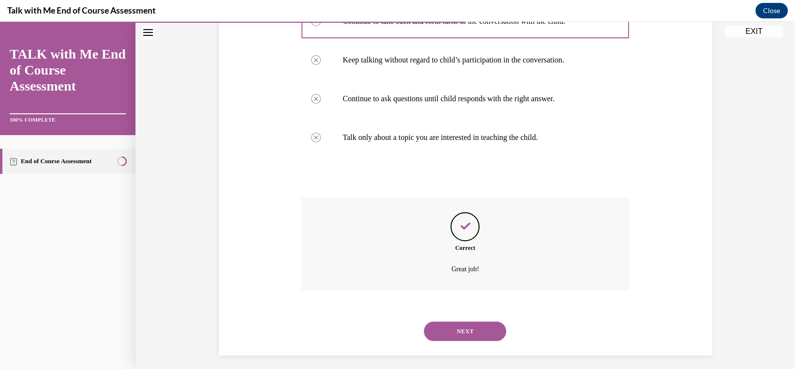
scroll to position [219, 0]
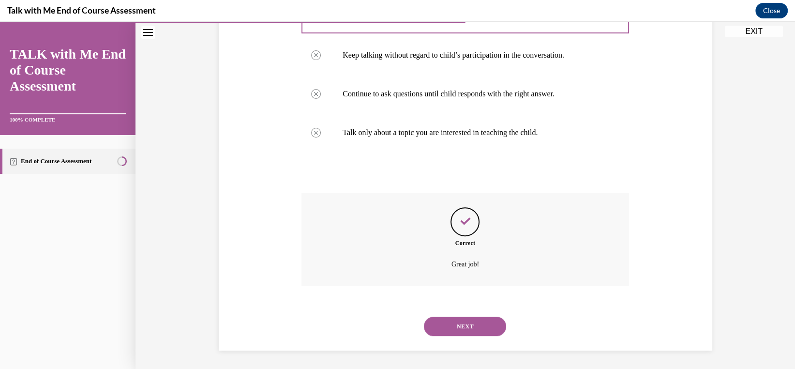
click at [474, 324] on button "NEXT" at bounding box center [465, 325] width 82 height 19
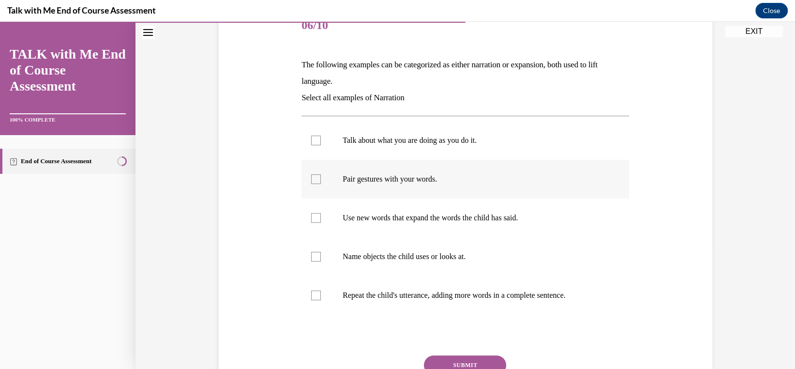
scroll to position [145, 0]
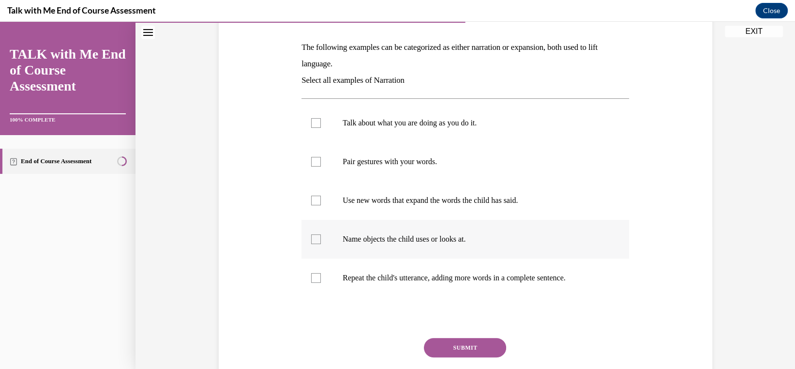
click at [316, 237] on div at bounding box center [316, 239] width 10 height 10
click at [316, 237] on input "Name objects the child uses or looks at." at bounding box center [316, 239] width 10 height 10
checkbox input "true"
click at [312, 165] on div at bounding box center [316, 162] width 10 height 10
click at [312, 165] on input "Pair gestures with your words." at bounding box center [316, 162] width 10 height 10
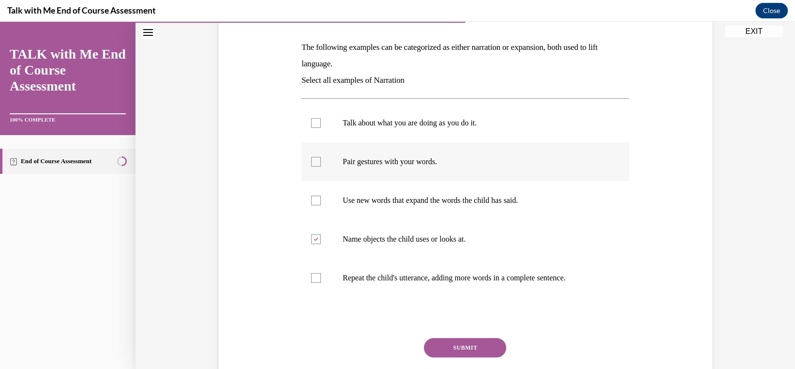
checkbox input "true"
click at [310, 113] on label "Talk about what you are doing as you do it." at bounding box center [465, 123] width 328 height 39
click at [311, 118] on input "Talk about what you are doing as you do it." at bounding box center [316, 123] width 10 height 10
click at [314, 122] on icon at bounding box center [316, 122] width 4 height 3
click at [313, 122] on input "Talk about what you are doing as you do it." at bounding box center [316, 123] width 10 height 10
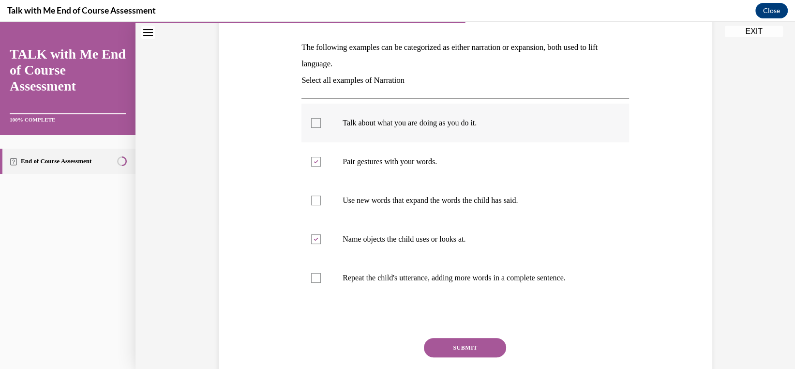
click at [311, 122] on div at bounding box center [316, 123] width 10 height 10
click at [311, 122] on input "Talk about what you are doing as you do it." at bounding box center [316, 123] width 10 height 10
checkbox input "true"
click at [444, 347] on button "SUBMIT" at bounding box center [465, 347] width 82 height 19
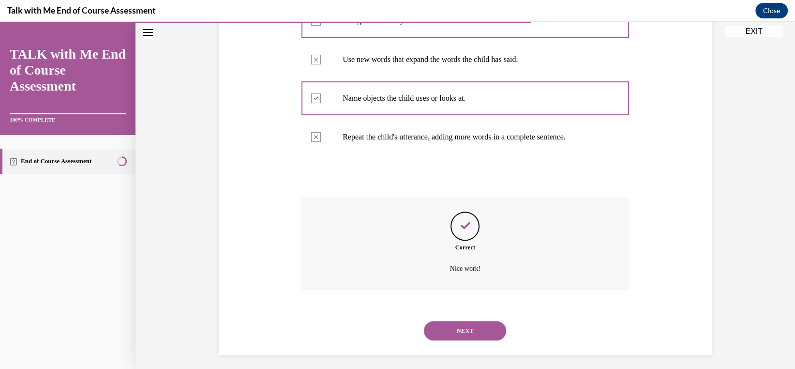
scroll to position [291, 0]
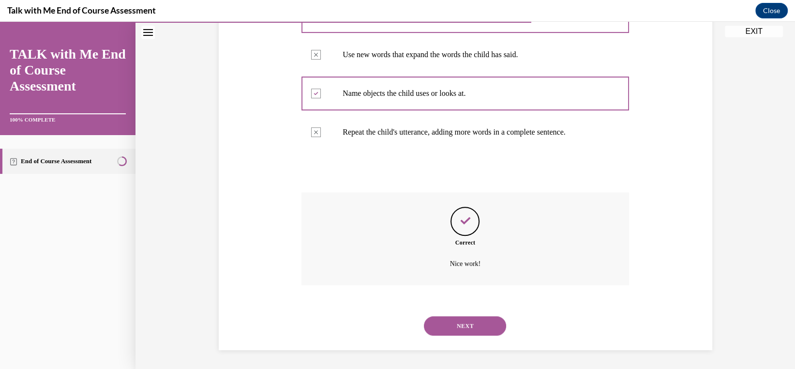
click at [441, 337] on div "NEXT" at bounding box center [465, 325] width 328 height 39
click at [440, 326] on button "NEXT" at bounding box center [465, 325] width 82 height 19
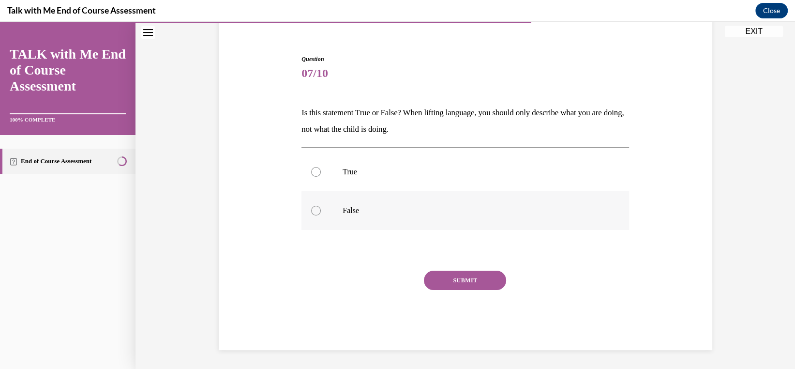
click at [311, 214] on div at bounding box center [316, 211] width 10 height 10
click at [311, 214] on input "False" at bounding box center [316, 211] width 10 height 10
radio input "true"
click at [443, 283] on button "SUBMIT" at bounding box center [465, 280] width 82 height 19
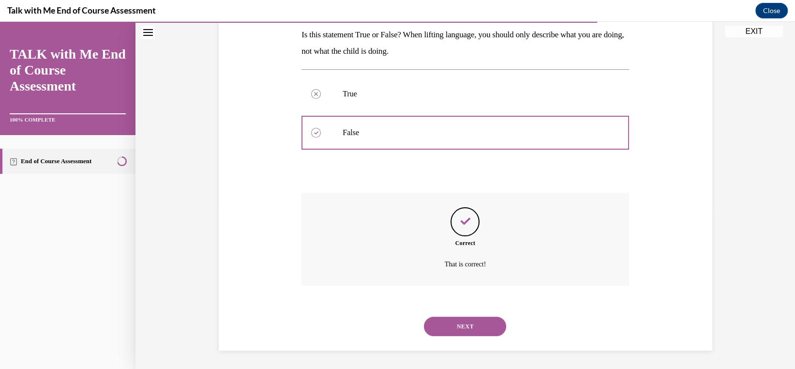
scroll to position [158, 0]
drag, startPoint x: 477, startPoint y: 330, endPoint x: 472, endPoint y: 326, distance: 6.9
click at [476, 329] on button "NEXT" at bounding box center [465, 325] width 82 height 19
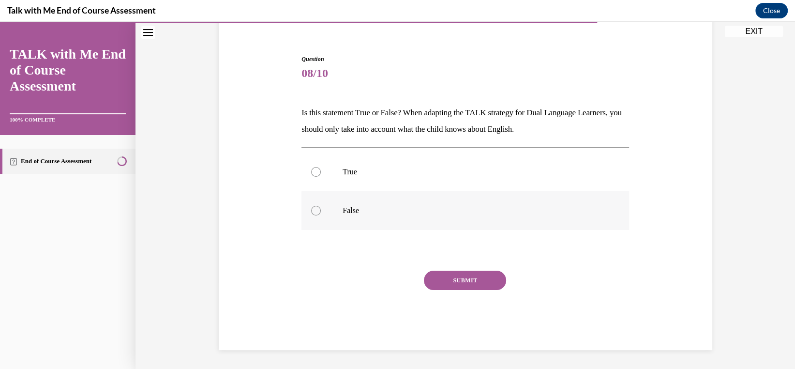
click at [311, 209] on div at bounding box center [316, 211] width 10 height 10
click at [311, 209] on input "False" at bounding box center [316, 211] width 10 height 10
radio input "true"
click at [443, 281] on button "SUBMIT" at bounding box center [465, 280] width 82 height 19
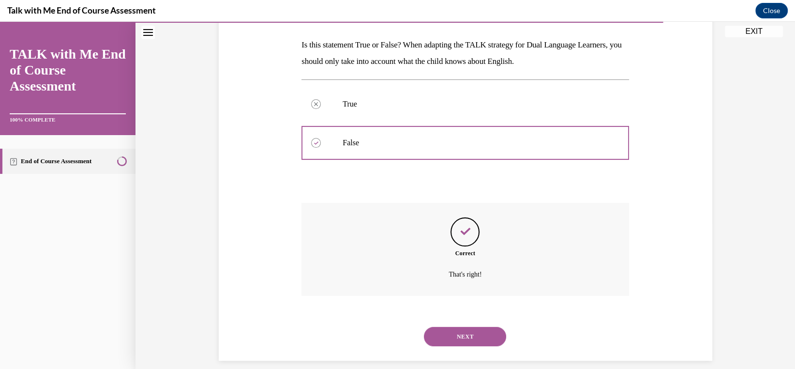
scroll to position [158, 0]
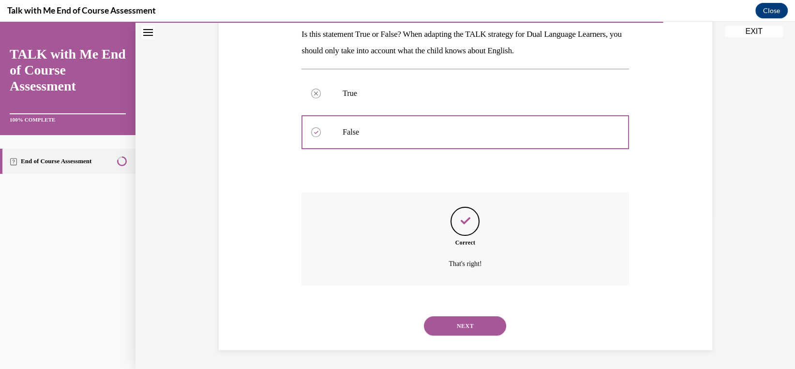
click at [464, 324] on button "NEXT" at bounding box center [465, 325] width 82 height 19
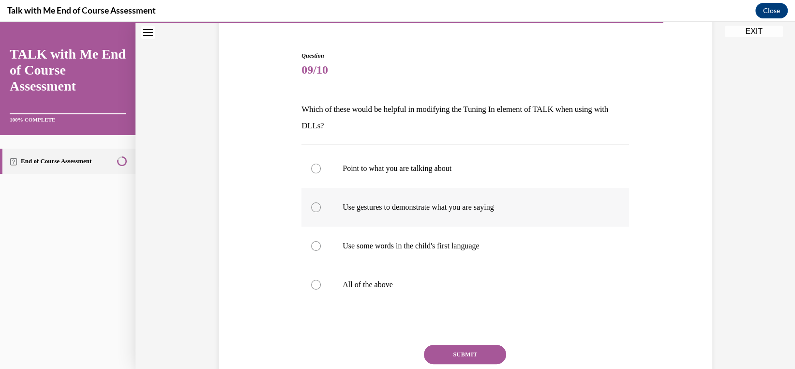
scroll to position [97, 0]
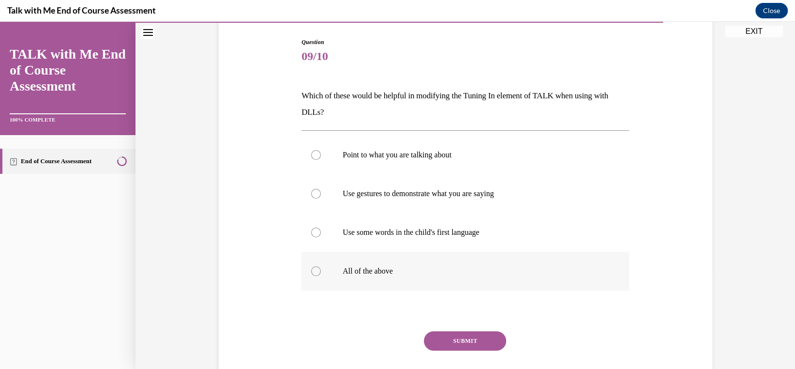
click at [311, 270] on div at bounding box center [316, 271] width 10 height 10
click at [311, 270] on input "All of the above" at bounding box center [316, 271] width 10 height 10
radio input "true"
click at [442, 343] on button "SUBMIT" at bounding box center [465, 340] width 82 height 19
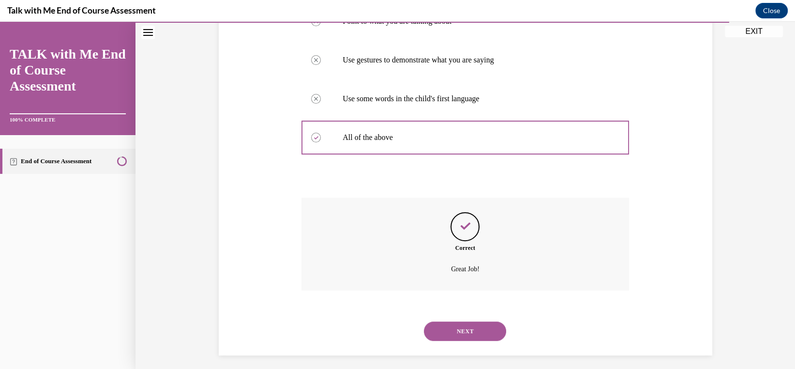
scroll to position [236, 0]
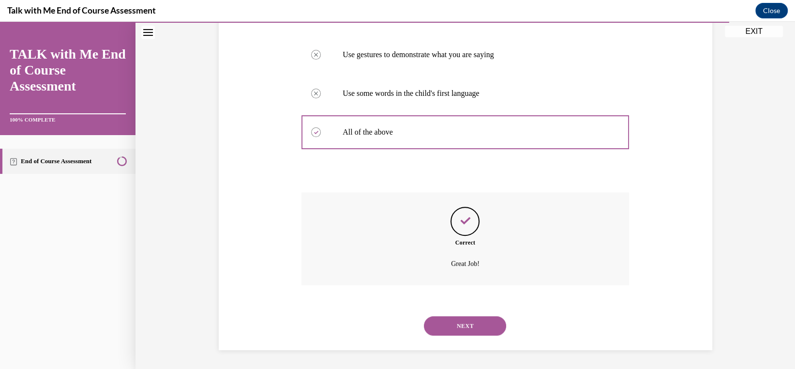
click at [436, 334] on button "NEXT" at bounding box center [465, 325] width 82 height 19
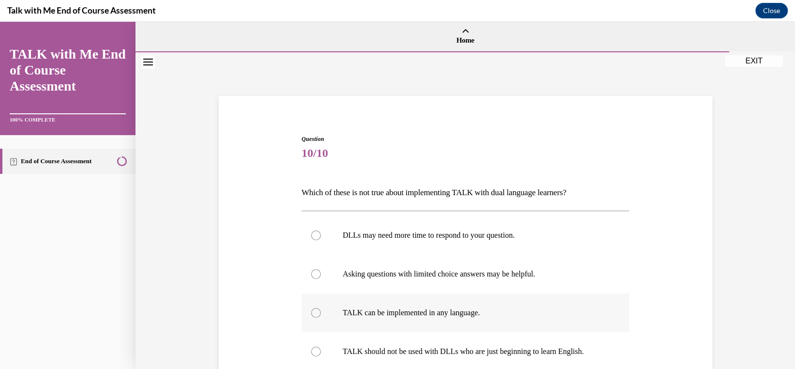
scroll to position [48, 0]
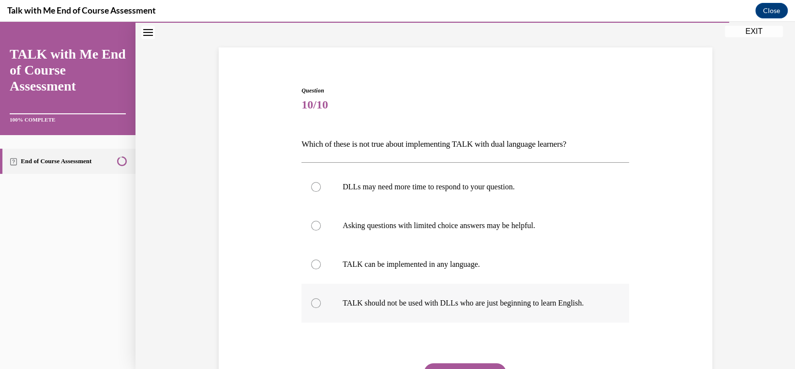
click at [311, 303] on div at bounding box center [316, 303] width 10 height 10
click at [311, 303] on input "TALK should not be used with DLLs who are just beginning to learn English." at bounding box center [316, 303] width 10 height 10
radio input "true"
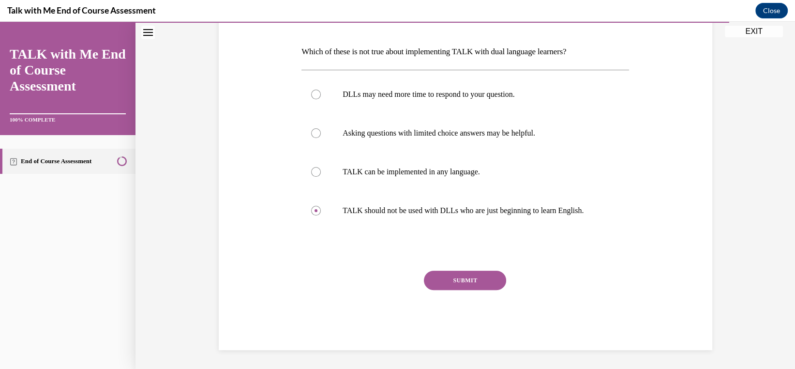
click at [436, 276] on button "SUBMIT" at bounding box center [465, 280] width 82 height 19
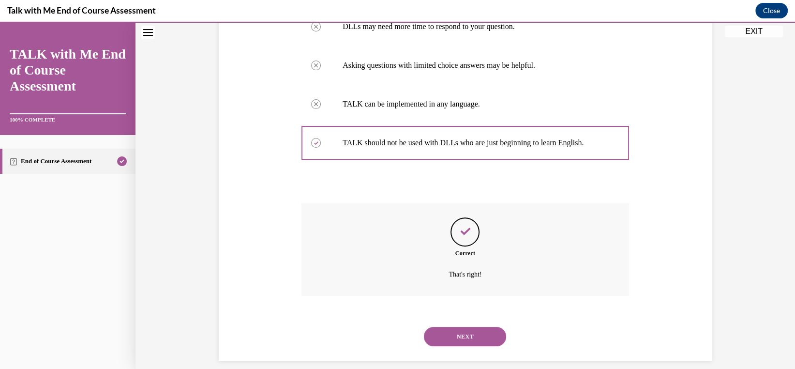
scroll to position [219, 0]
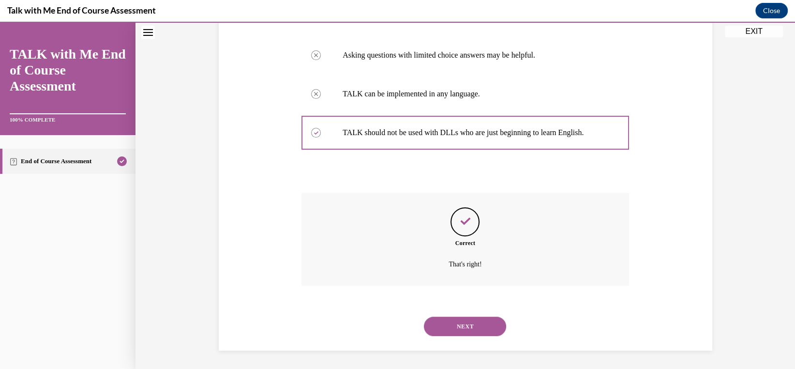
click at [464, 331] on button "NEXT" at bounding box center [465, 325] width 82 height 19
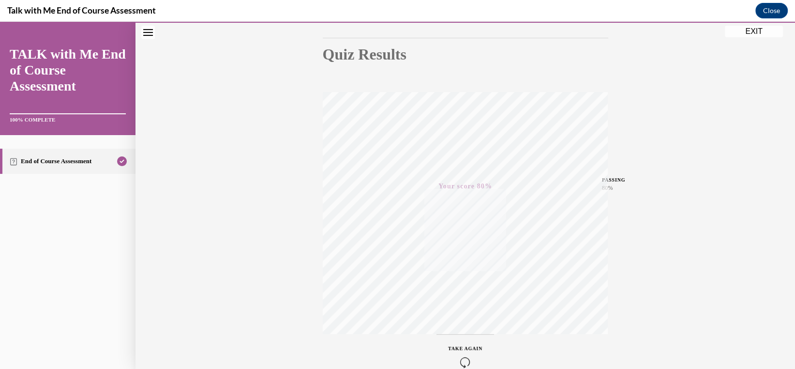
scroll to position [149, 0]
click at [758, 31] on button "EXIT" at bounding box center [754, 32] width 58 height 12
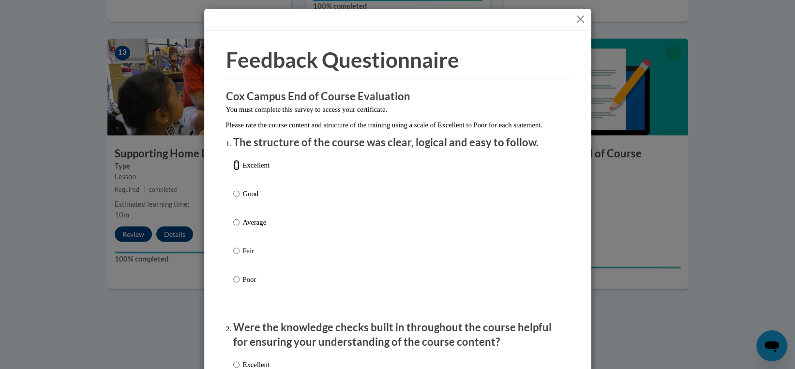
drag, startPoint x: 230, startPoint y: 173, endPoint x: 274, endPoint y: 192, distance: 47.5
click at [233, 170] on input "Excellent" at bounding box center [236, 165] width 6 height 11
radio input "true"
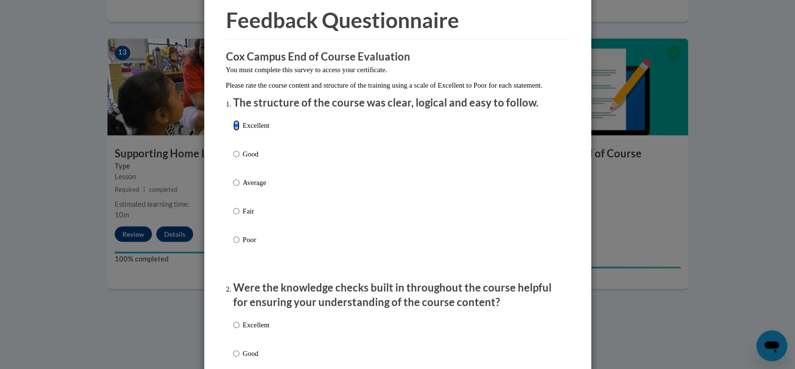
scroll to position [145, 0]
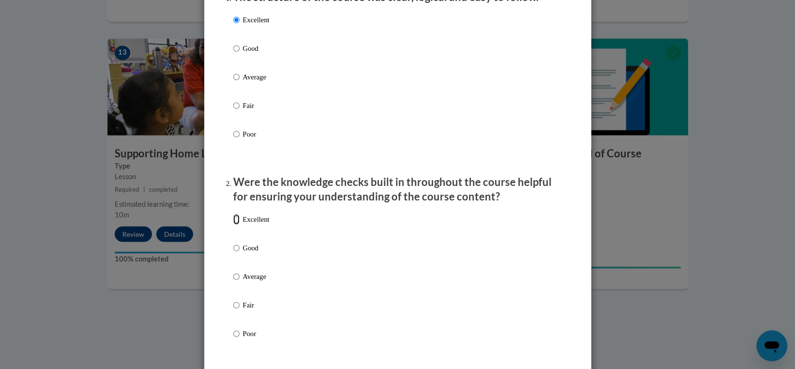
click at [233, 225] on input "Excellent" at bounding box center [236, 219] width 6 height 11
radio input "true"
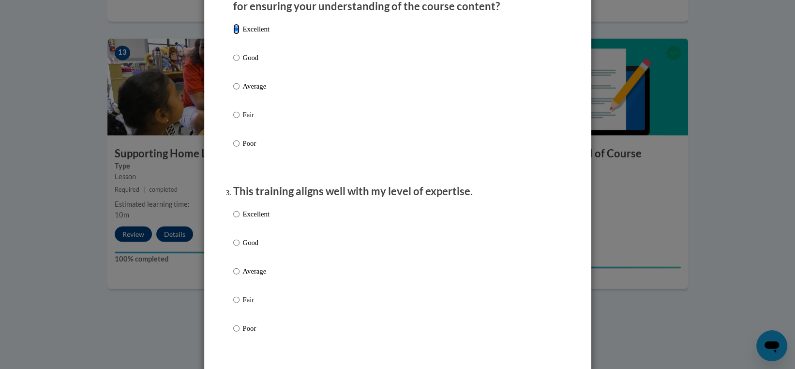
scroll to position [339, 0]
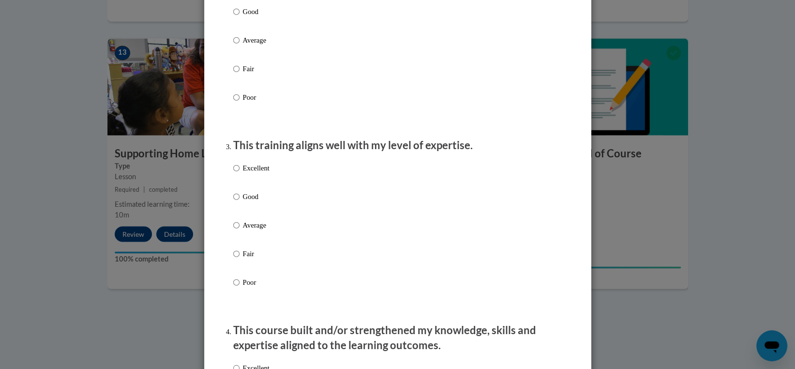
scroll to position [436, 0]
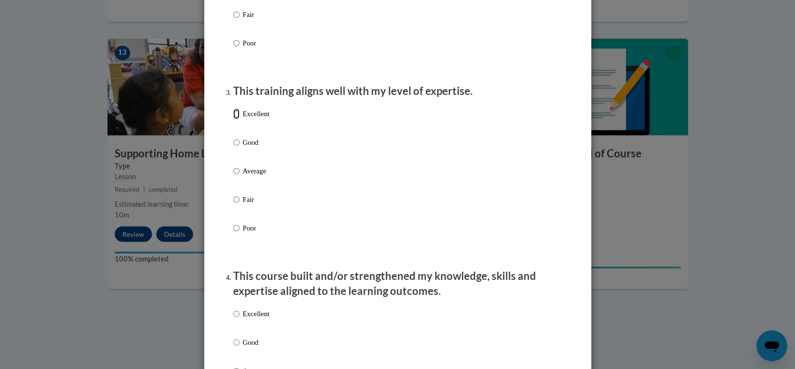
click at [233, 119] on input "Excellent" at bounding box center [236, 113] width 6 height 11
radio input "true"
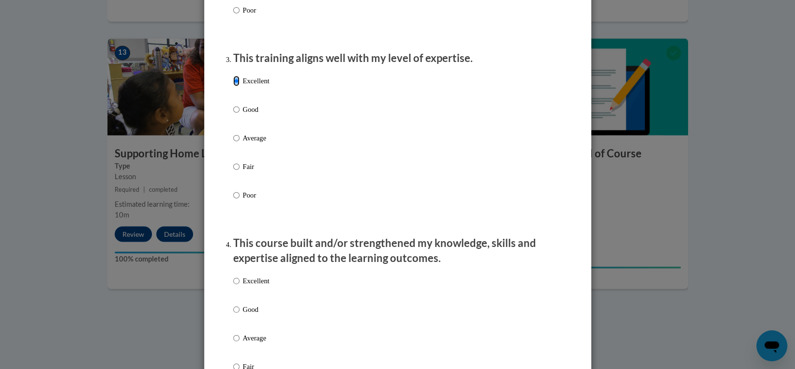
scroll to position [532, 0]
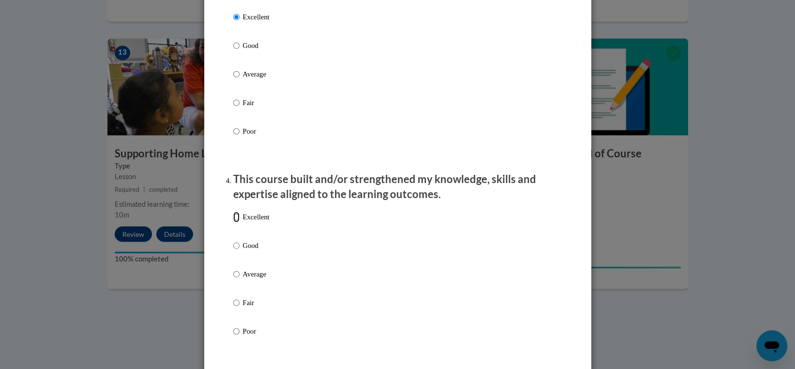
click at [233, 222] on input "Excellent" at bounding box center [236, 216] width 6 height 11
radio input "true"
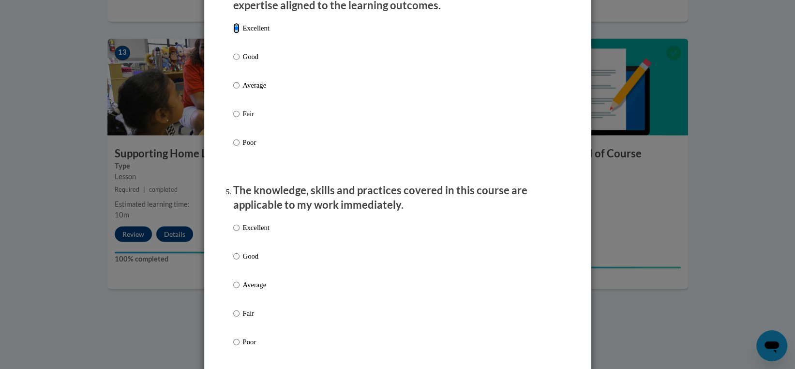
scroll to position [726, 0]
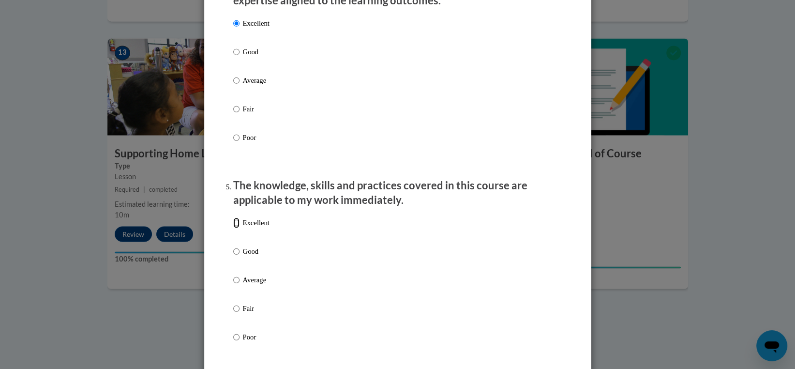
click at [233, 228] on input "Excellent" at bounding box center [236, 222] width 6 height 11
radio input "true"
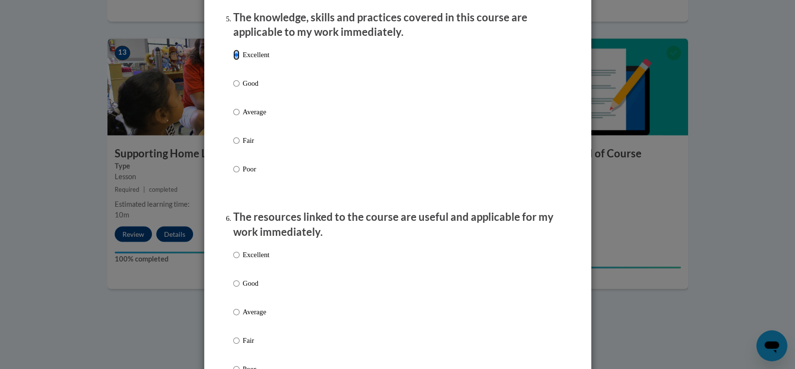
scroll to position [968, 0]
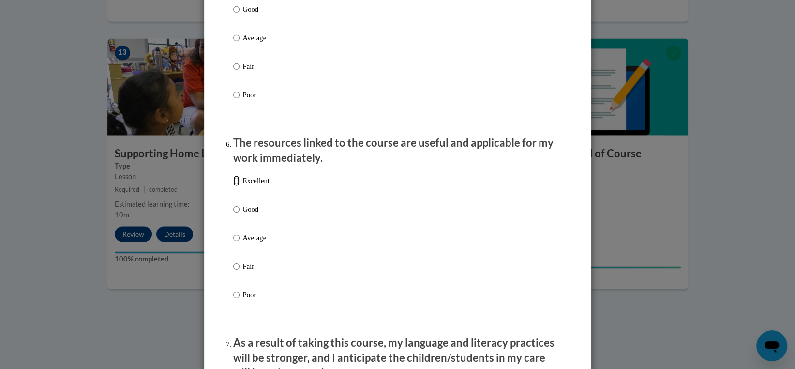
click at [233, 186] on input "Excellent" at bounding box center [236, 180] width 6 height 11
radio input "true"
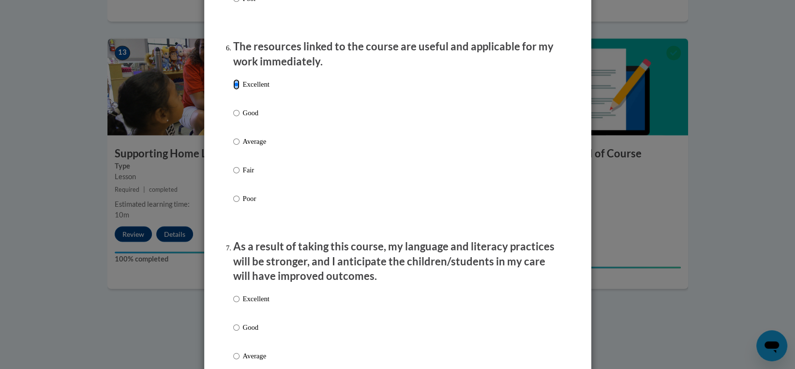
scroll to position [1065, 0]
click at [233, 303] on input "Excellent" at bounding box center [236, 298] width 6 height 11
radio input "true"
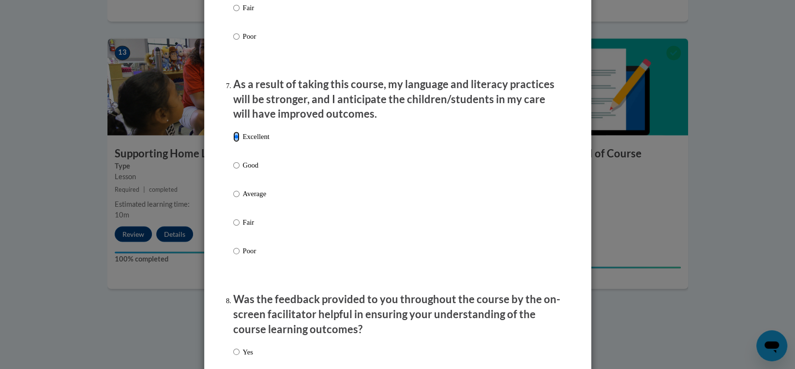
scroll to position [1258, 0]
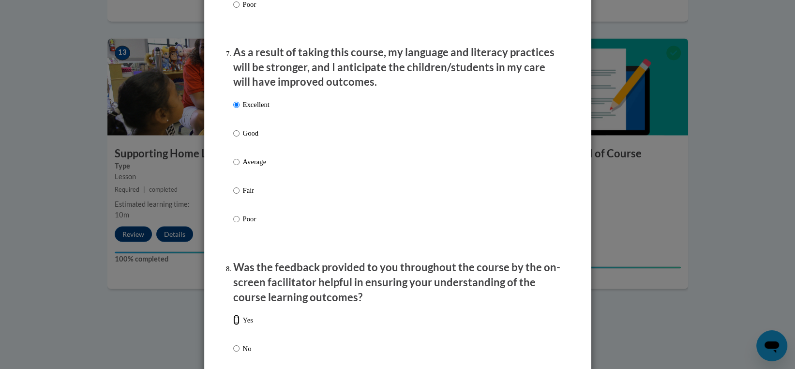
click at [233, 325] on input "Yes" at bounding box center [236, 319] width 6 height 11
radio input "true"
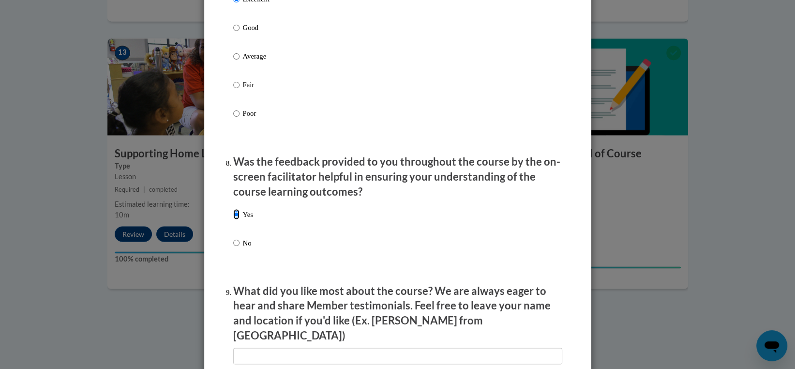
scroll to position [1403, 0]
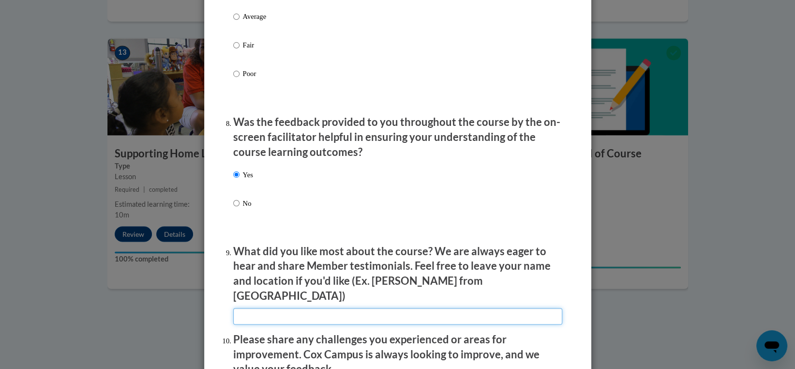
click at [245, 315] on input "textbox" at bounding box center [397, 316] width 329 height 16
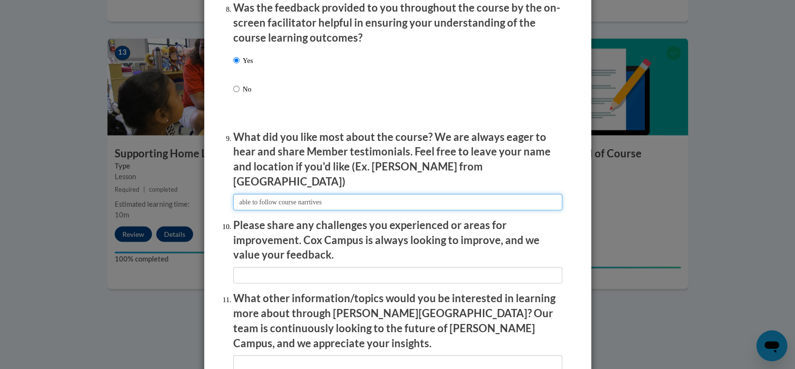
scroll to position [1549, 0]
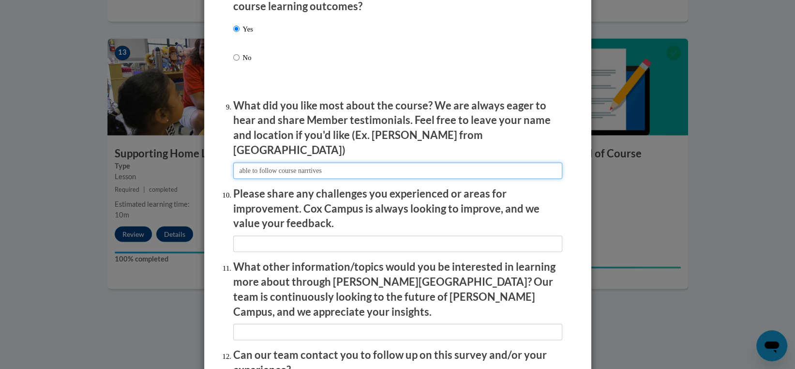
type input "able to follow course narrtives"
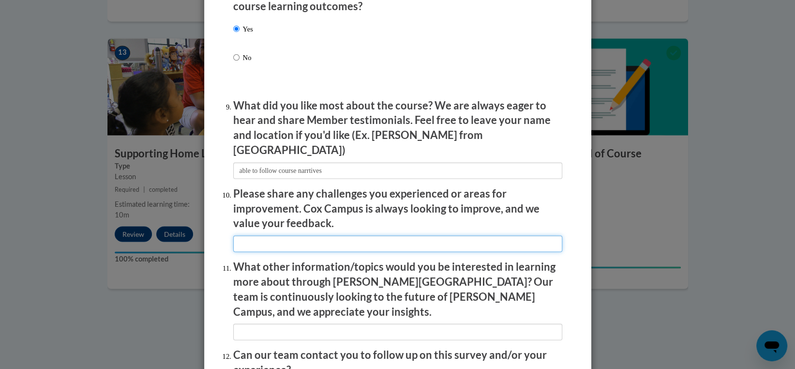
click at [309, 239] on input "textbox" at bounding box center [397, 244] width 329 height 16
type input "no current challenges"
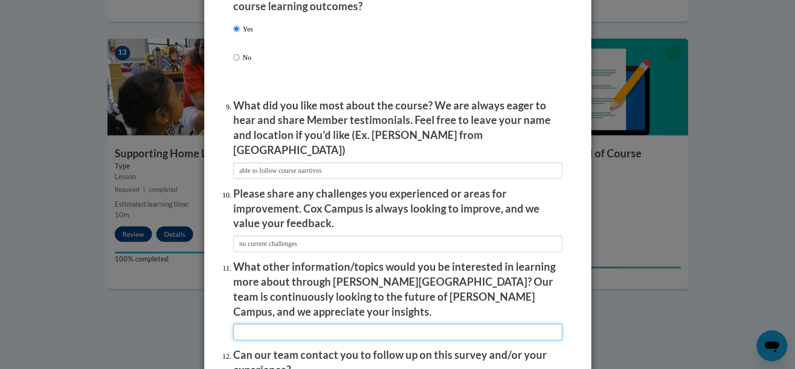
click at [313, 324] on input "textbox" at bounding box center [397, 332] width 329 height 16
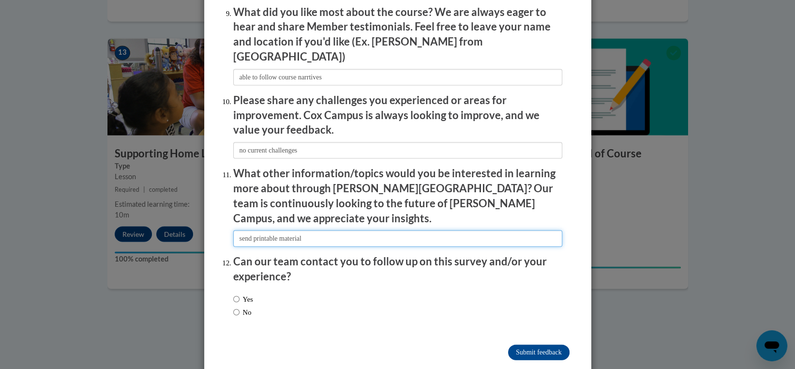
scroll to position [1645, 0]
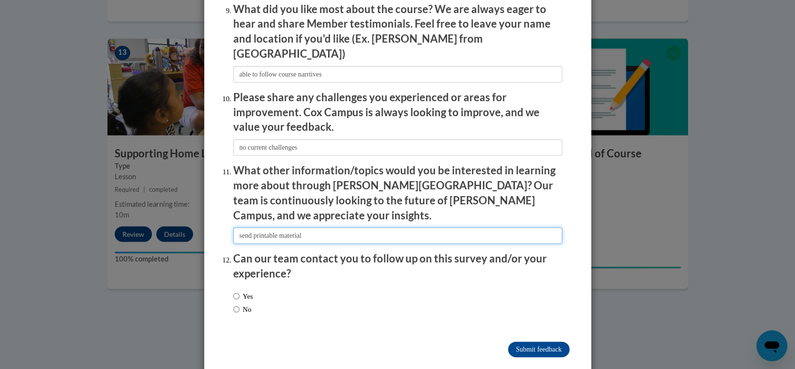
type input "send printable material"
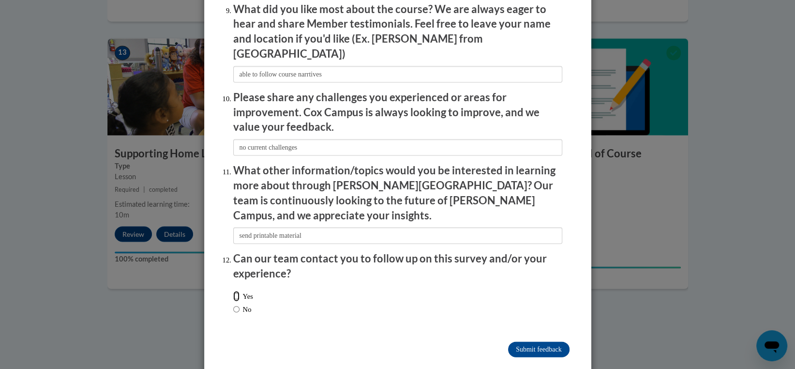
click at [233, 291] on input "Yes" at bounding box center [236, 296] width 6 height 11
radio input "true"
click at [554, 342] on input "Submit feedback" at bounding box center [538, 349] width 61 height 15
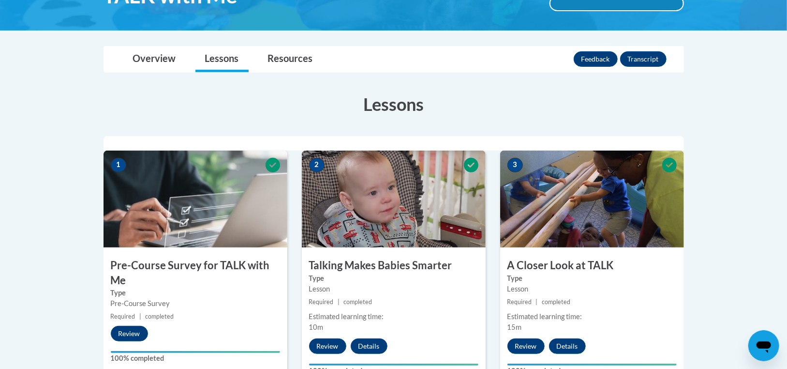
scroll to position [0, 0]
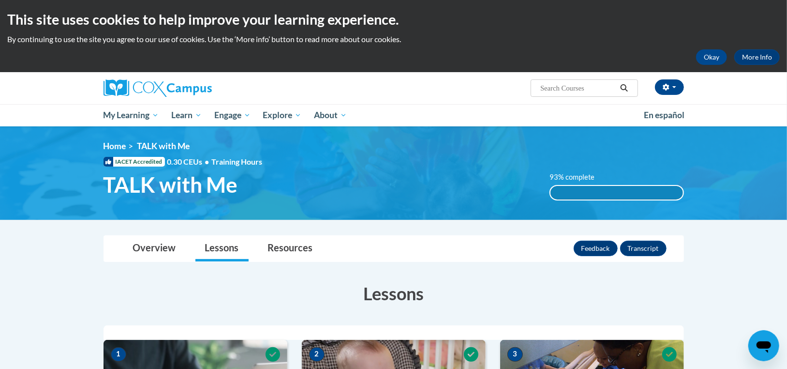
click at [595, 90] on input "Search..." at bounding box center [578, 88] width 77 height 12
type input "trauma informed care in school aged programs"
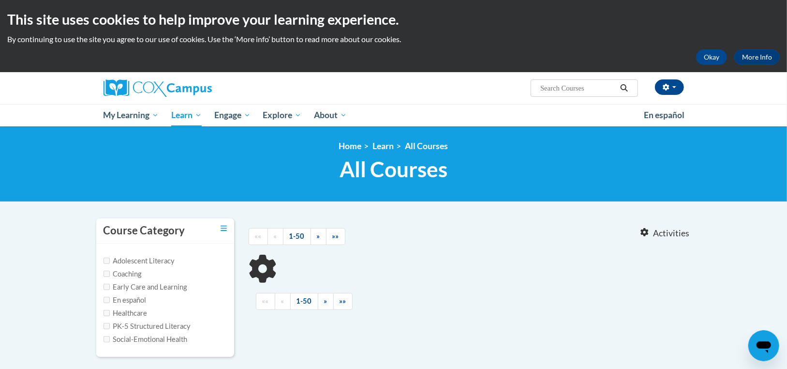
type input "trauma informed care in school aged programs"
